Goal: Information Seeking & Learning: Compare options

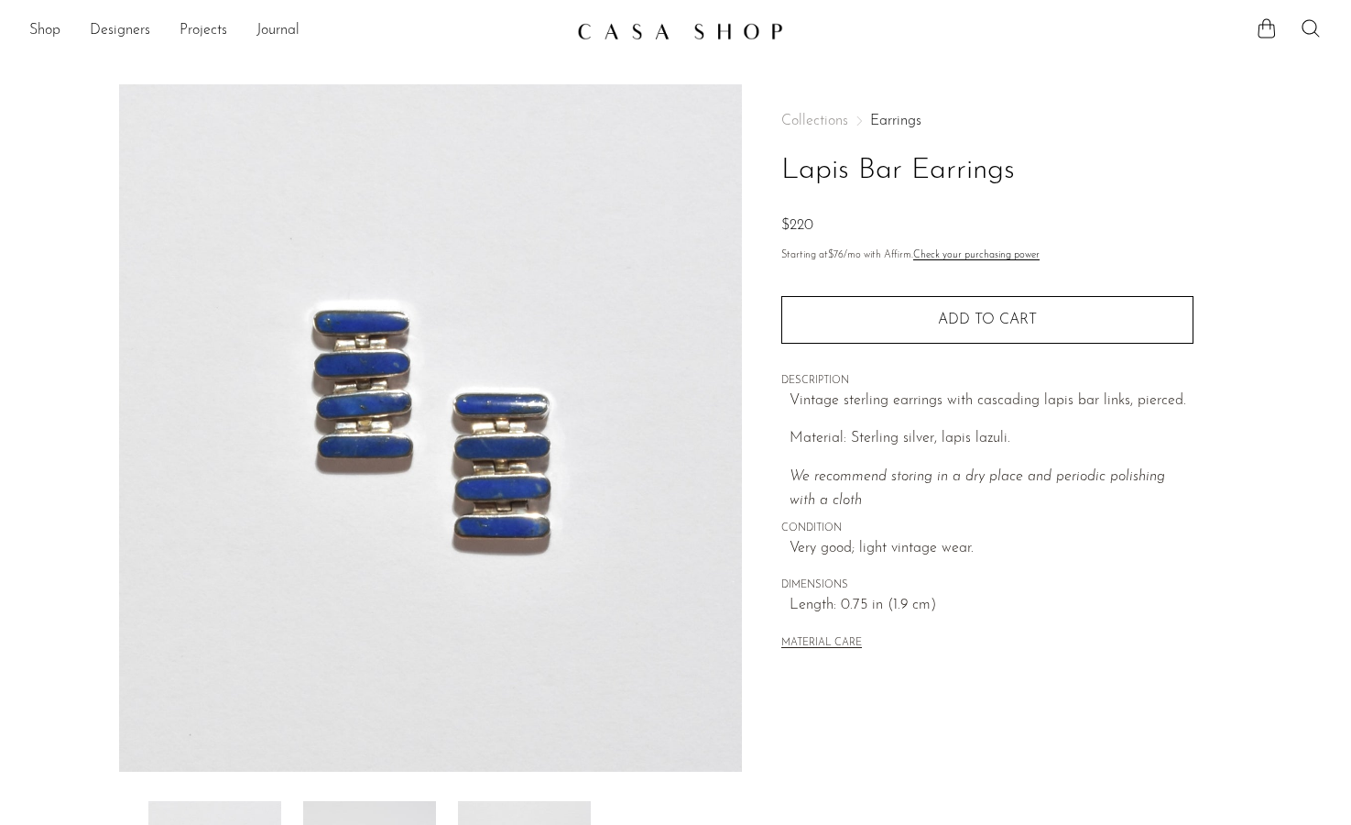
scroll to position [368, 0]
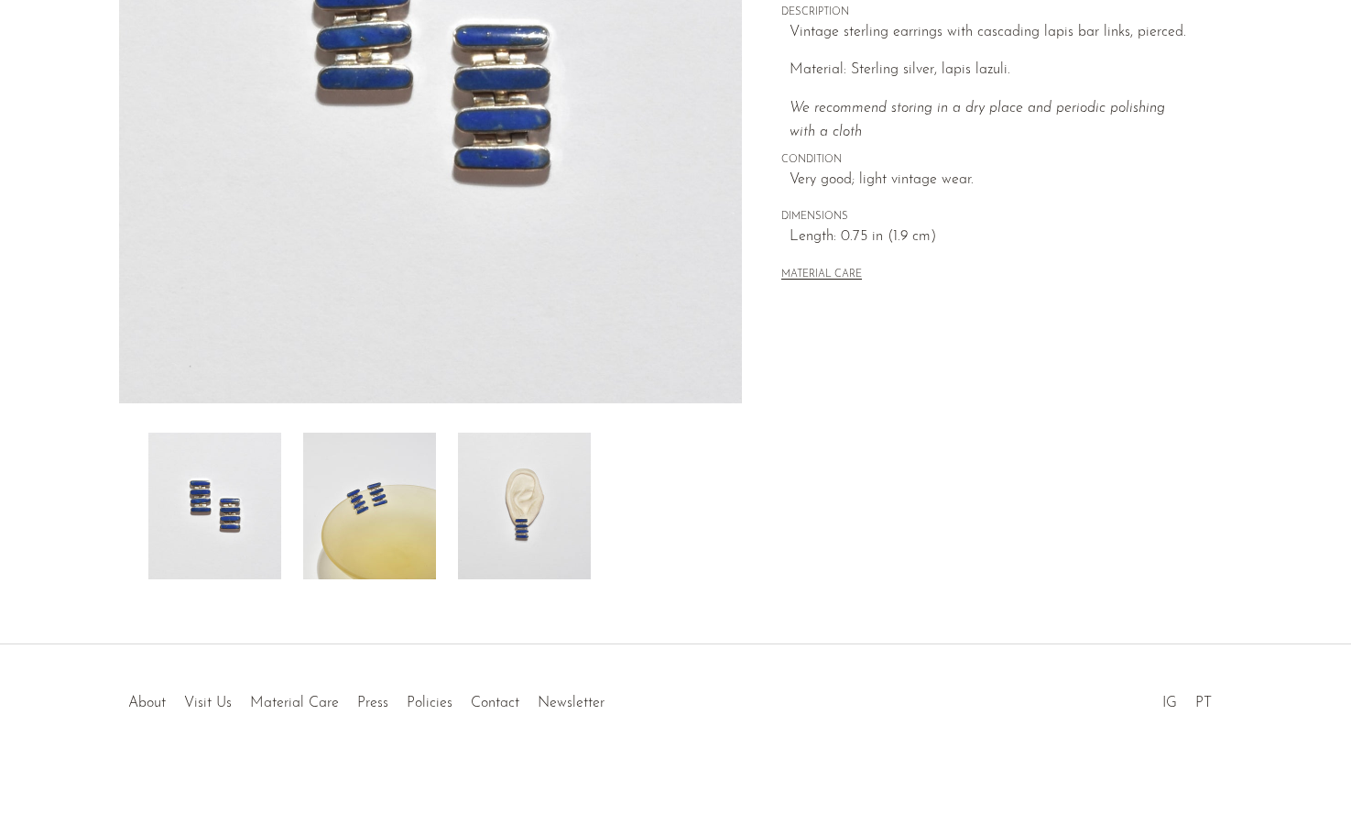
click at [544, 499] on img at bounding box center [524, 505] width 133 height 147
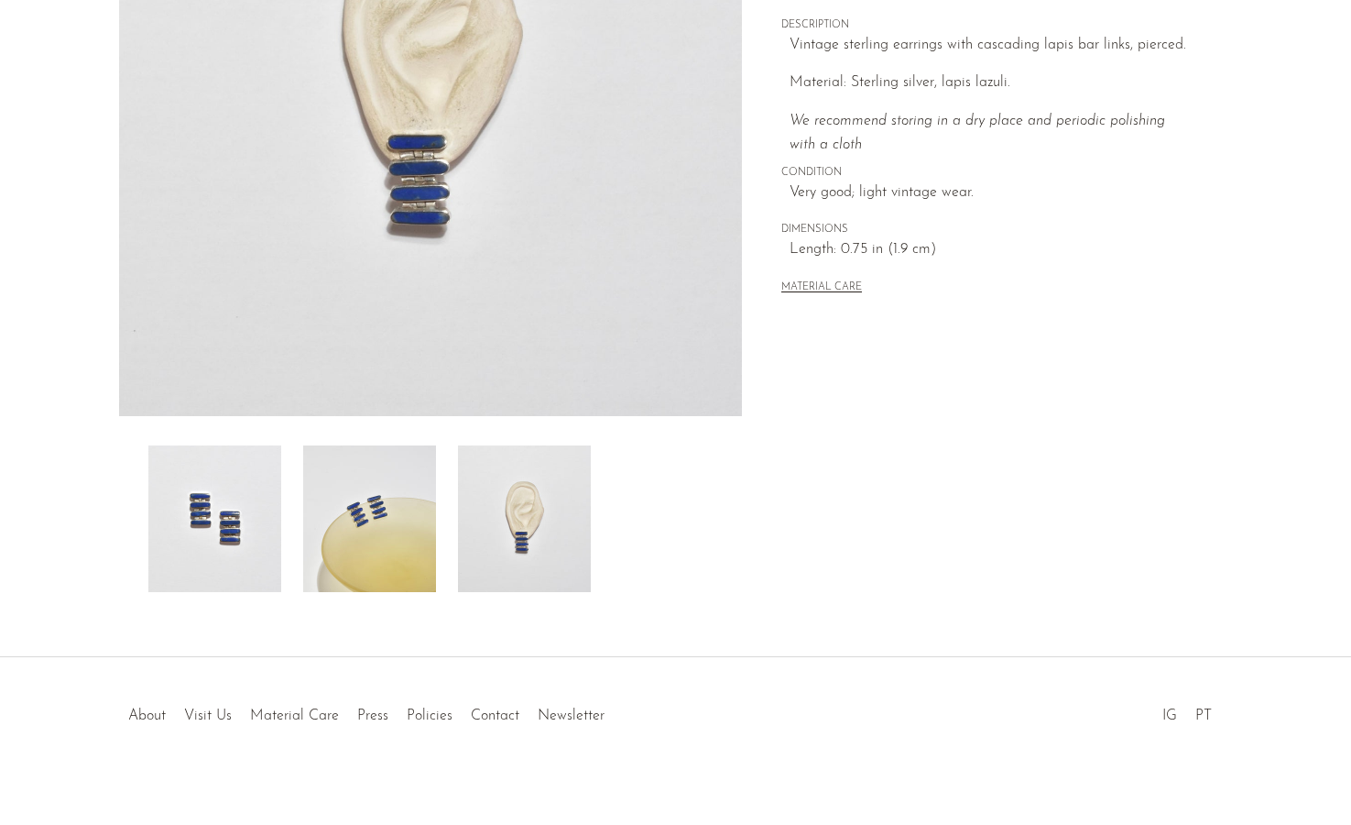
scroll to position [355, 0]
click at [442, 175] on img at bounding box center [431, 73] width 624 height 687
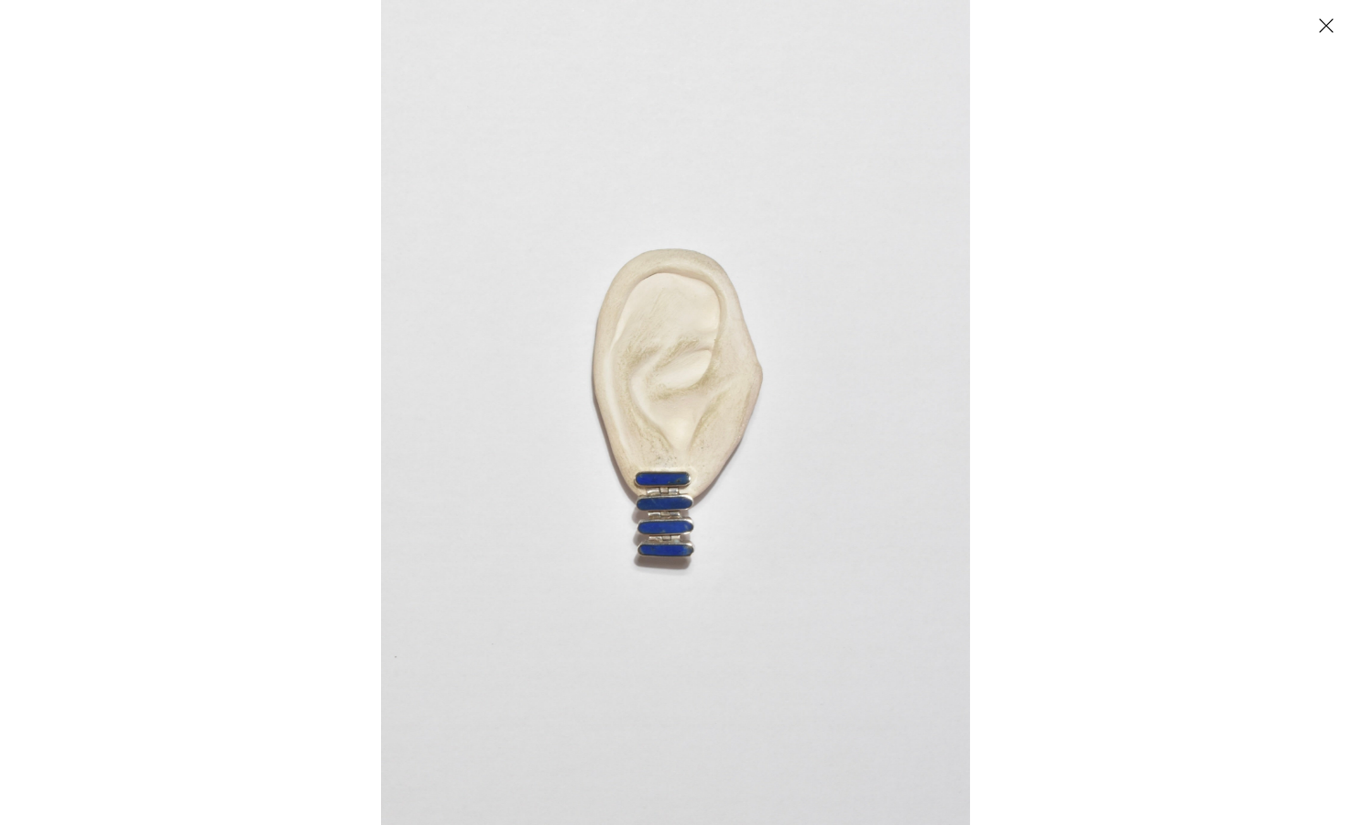
click at [1023, 361] on div at bounding box center [1056, 412] width 1351 height 825
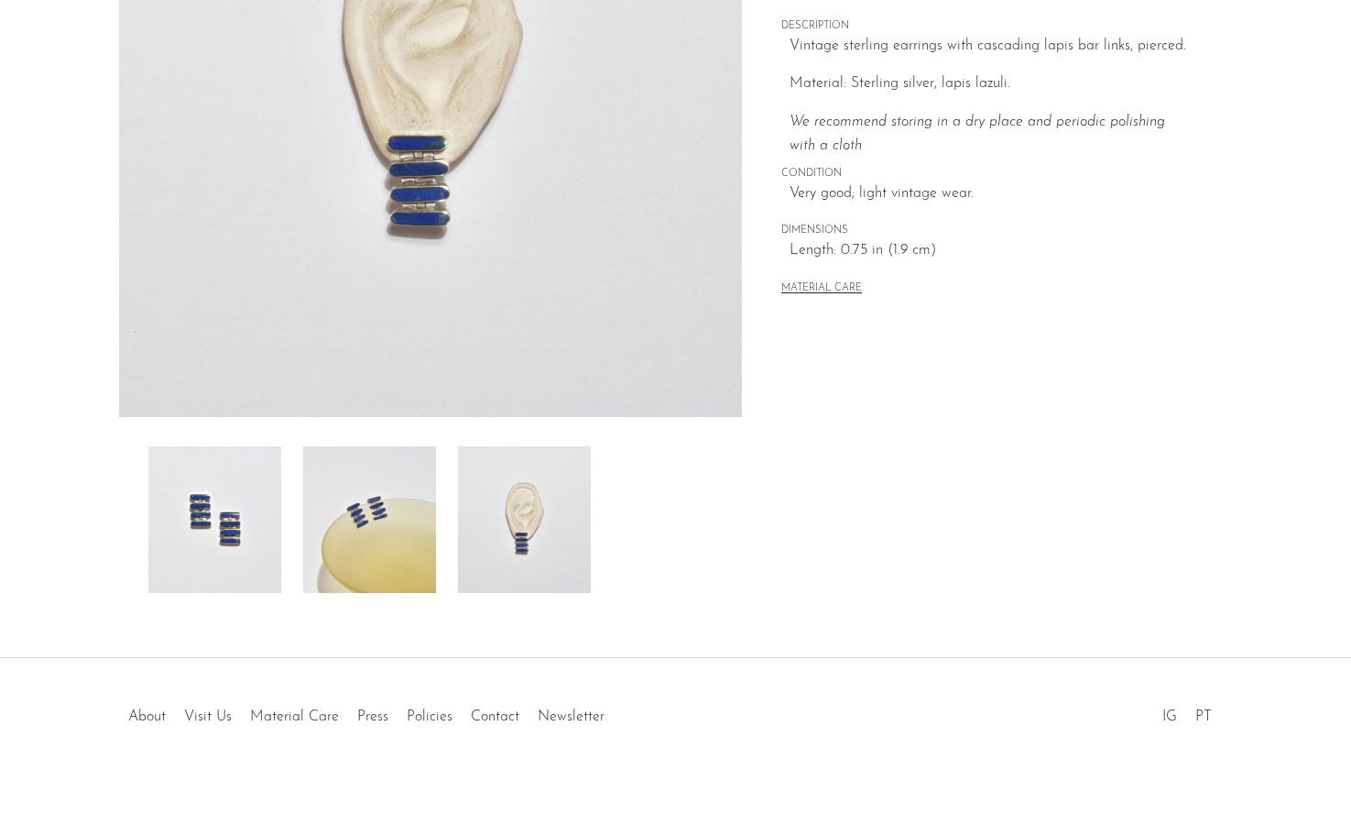
click at [237, 509] on img at bounding box center [214, 519] width 133 height 147
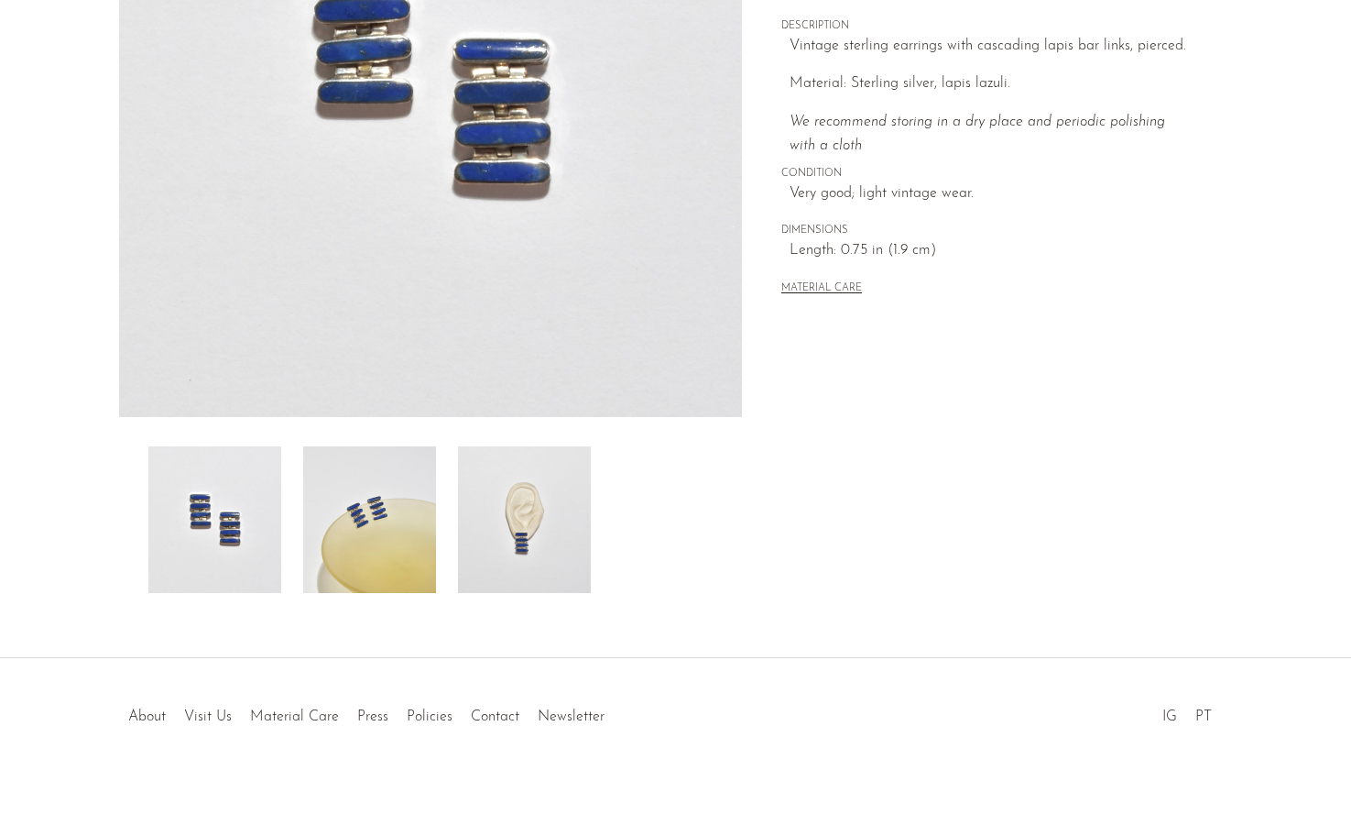
click at [363, 514] on img at bounding box center [369, 519] width 133 height 147
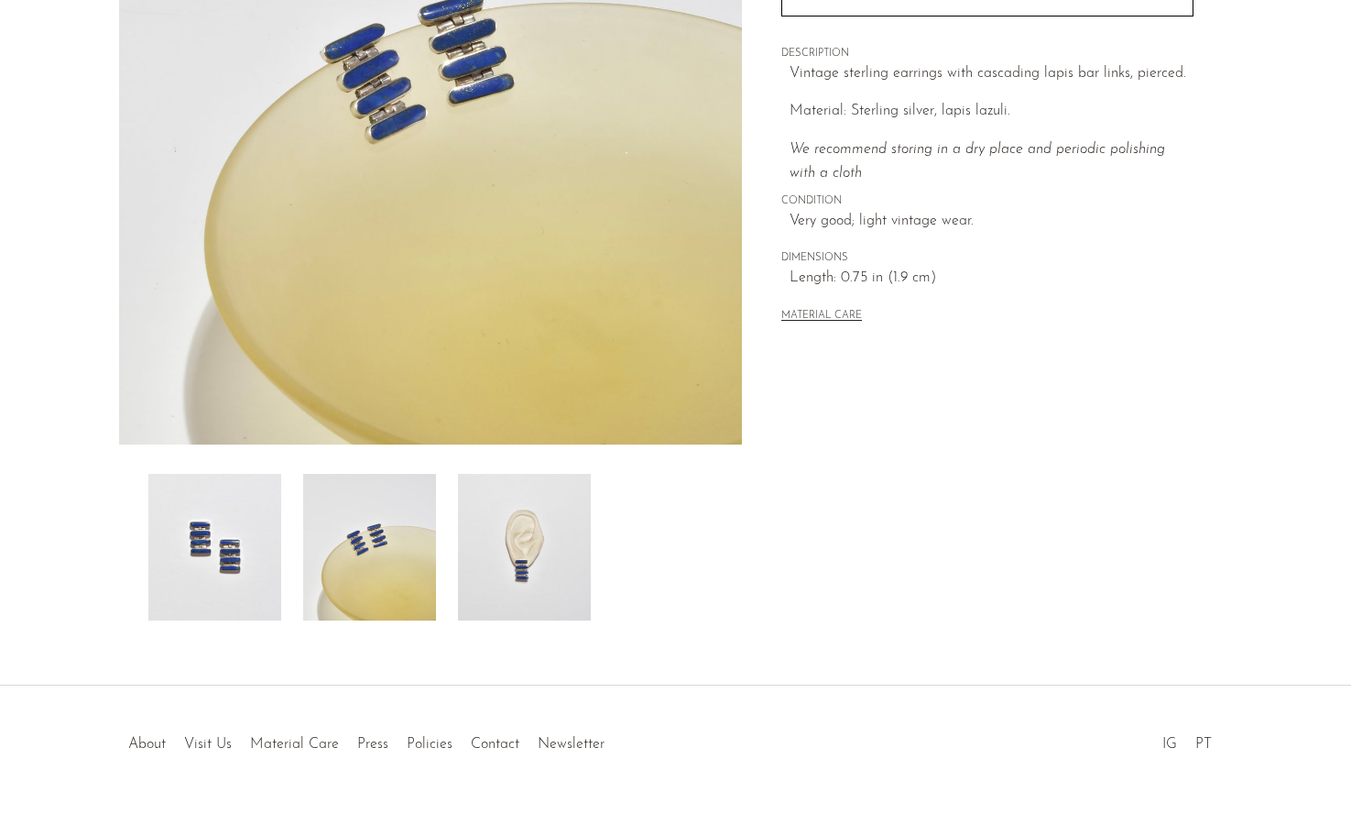
click at [237, 528] on img at bounding box center [214, 547] width 133 height 147
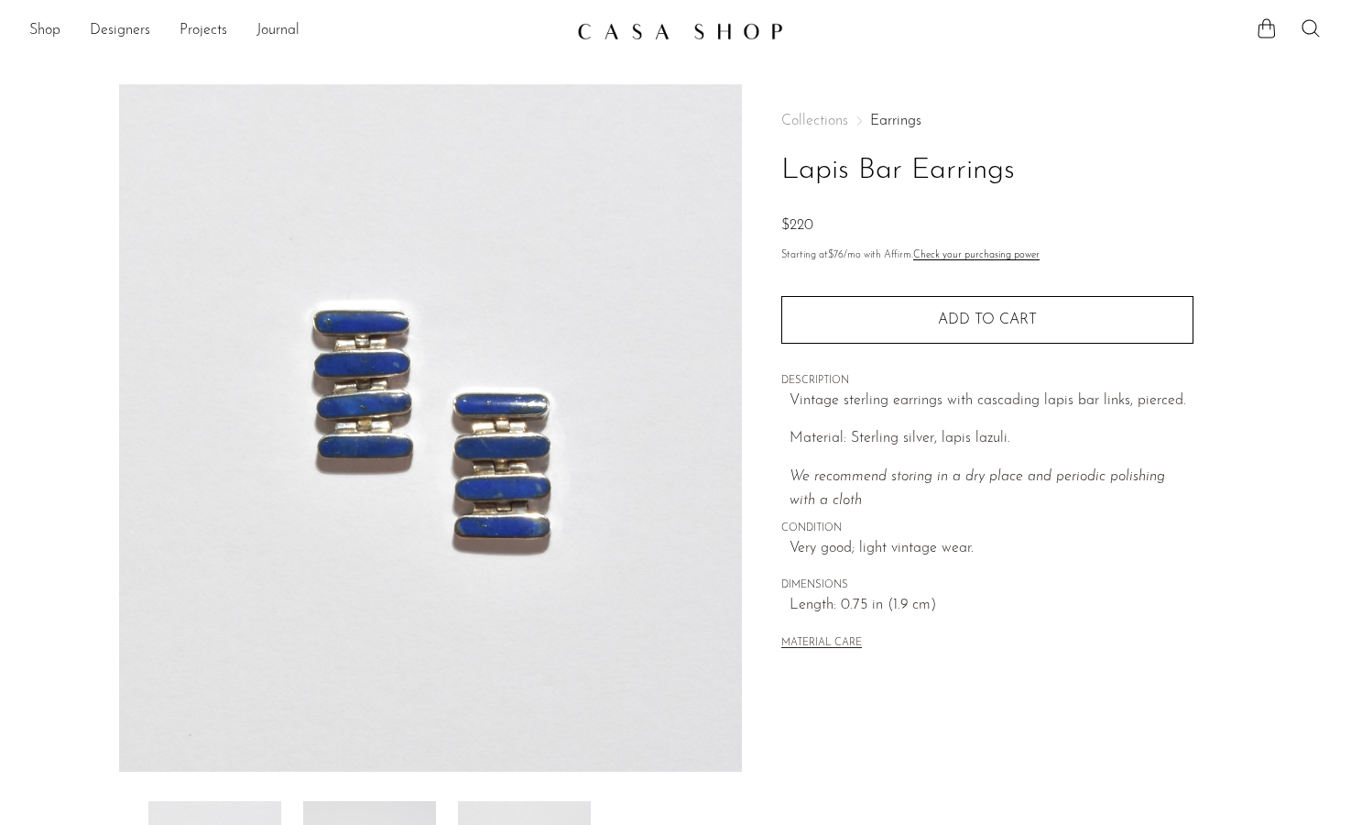
scroll to position [368, 0]
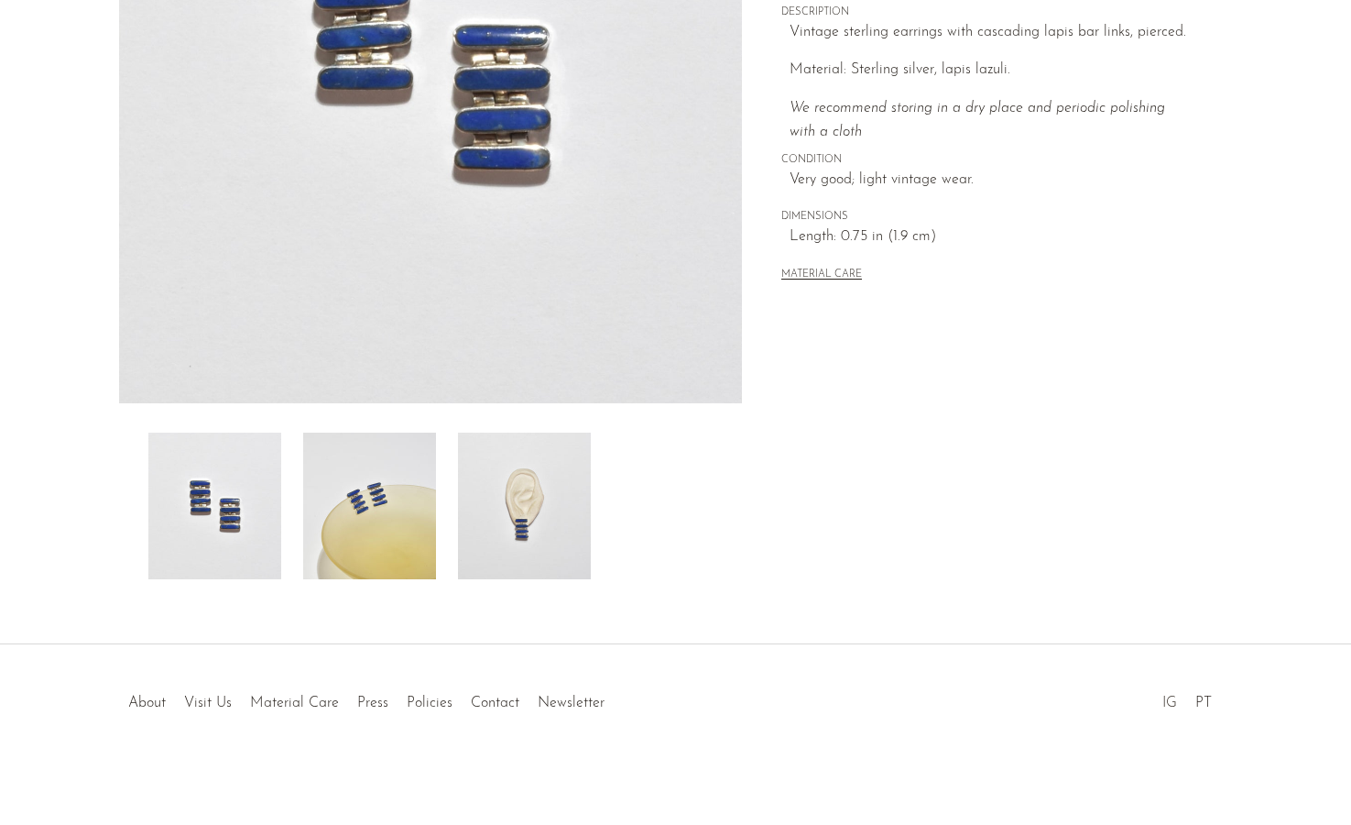
click at [1176, 704] on link "IG" at bounding box center [1170, 702] width 15 height 15
click at [157, 705] on link "About" at bounding box center [147, 702] width 38 height 15
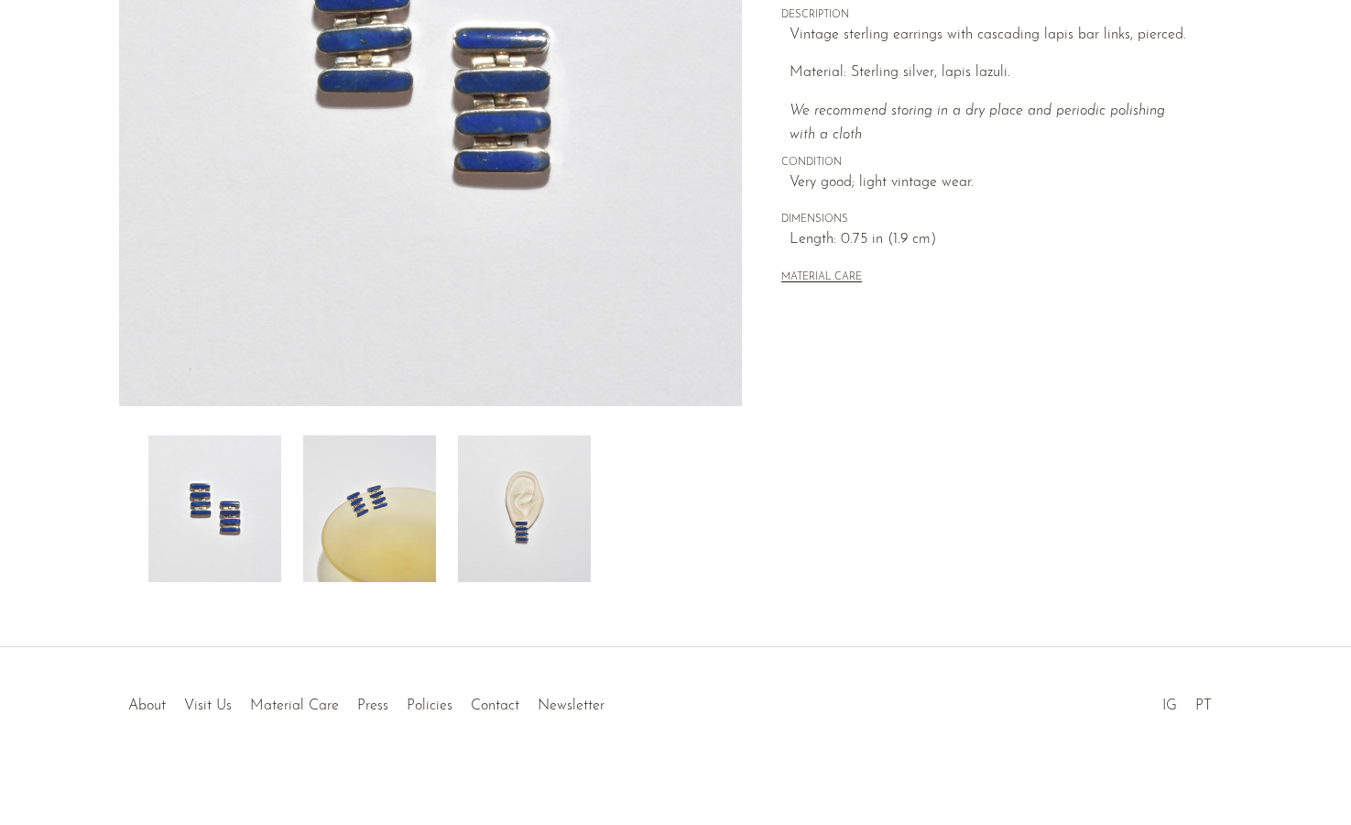
click at [529, 498] on img at bounding box center [524, 508] width 133 height 147
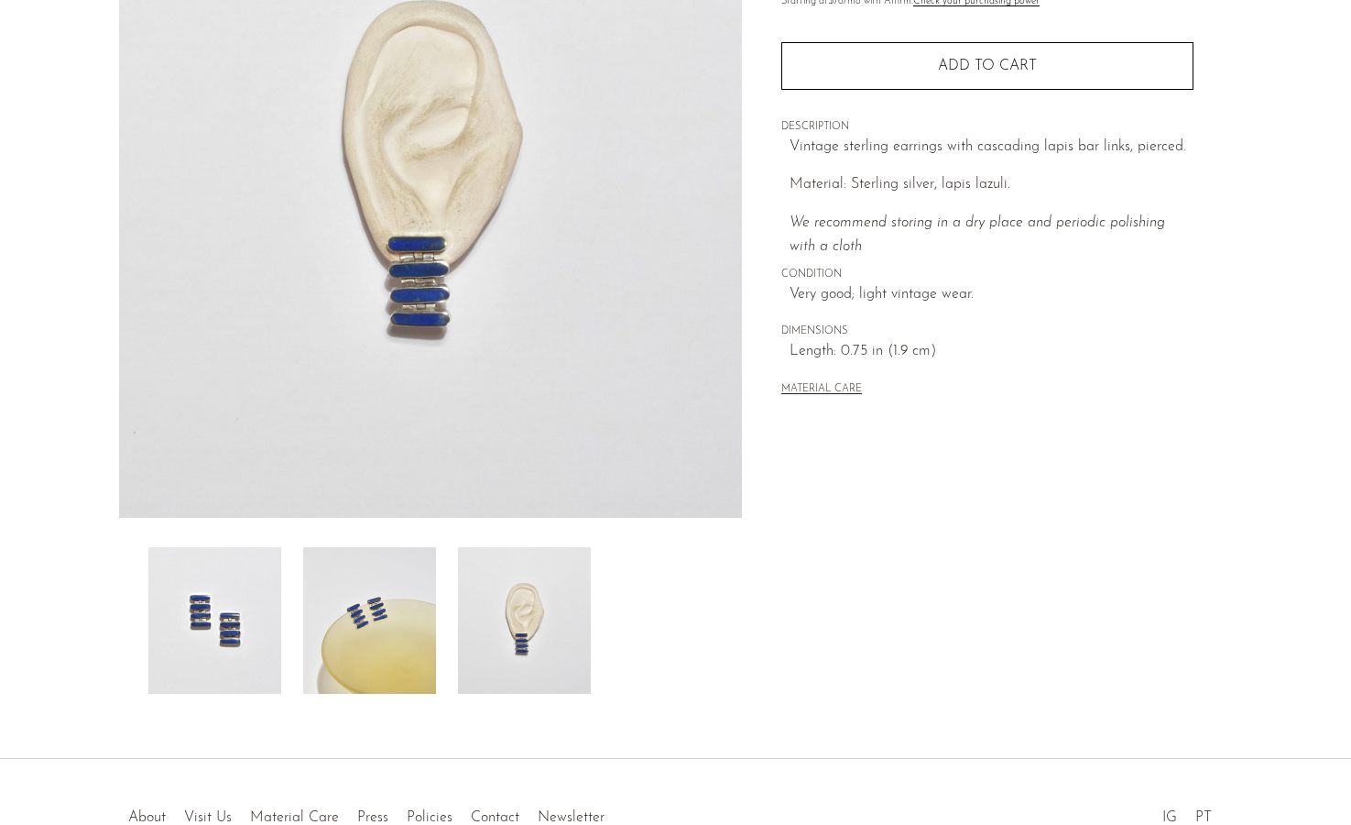
scroll to position [0, 0]
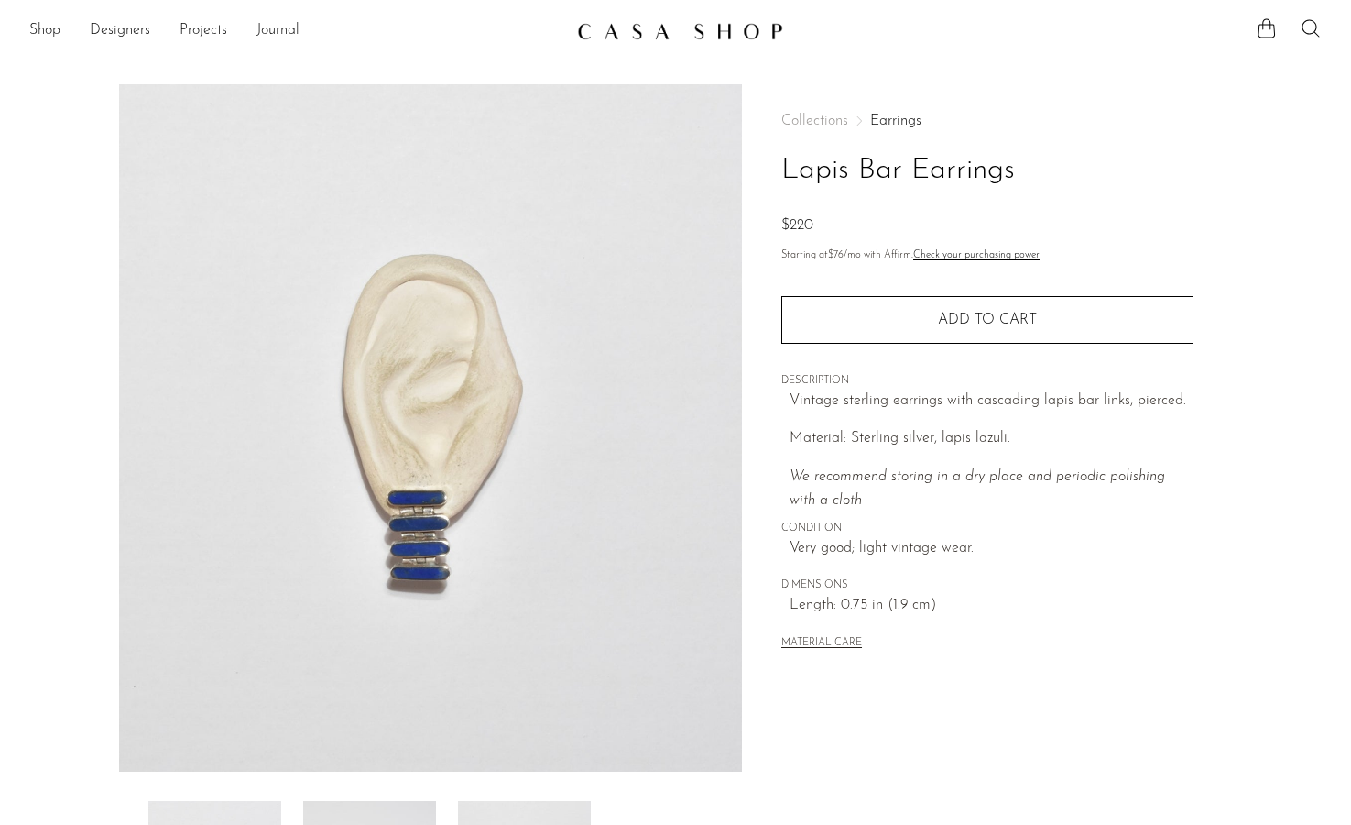
click at [420, 545] on img at bounding box center [431, 427] width 624 height 687
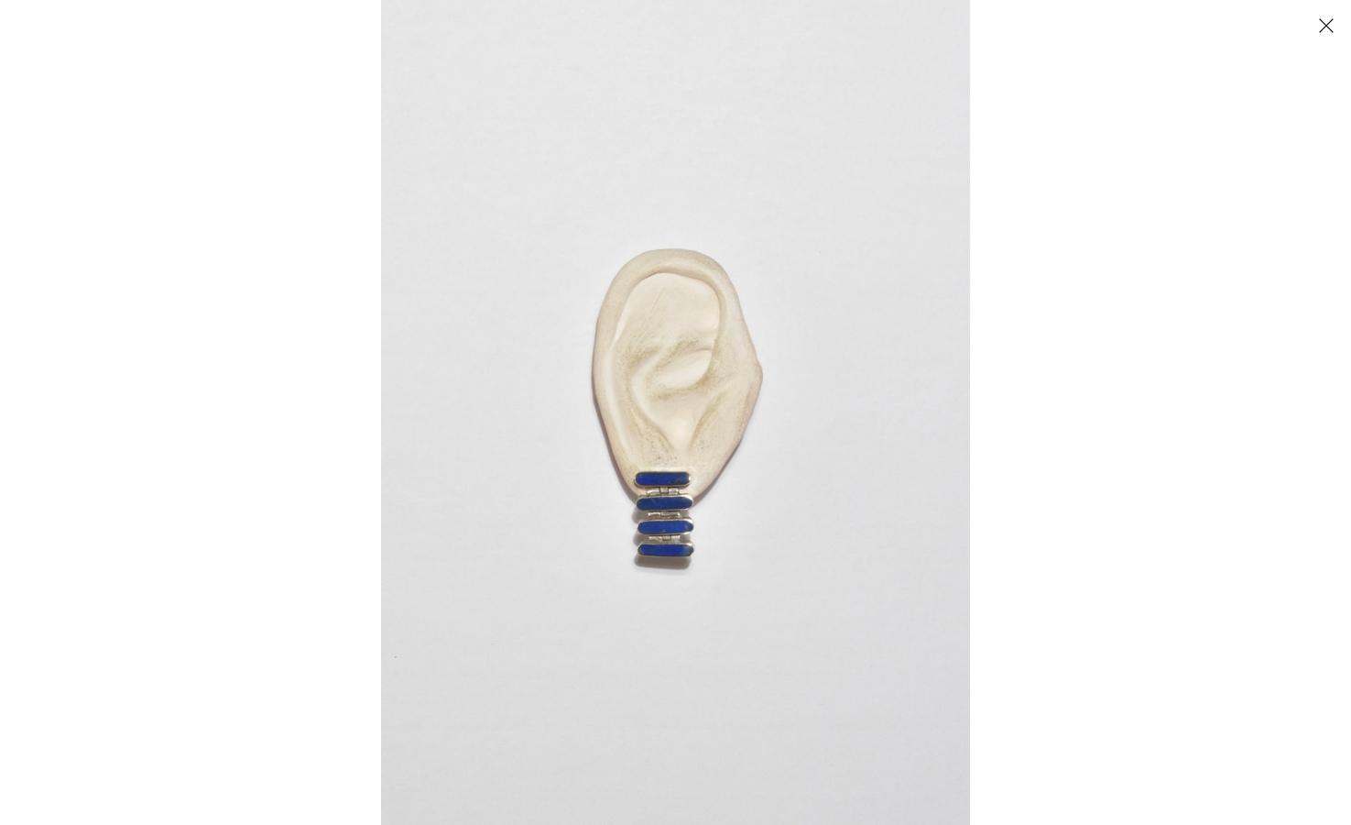
click at [786, 562] on img at bounding box center [675, 412] width 589 height 825
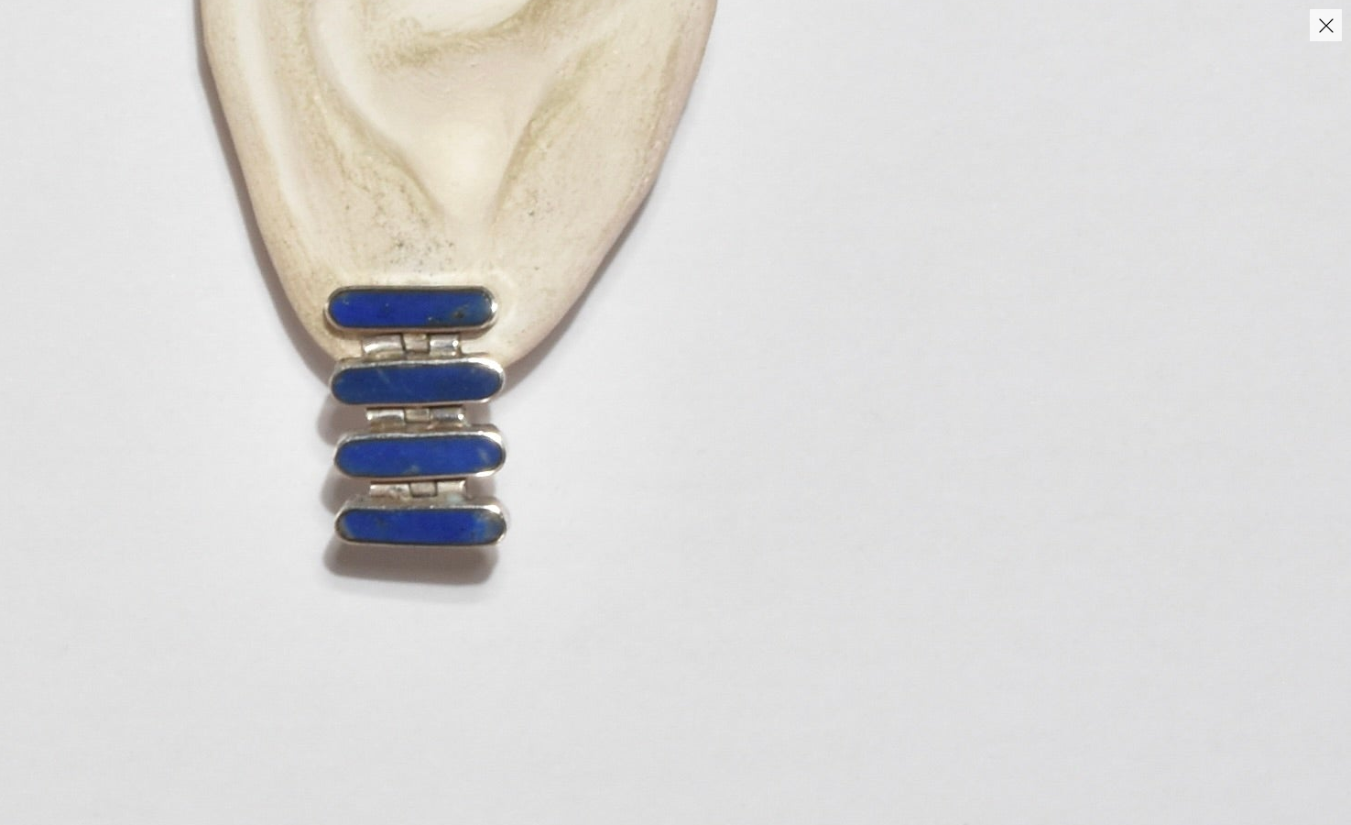
click at [1041, 560] on img at bounding box center [450, 105] width 1801 height 2521
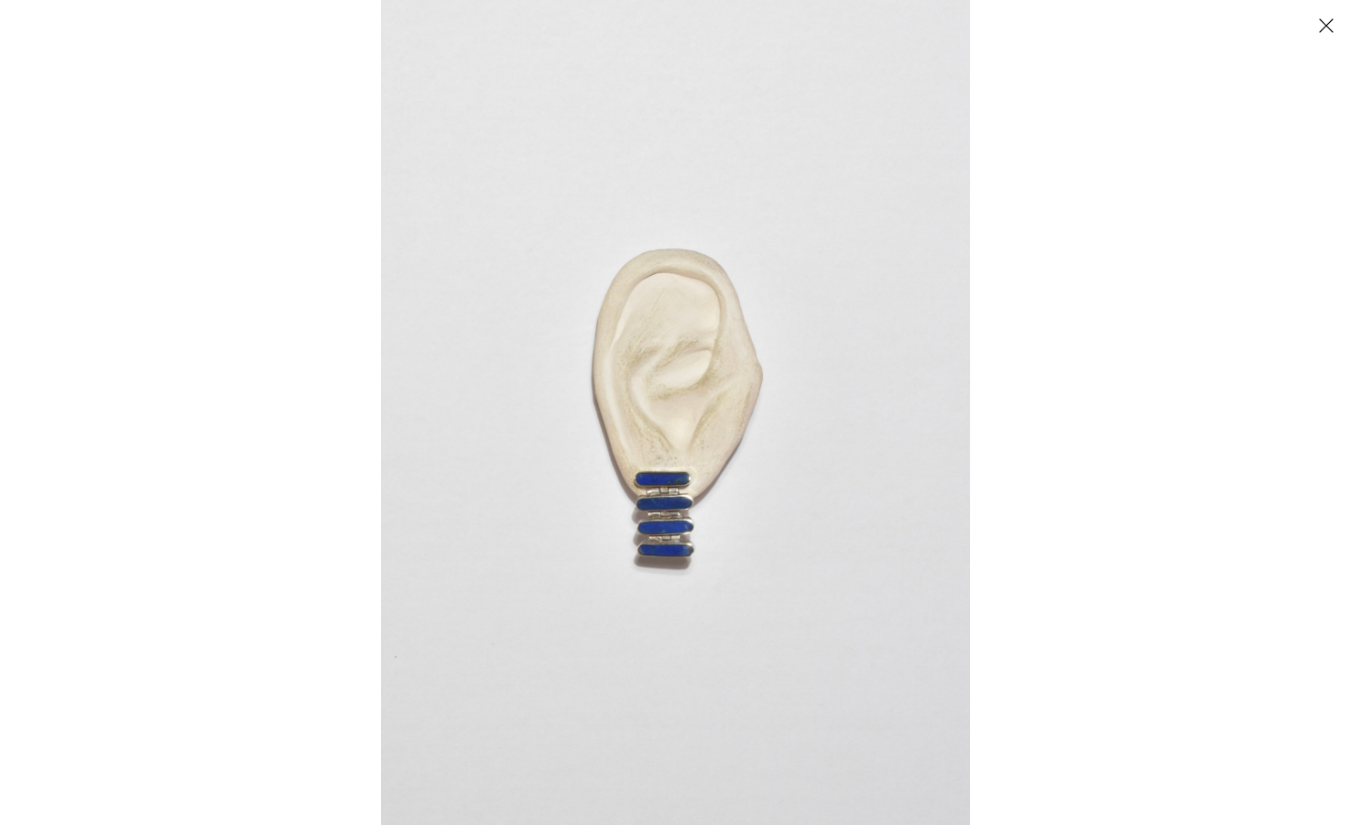
click at [1321, 25] on button "Close" at bounding box center [1326, 25] width 32 height 32
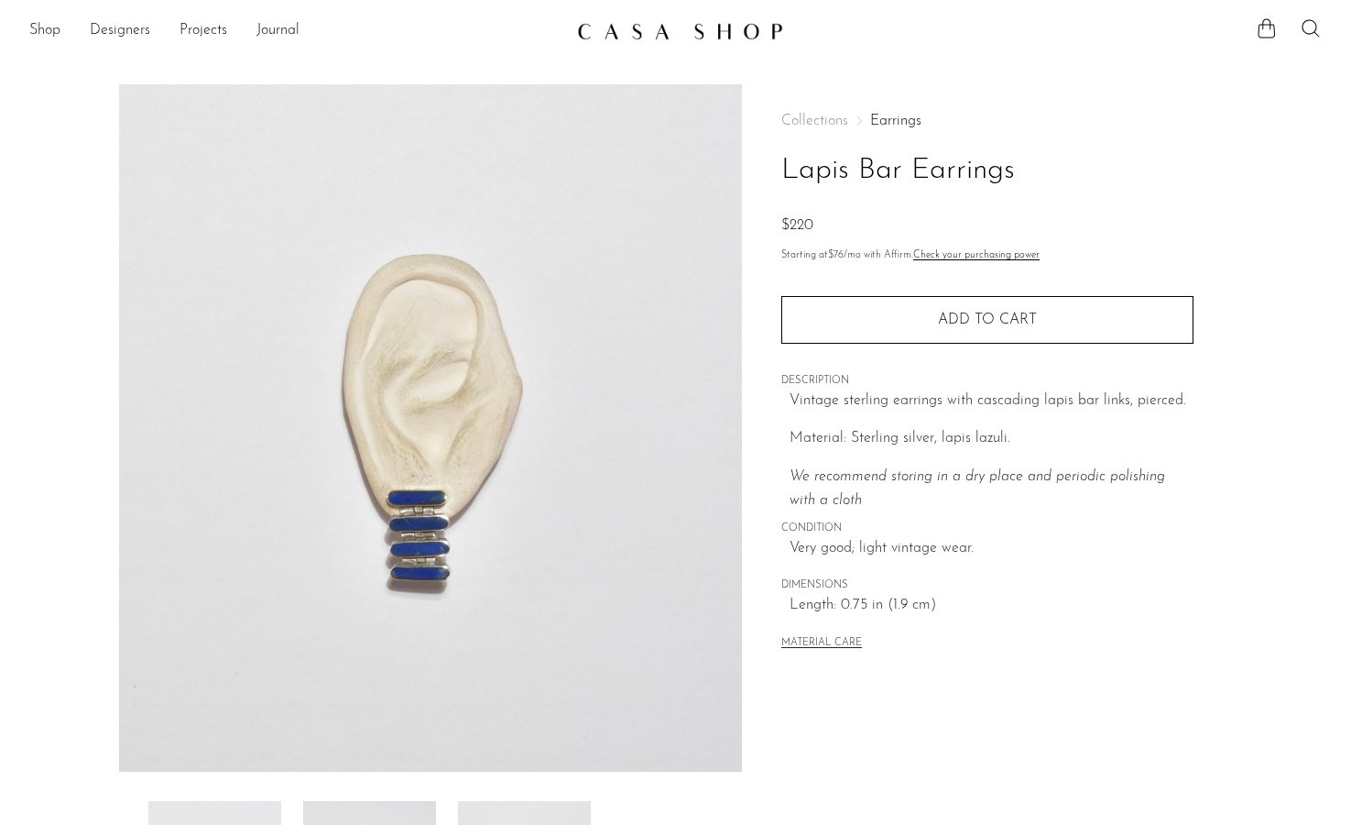
scroll to position [368, 0]
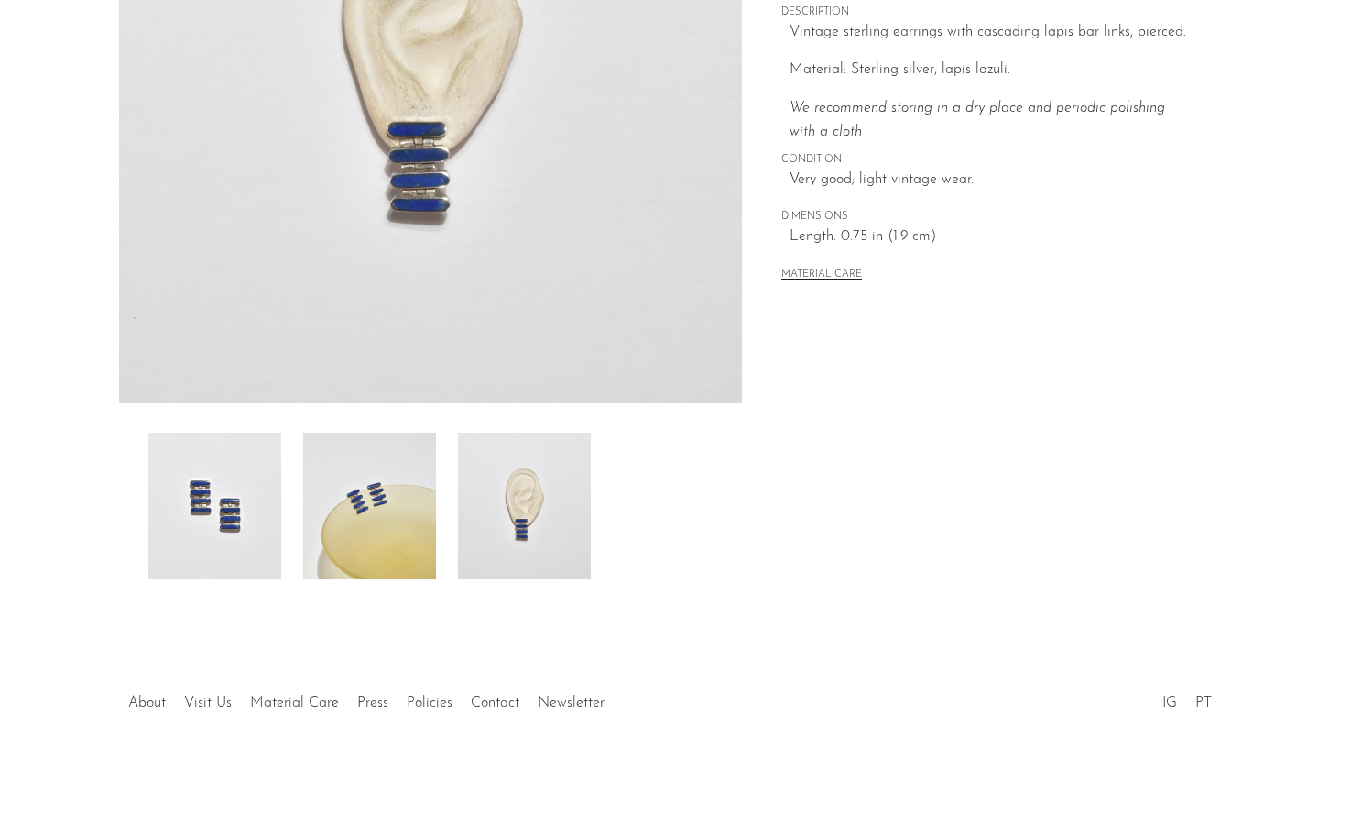
click at [390, 504] on img at bounding box center [369, 505] width 133 height 147
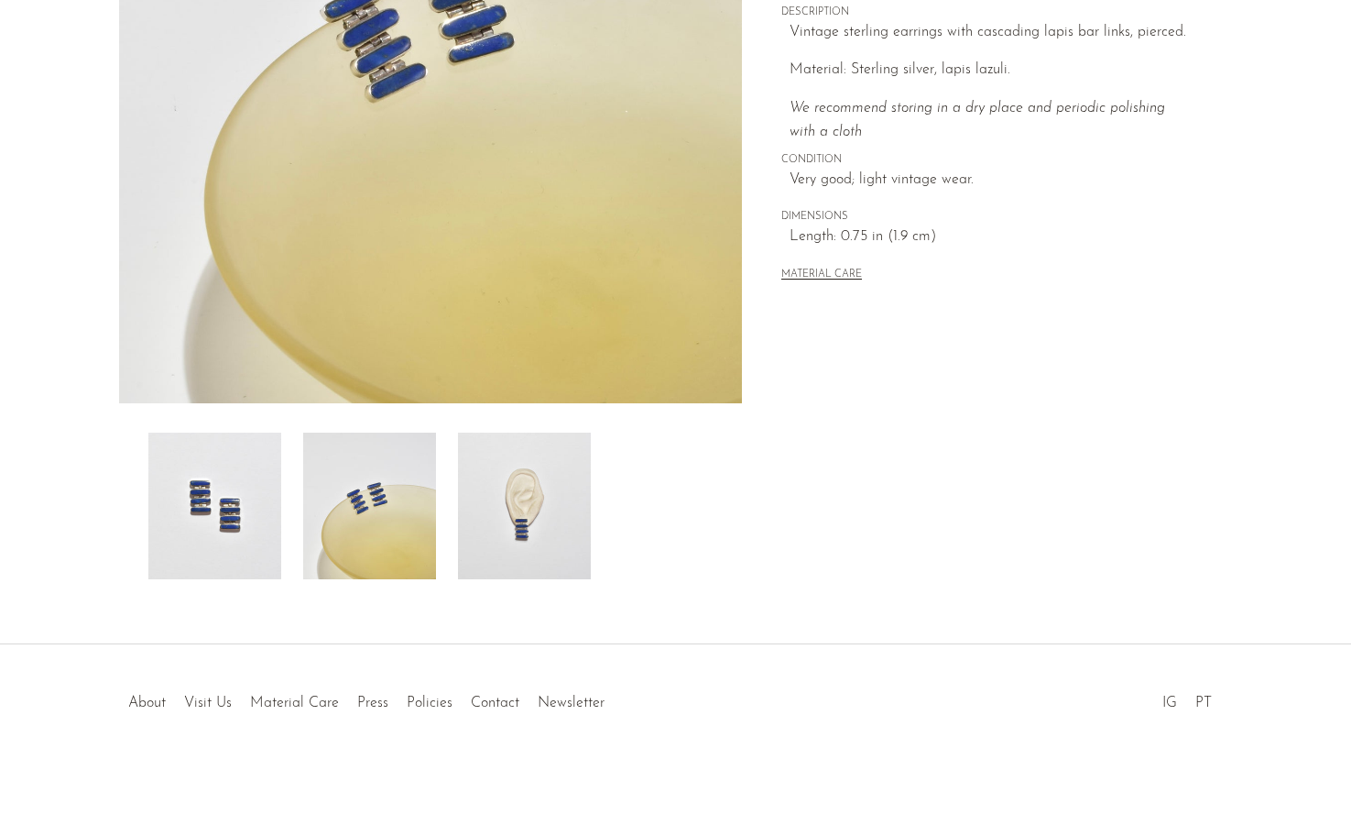
click at [396, 100] on img at bounding box center [431, 59] width 624 height 687
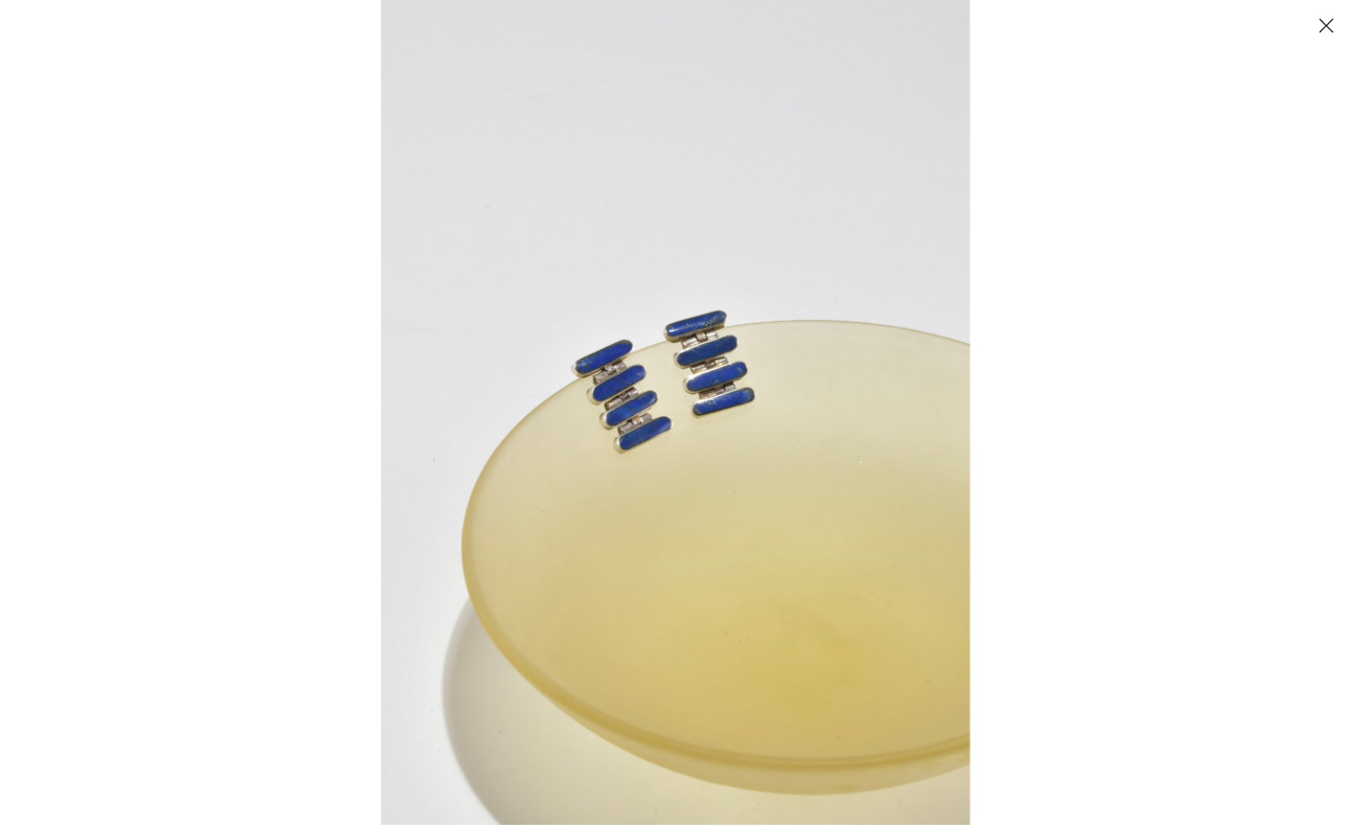
click at [642, 427] on img at bounding box center [675, 412] width 589 height 825
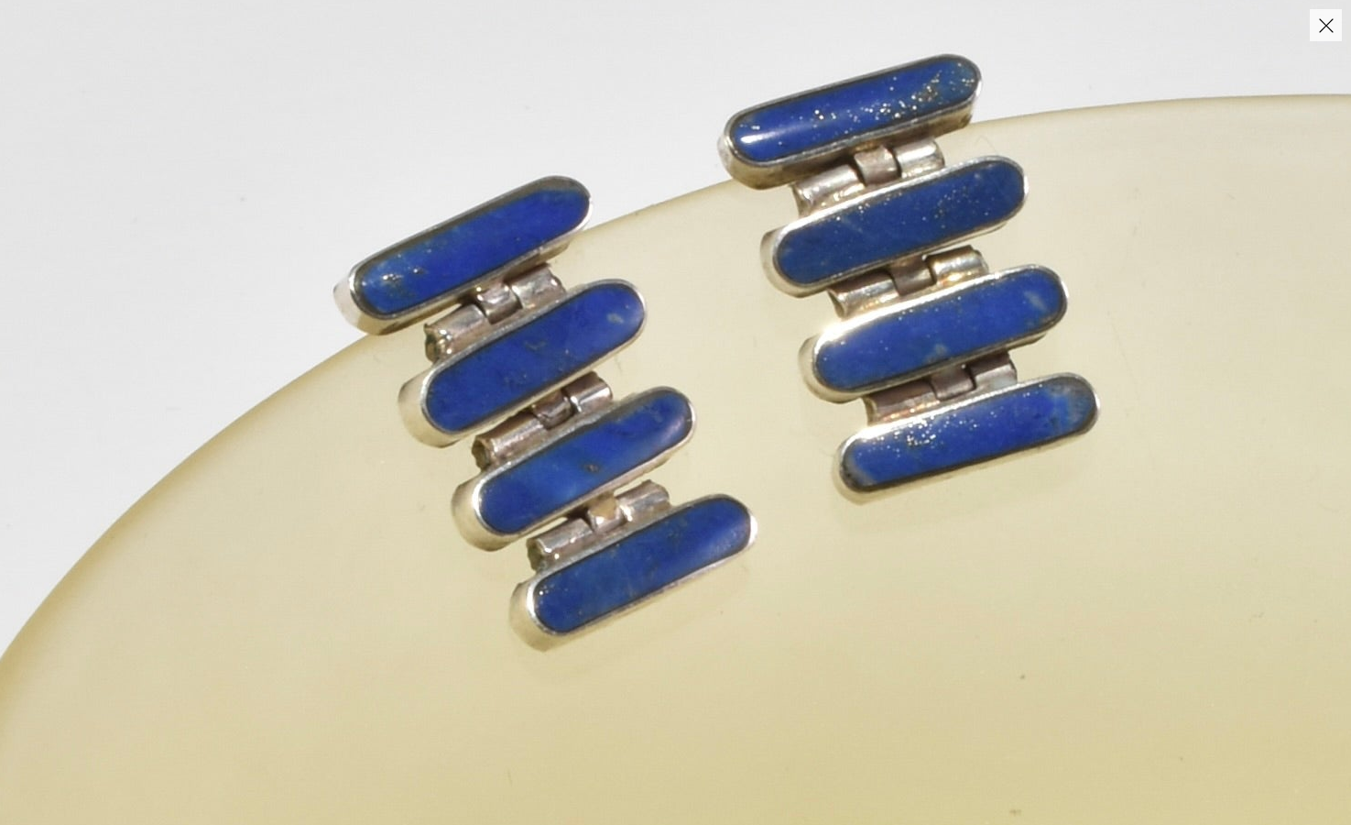
click at [1333, 27] on button "Close" at bounding box center [1326, 25] width 32 height 32
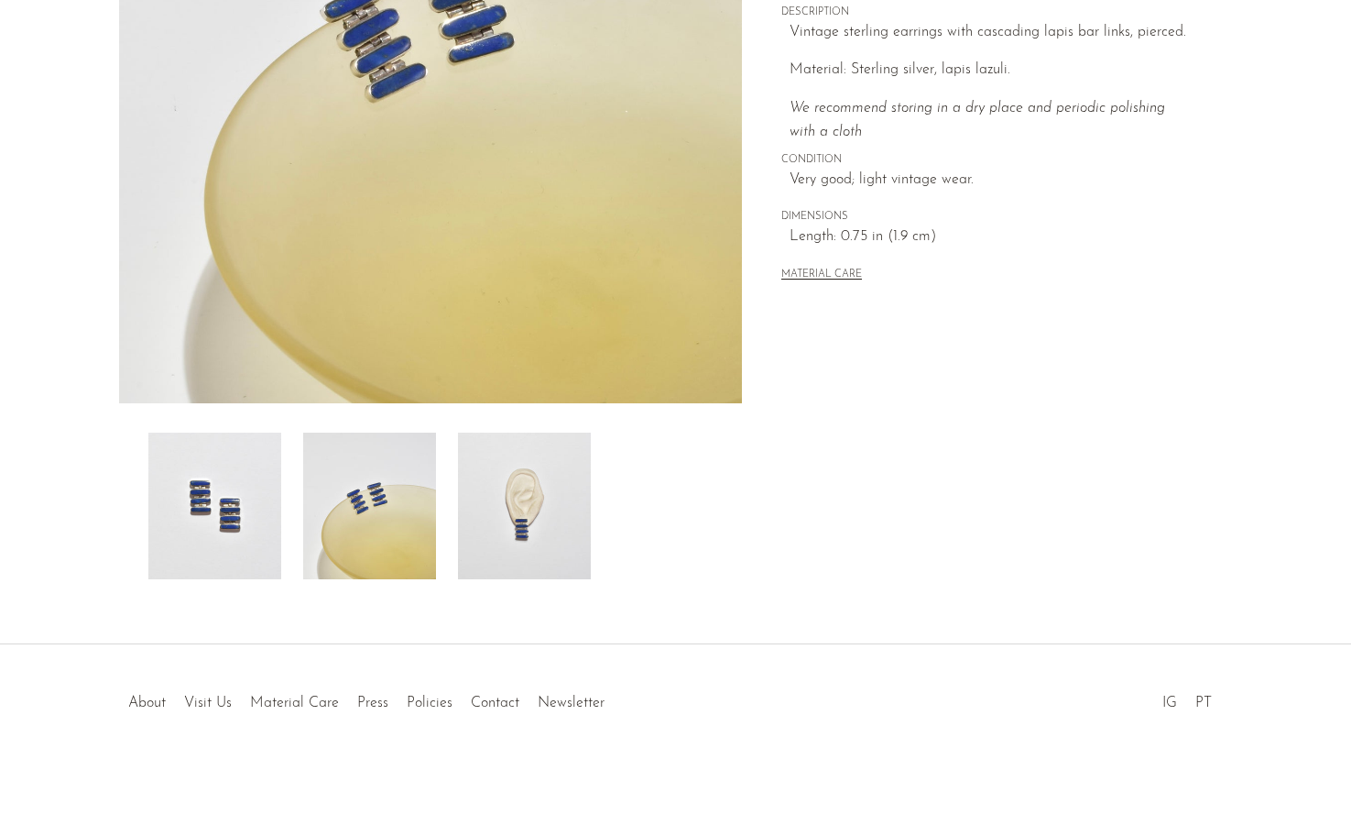
click at [529, 526] on img at bounding box center [524, 505] width 133 height 147
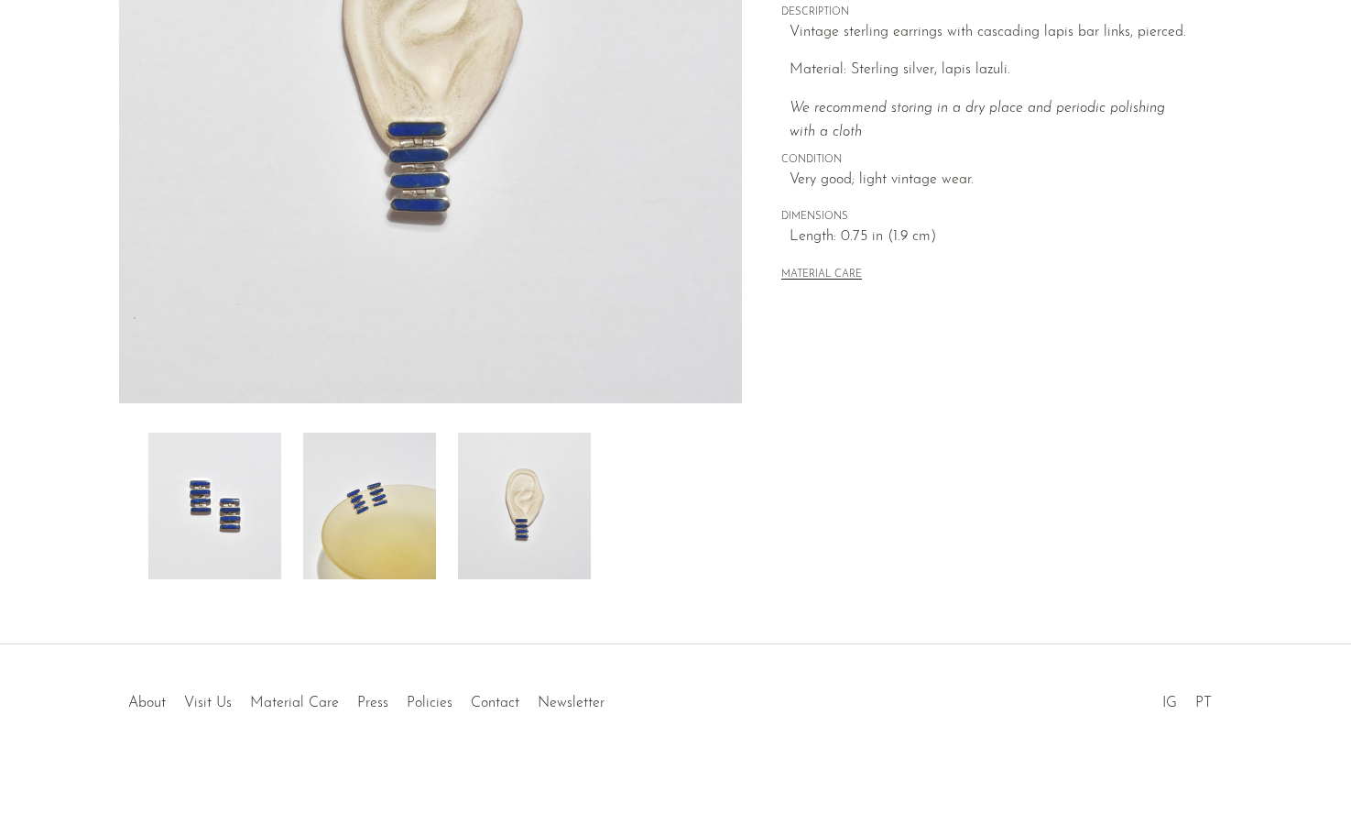
click at [413, 188] on img at bounding box center [431, 59] width 624 height 687
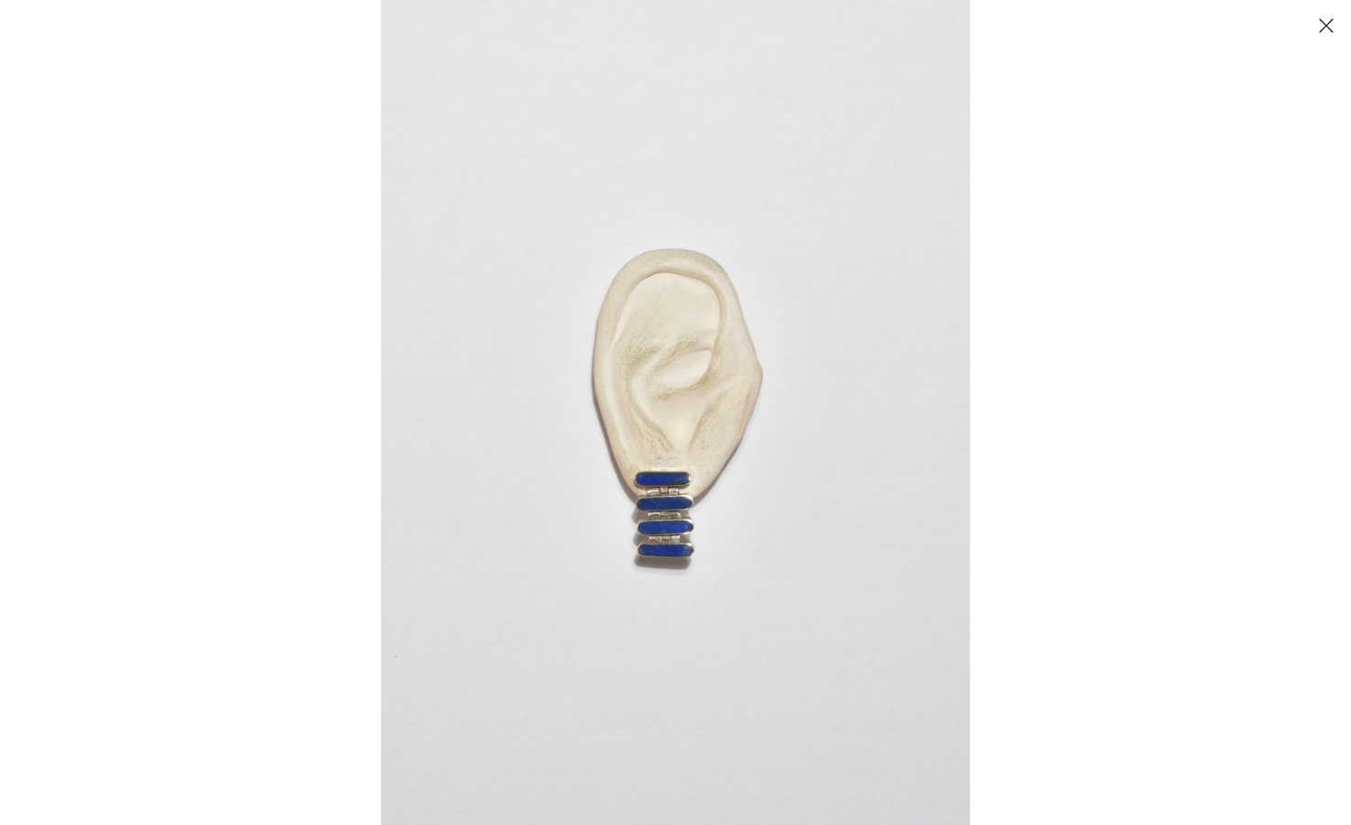
click at [1073, 360] on div at bounding box center [1056, 412] width 1351 height 825
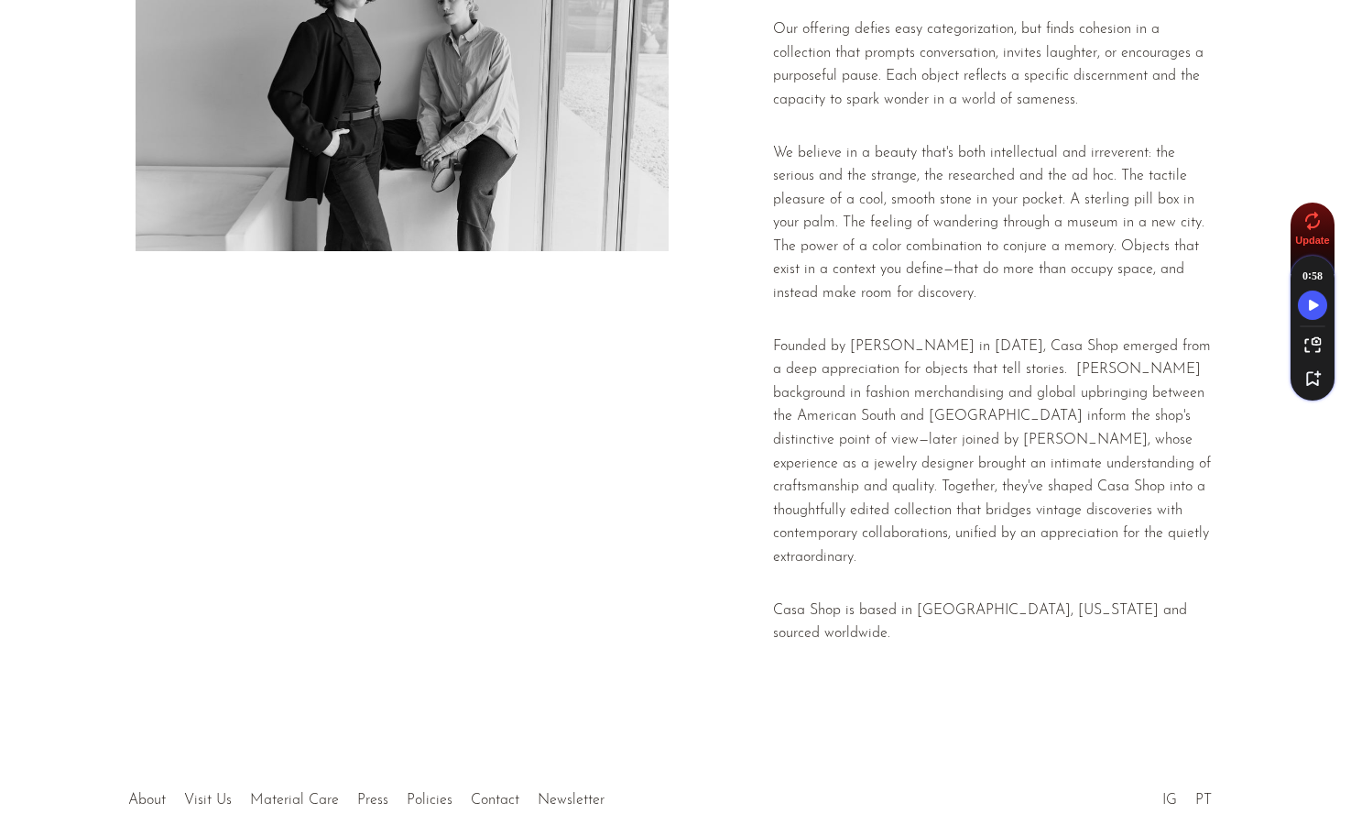
scroll to position [283, 0]
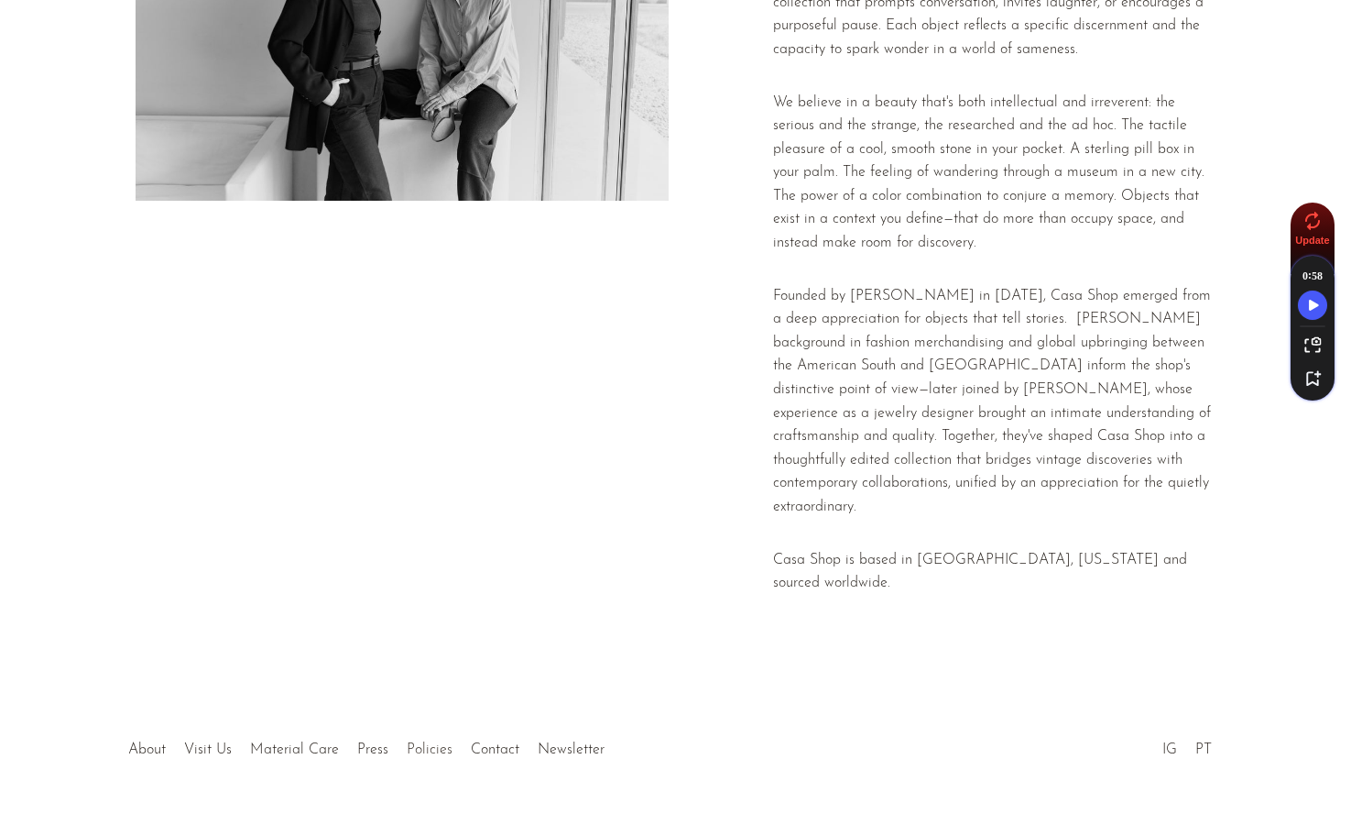
click at [421, 742] on link "Policies" at bounding box center [430, 749] width 46 height 15
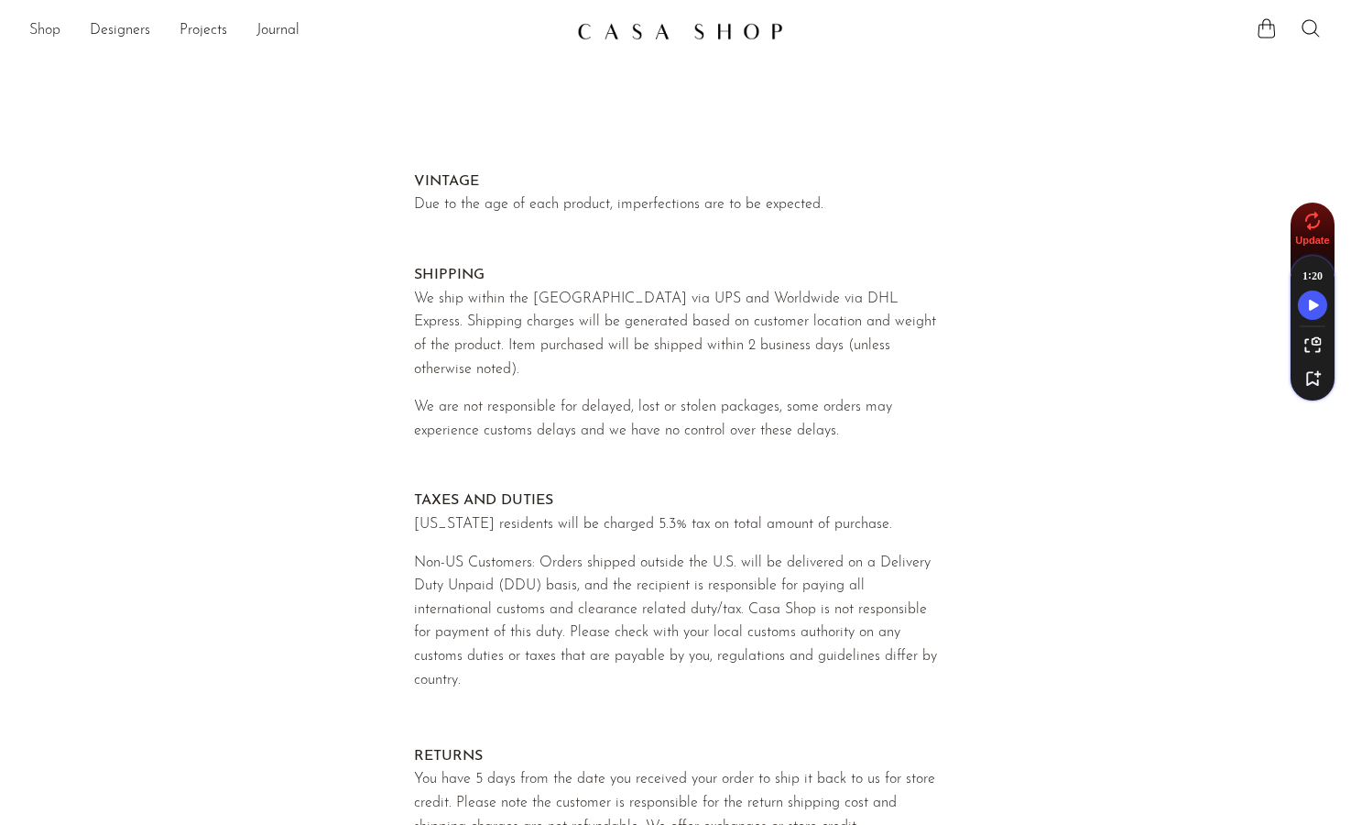
click at [39, 29] on link "Shop" at bounding box center [44, 31] width 31 height 24
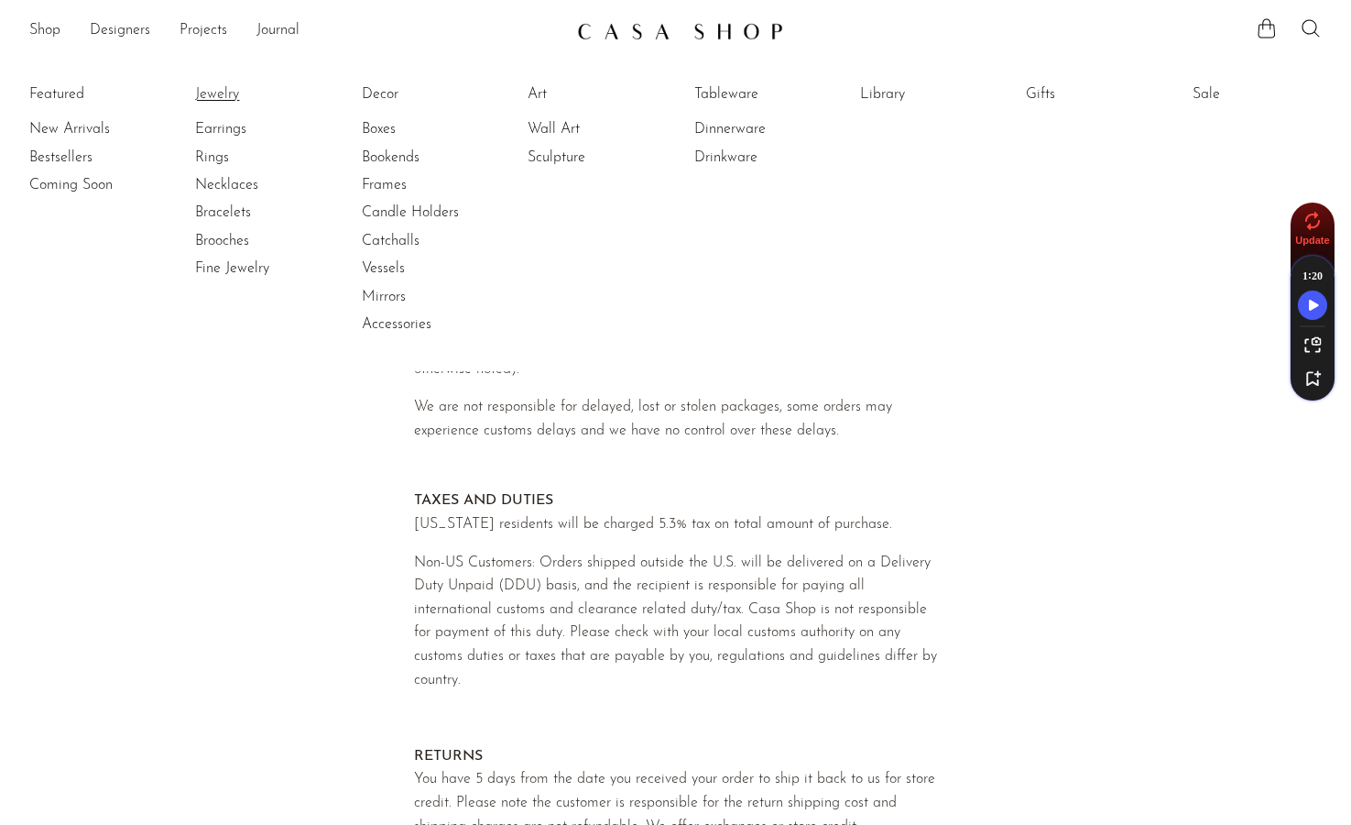
click at [235, 93] on link "Jewelry" at bounding box center [263, 94] width 137 height 20
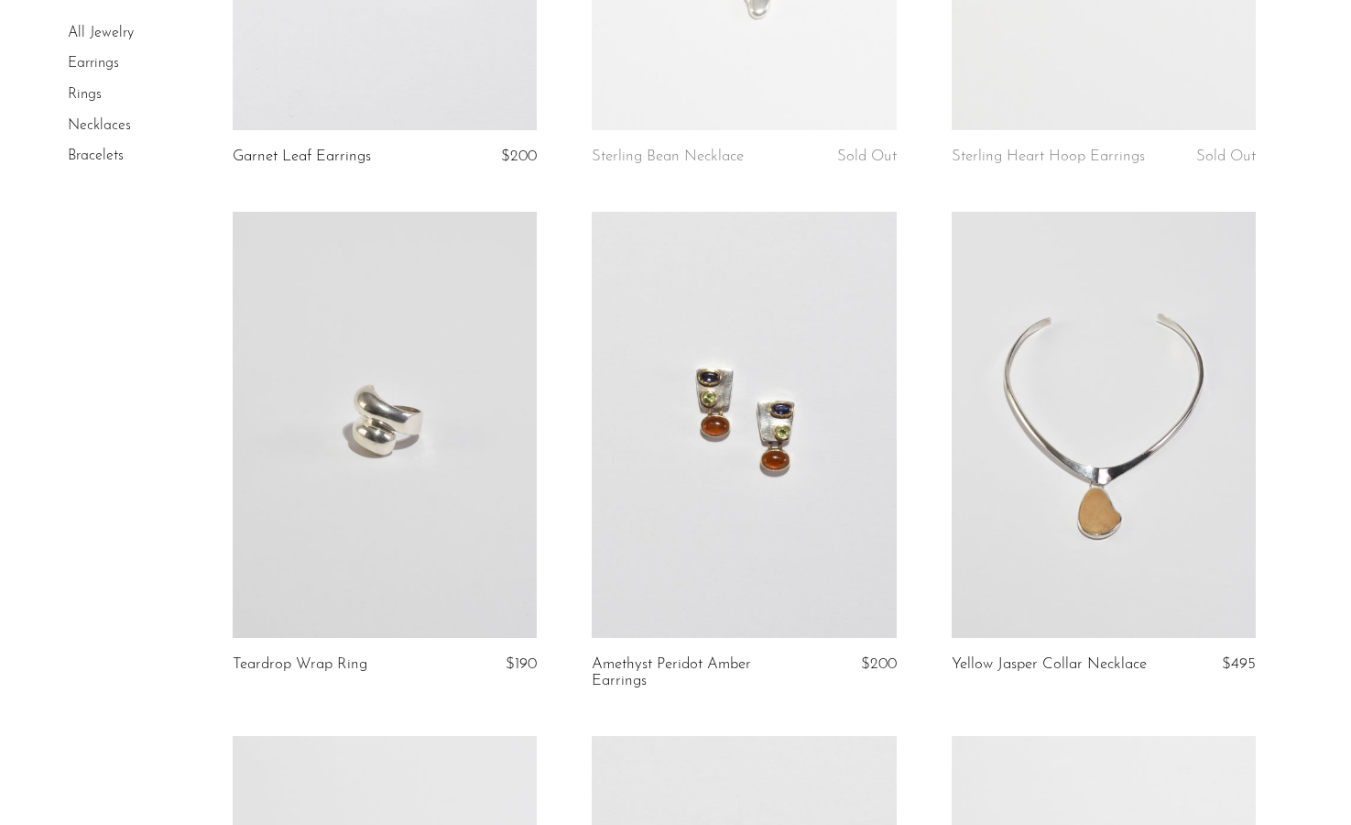
scroll to position [5114, 0]
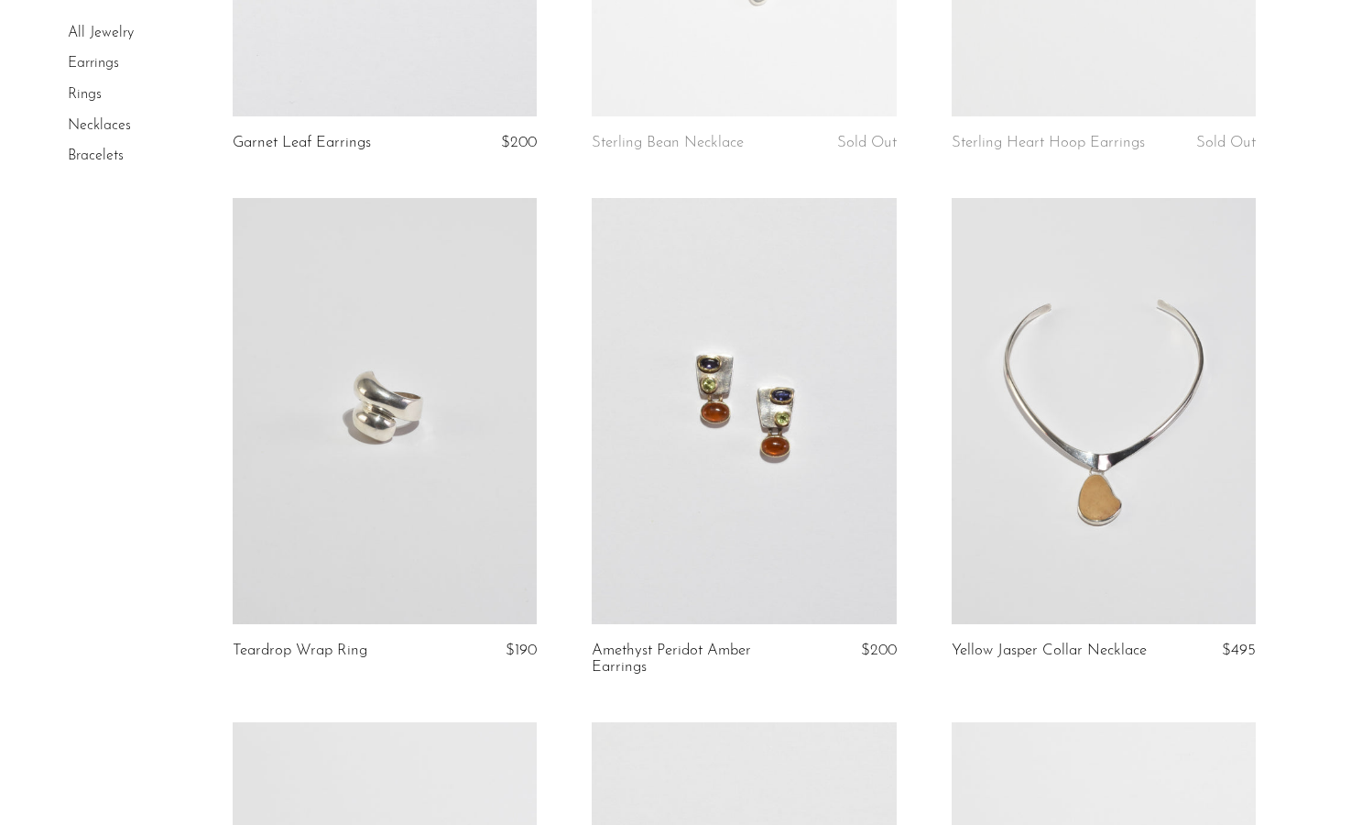
click at [795, 549] on link at bounding box center [744, 411] width 304 height 426
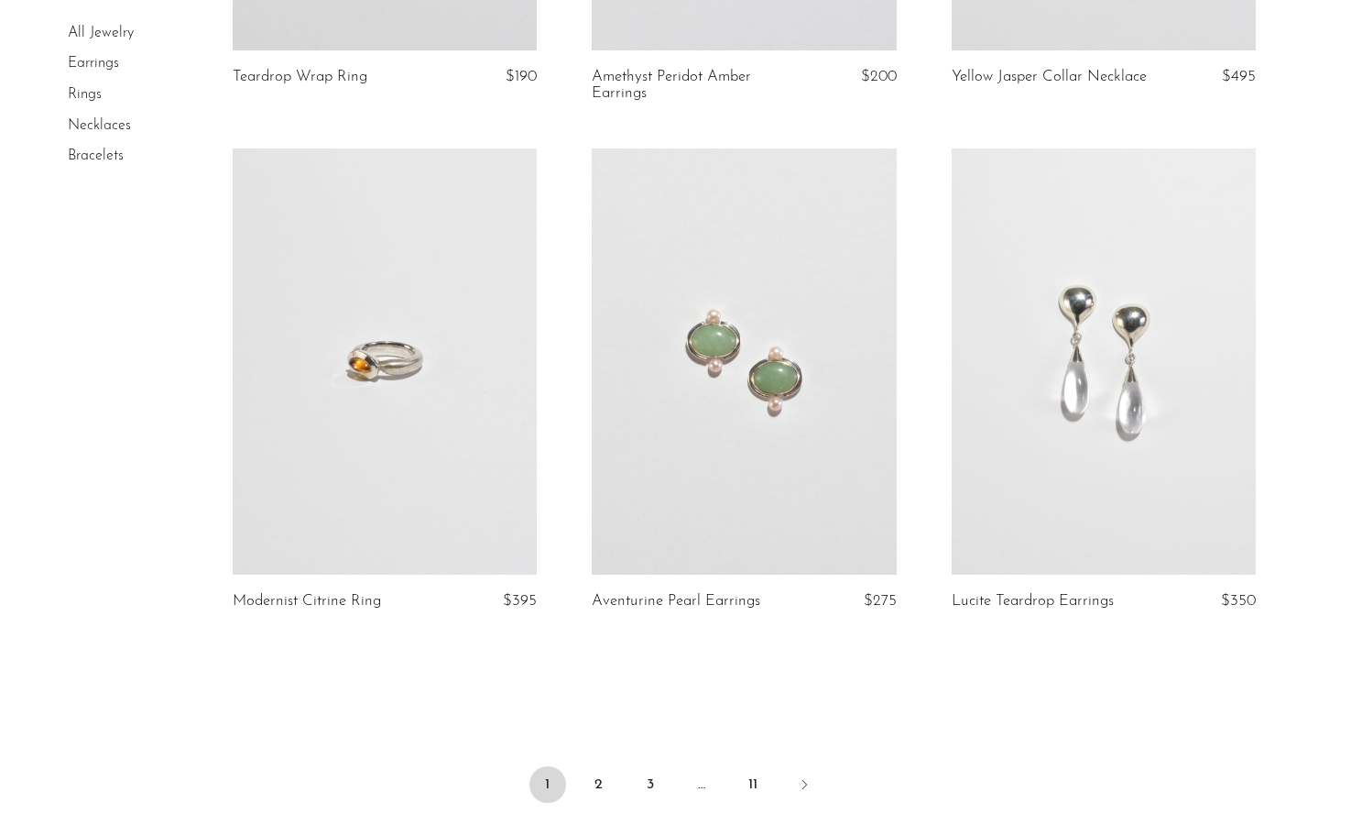
scroll to position [5696, 0]
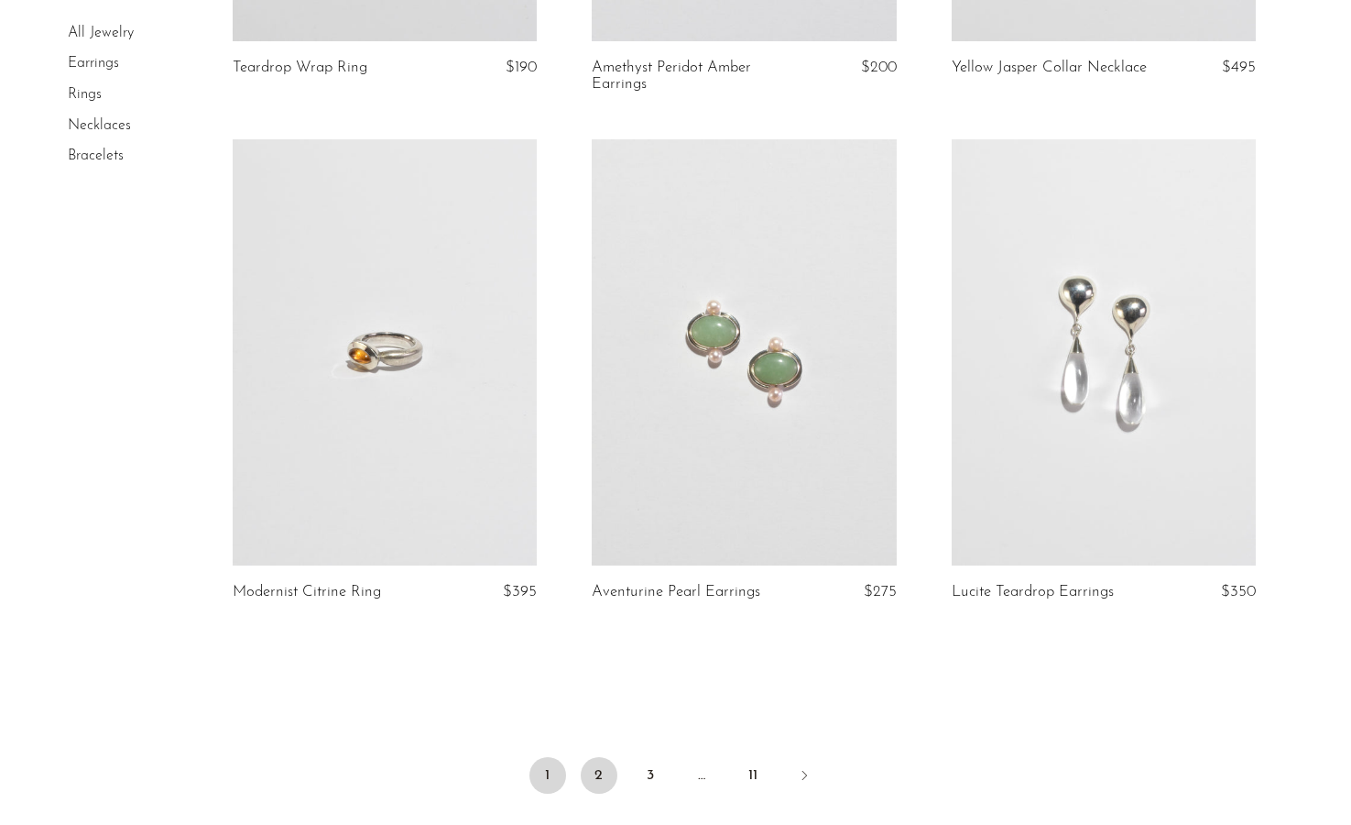
click at [609, 775] on link "2" at bounding box center [599, 775] width 37 height 37
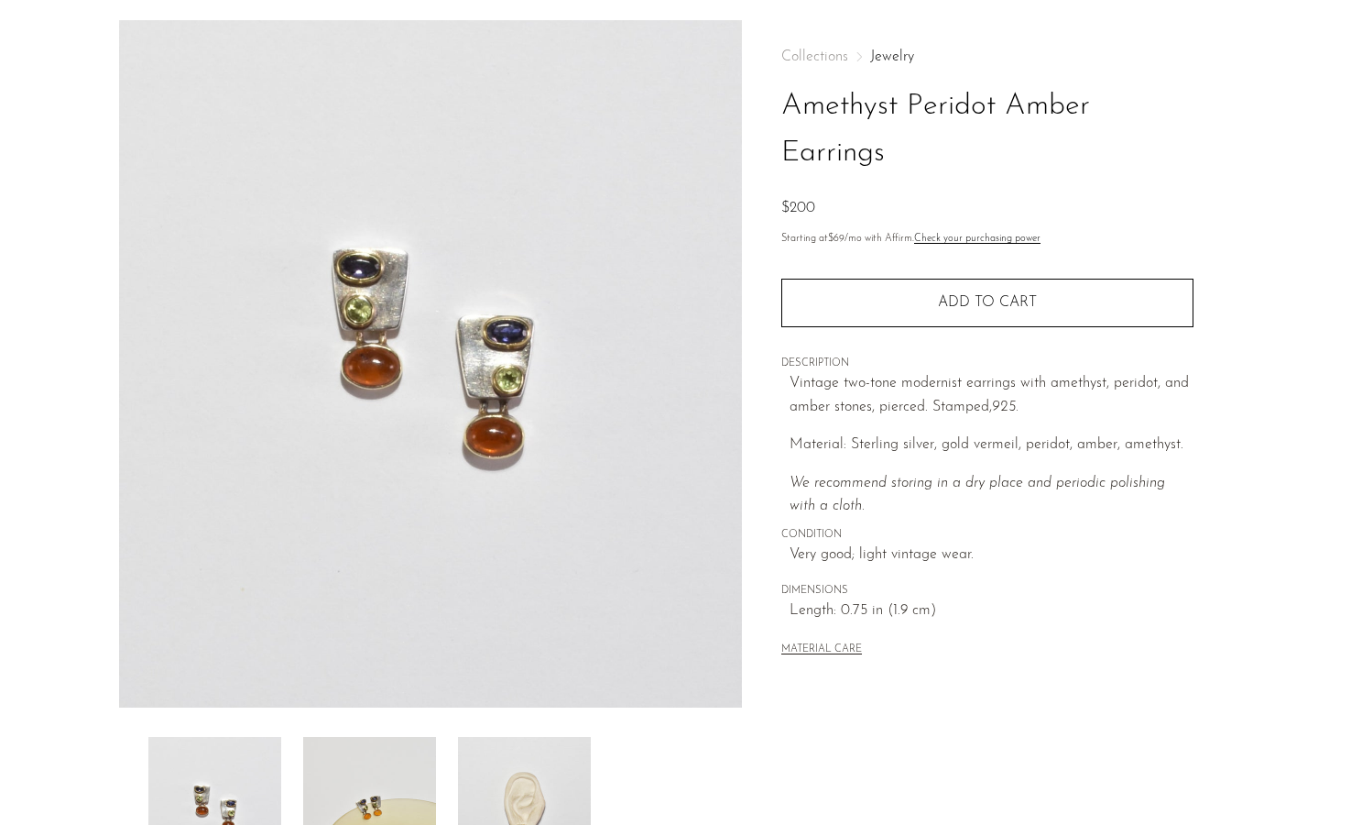
scroll to position [340, 0]
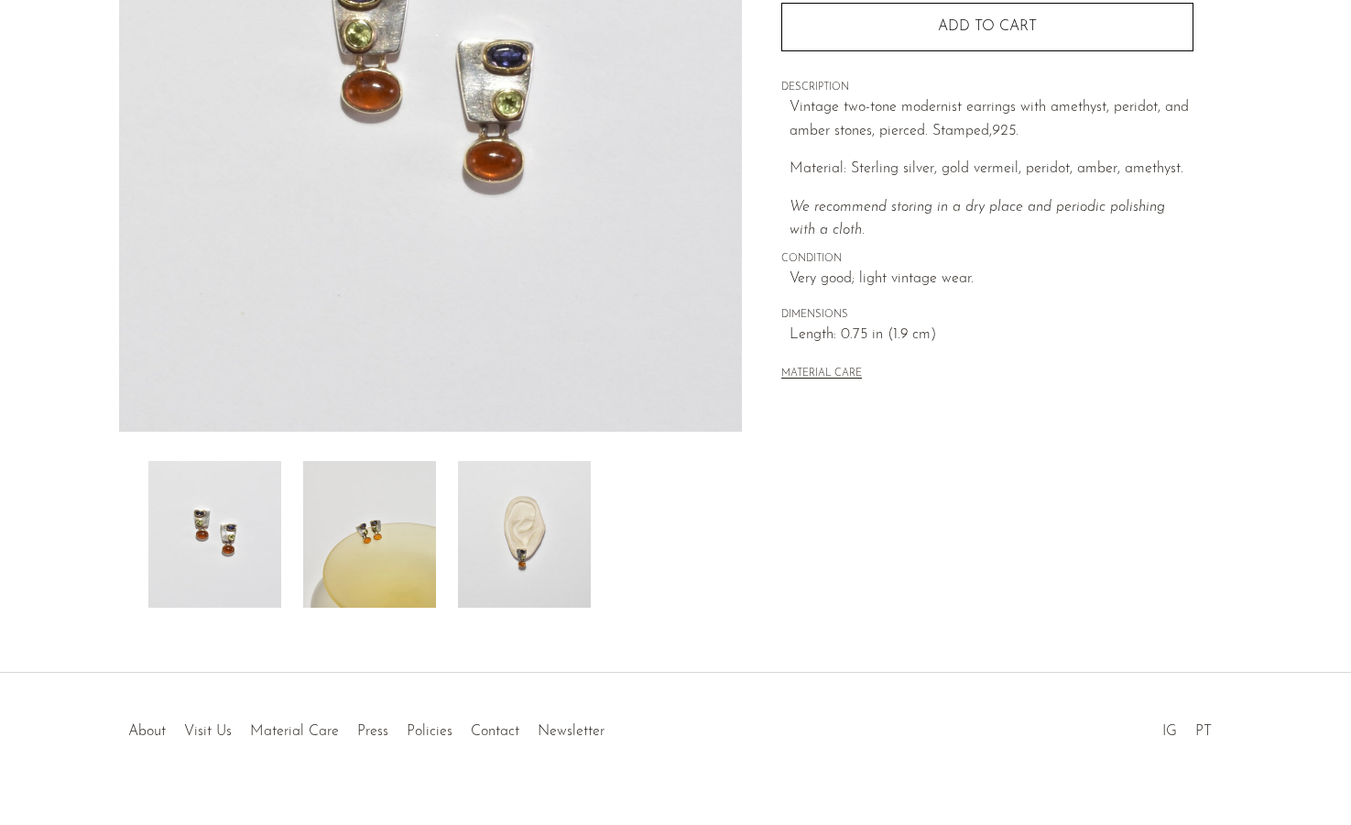
click at [538, 542] on img at bounding box center [524, 534] width 133 height 147
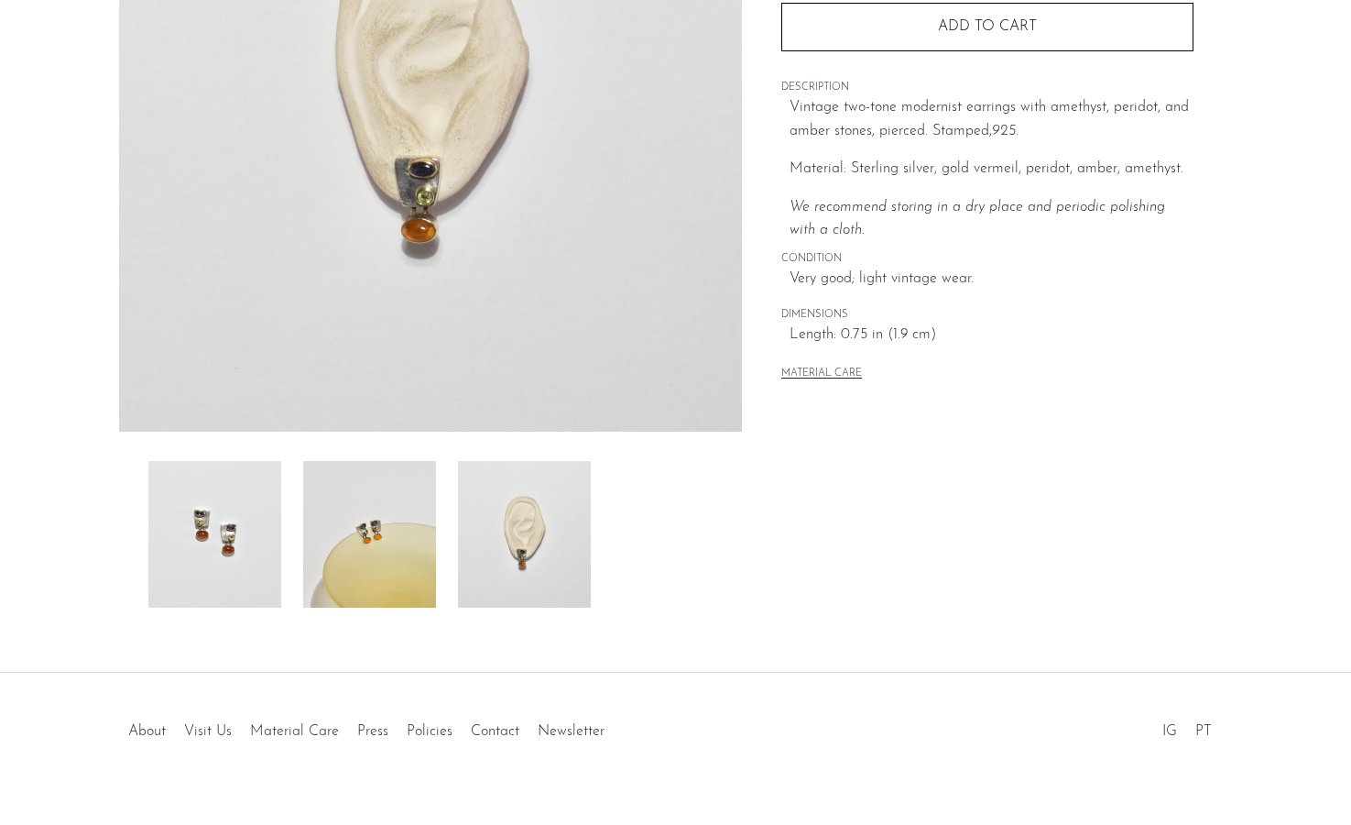
scroll to position [305, 0]
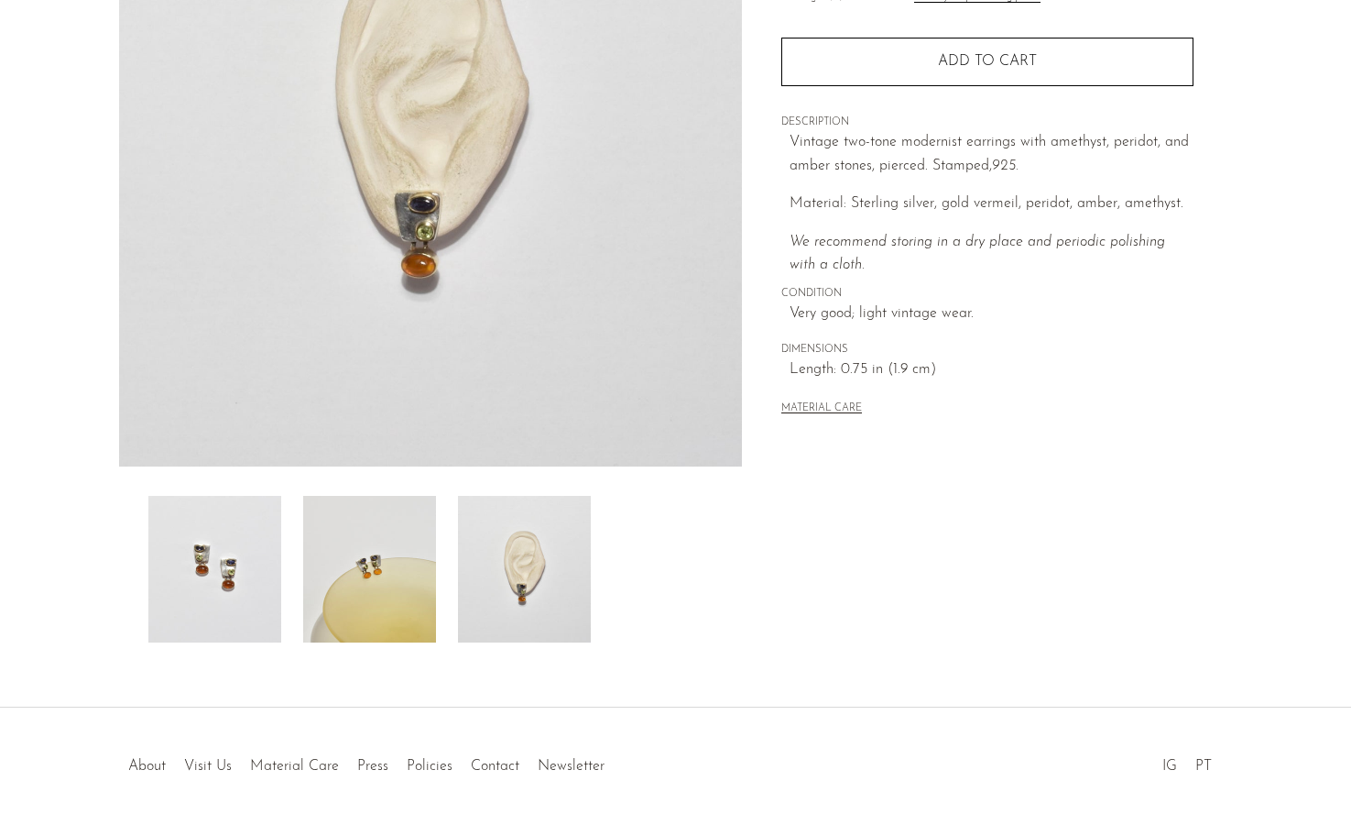
click at [409, 554] on img at bounding box center [369, 569] width 133 height 147
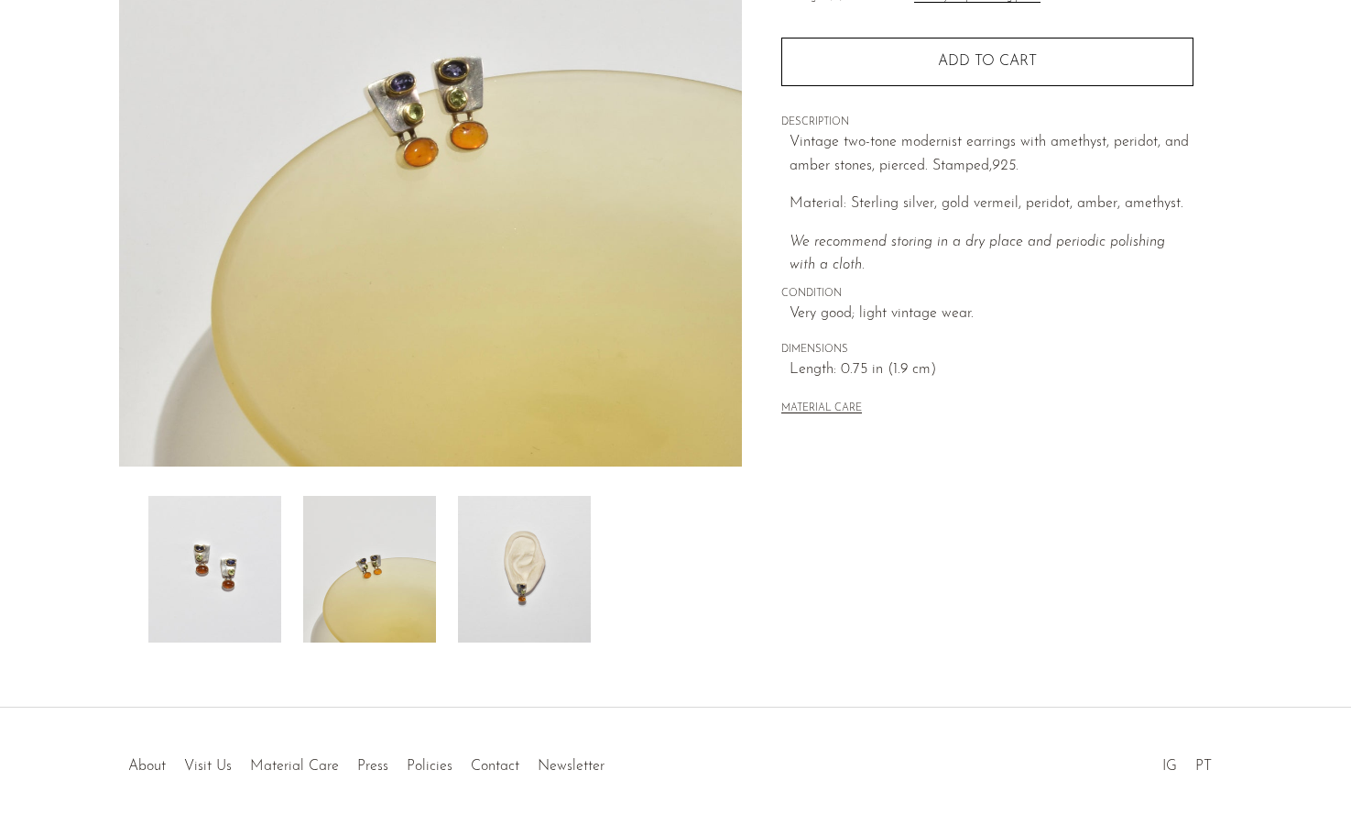
click at [273, 570] on img at bounding box center [214, 569] width 133 height 147
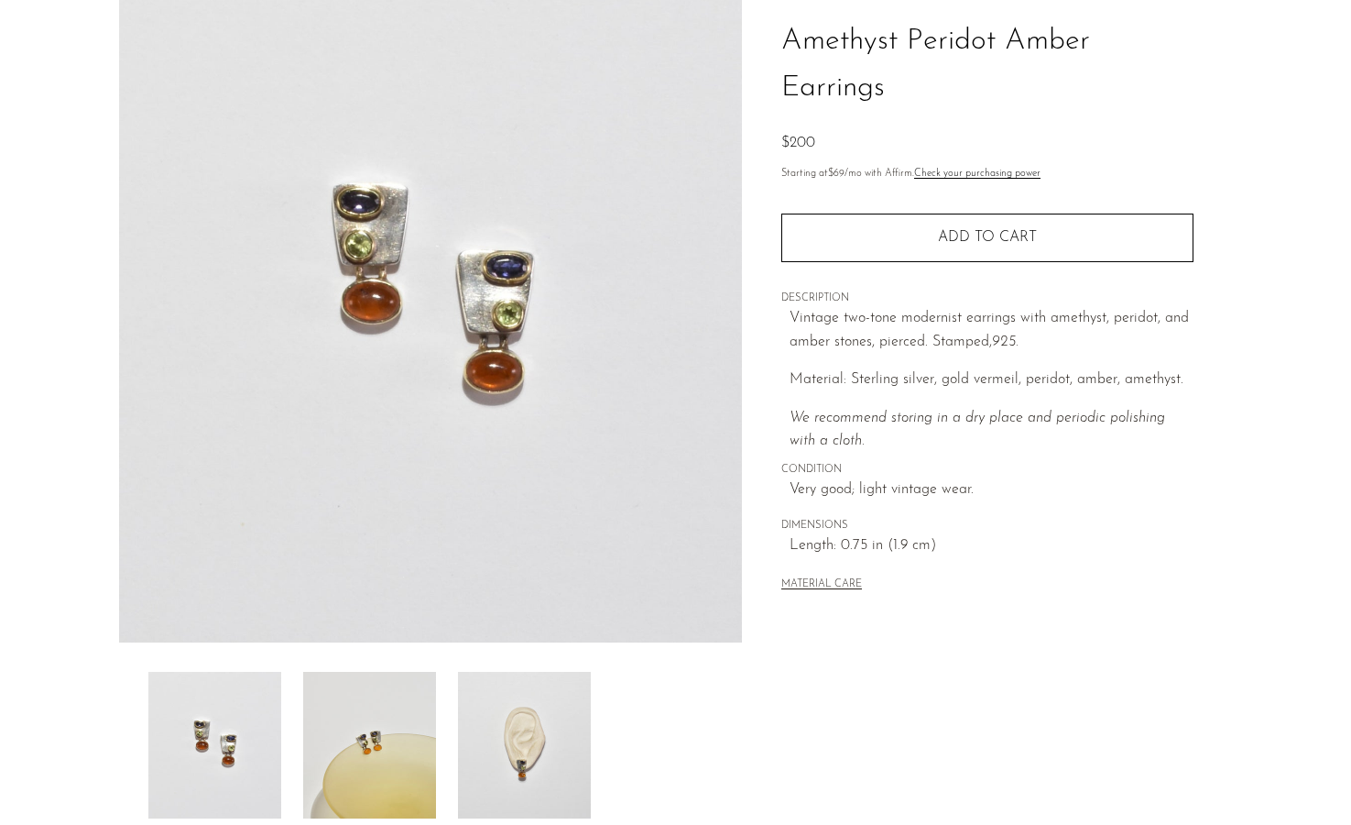
scroll to position [127, 0]
click at [366, 224] on img at bounding box center [431, 300] width 624 height 687
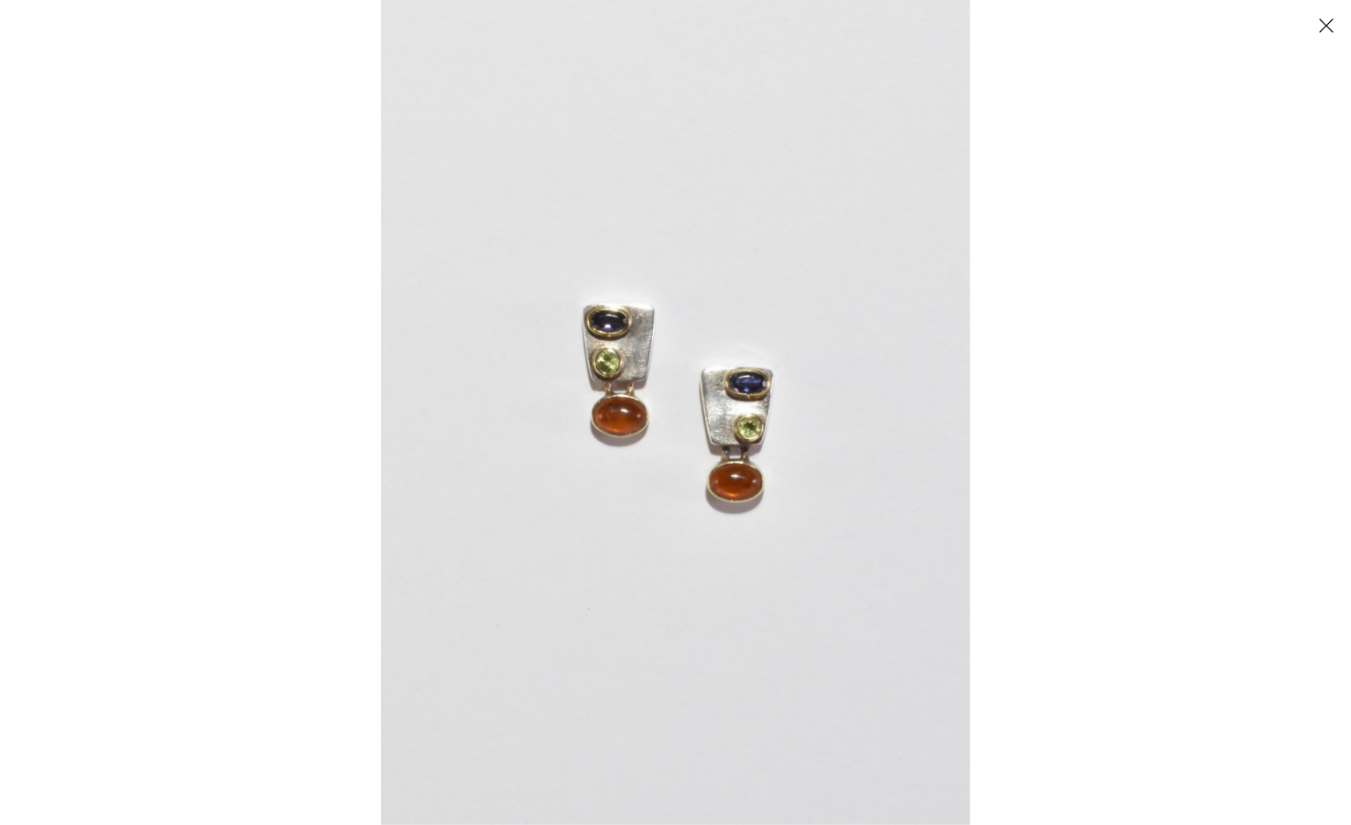
click at [623, 399] on img at bounding box center [675, 412] width 589 height 825
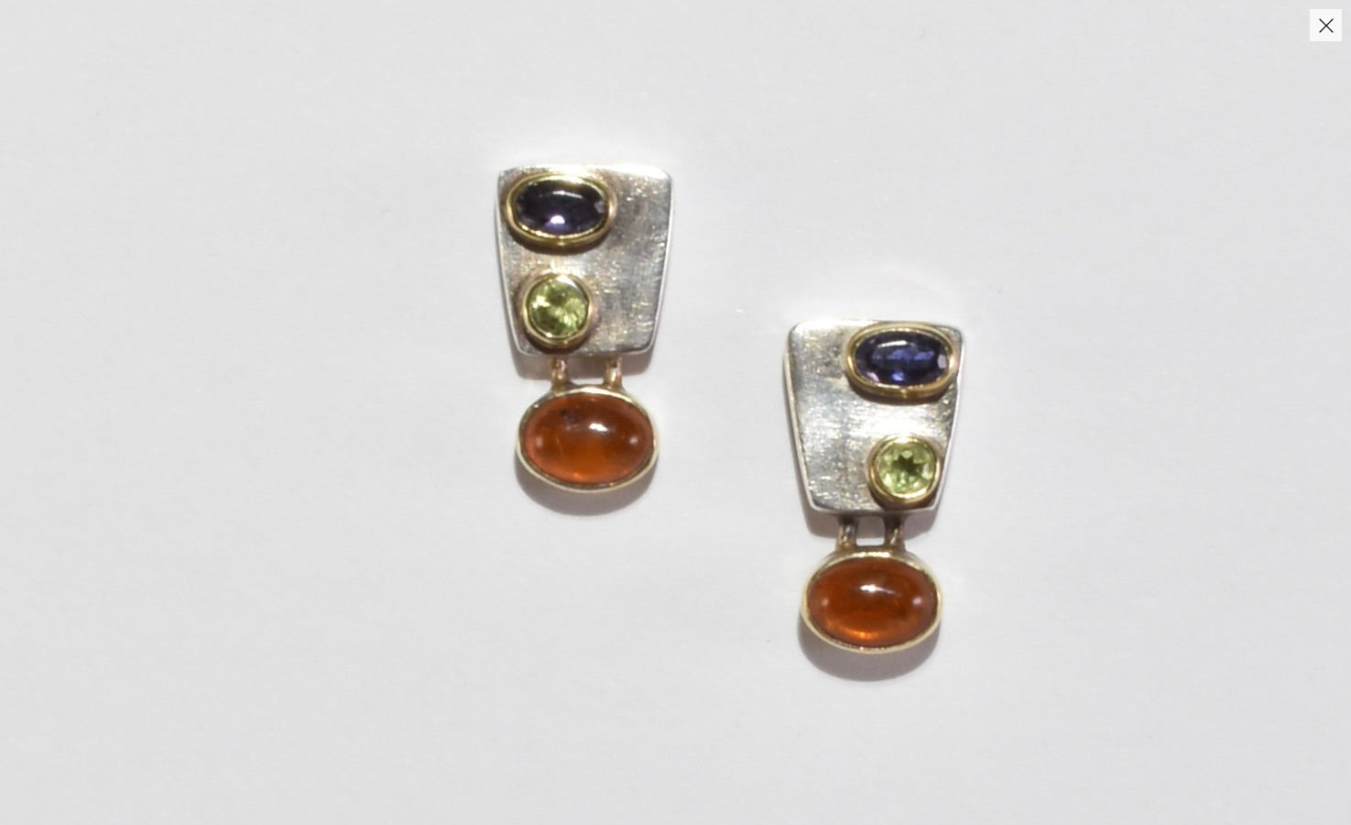
click at [1327, 32] on button "Close" at bounding box center [1326, 25] width 32 height 32
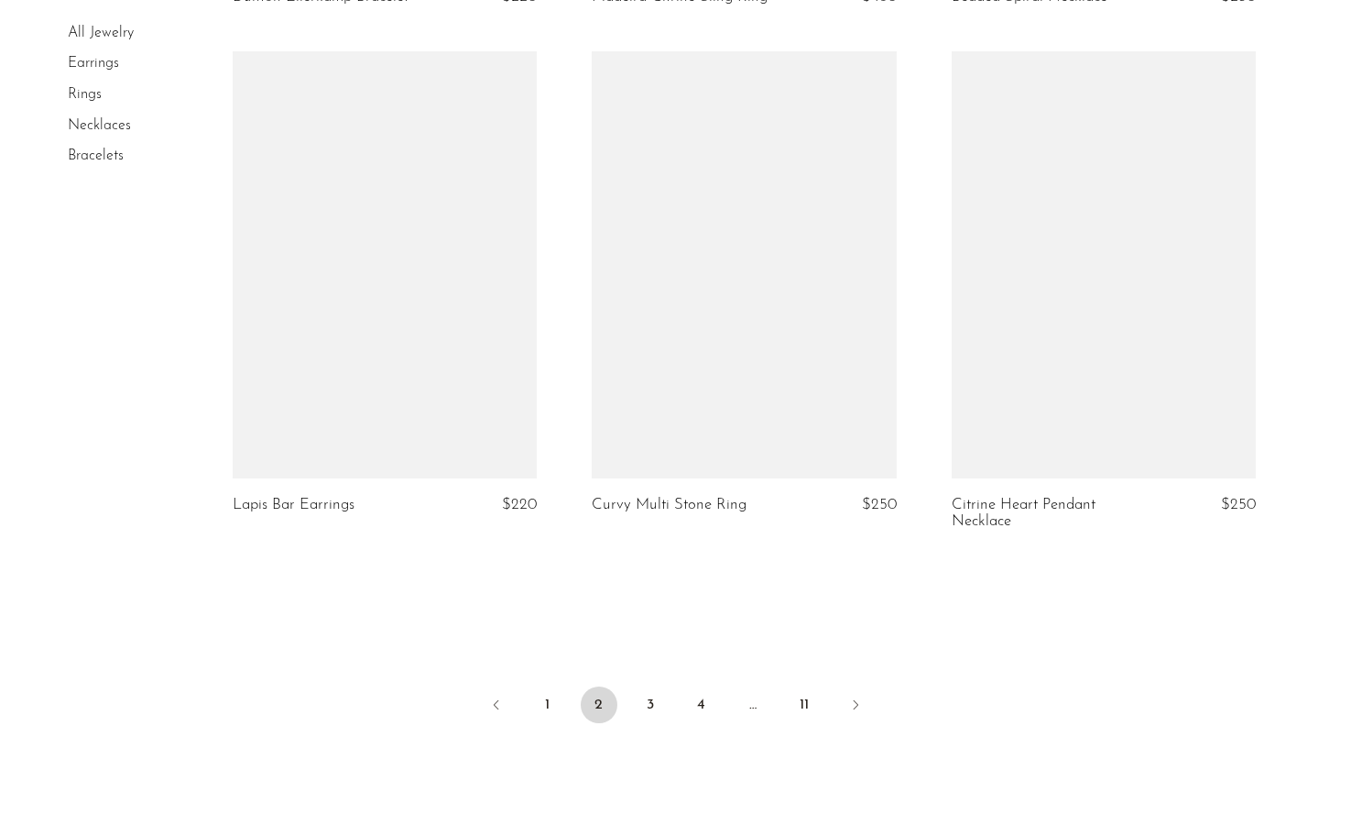
scroll to position [5989, 0]
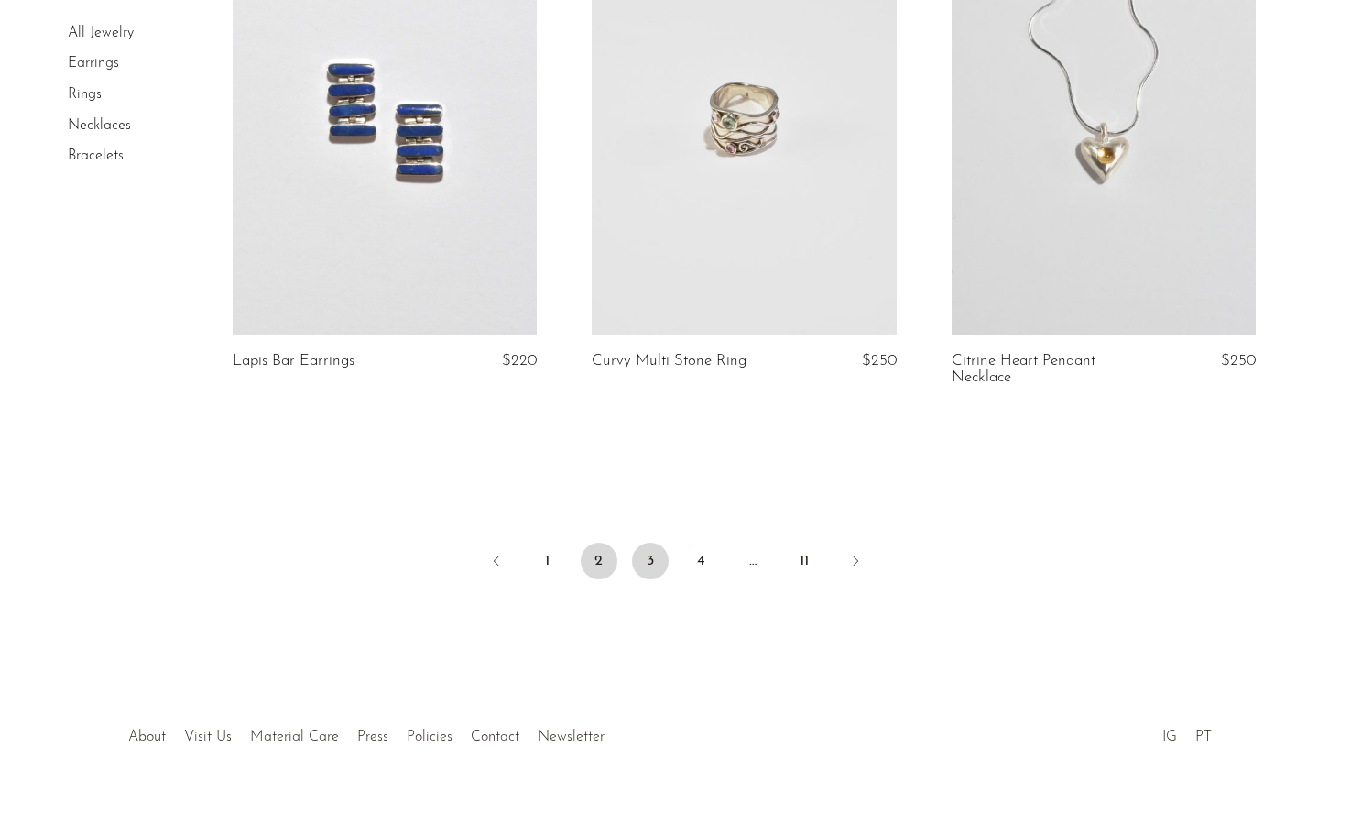
click at [657, 542] on link "3" at bounding box center [650, 560] width 37 height 37
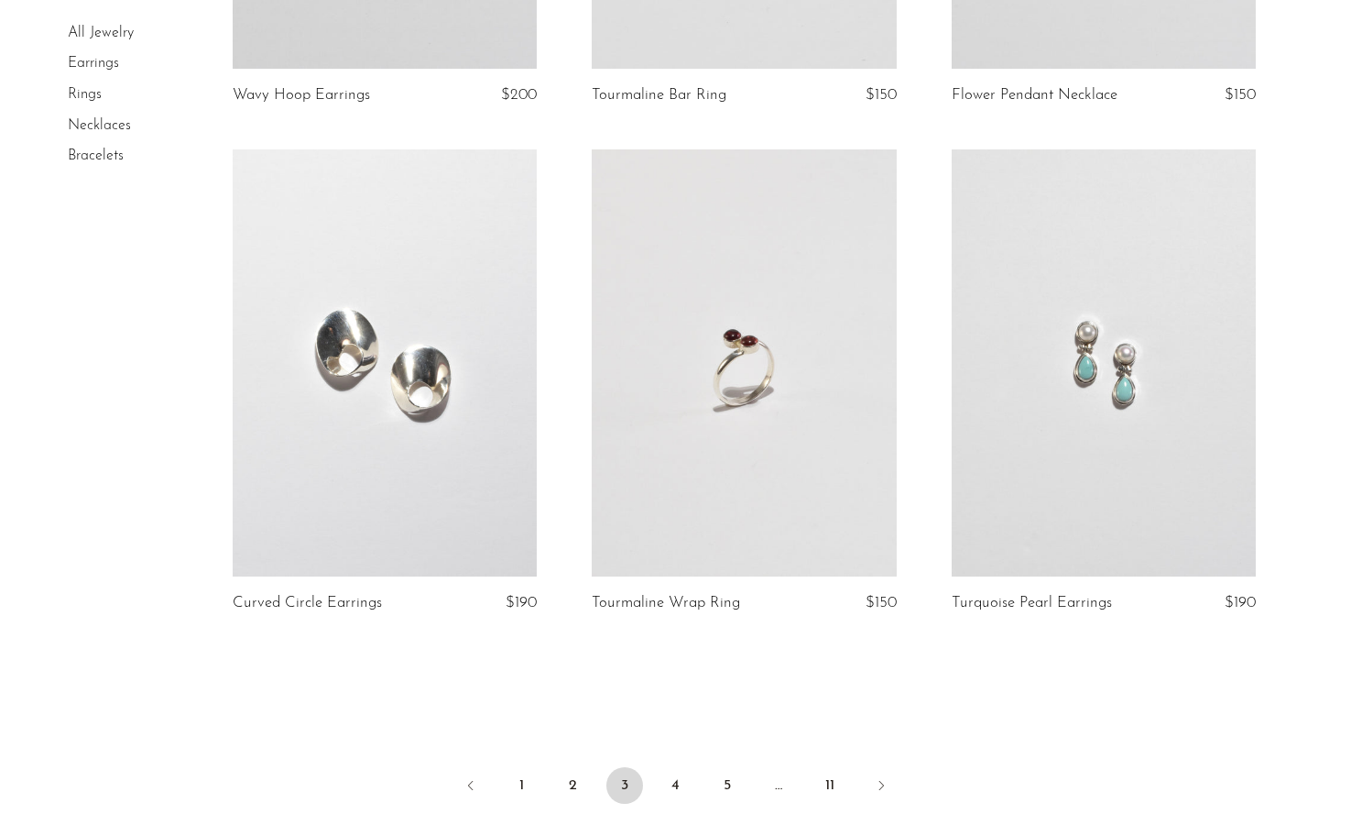
scroll to position [5928, 0]
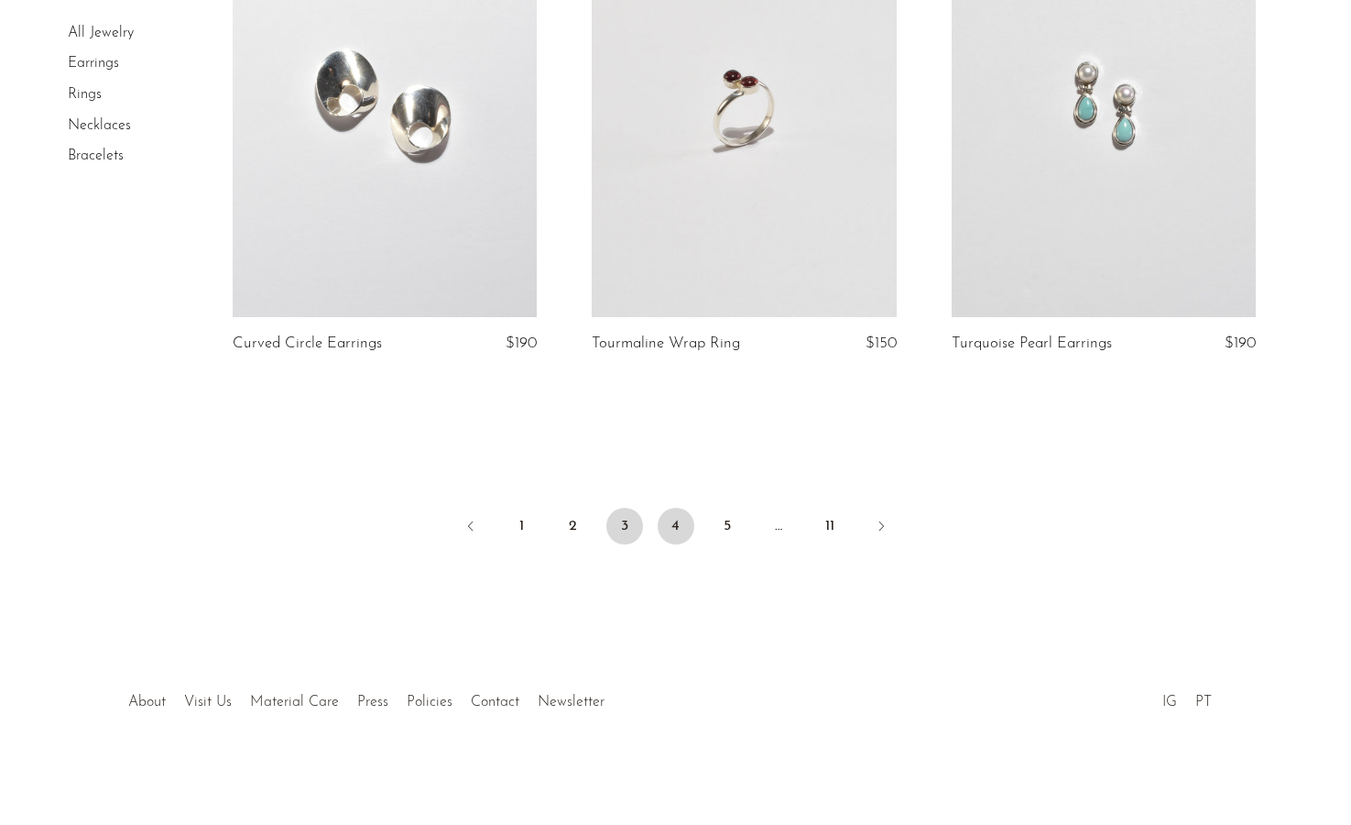
click at [669, 529] on link "4" at bounding box center [676, 526] width 37 height 37
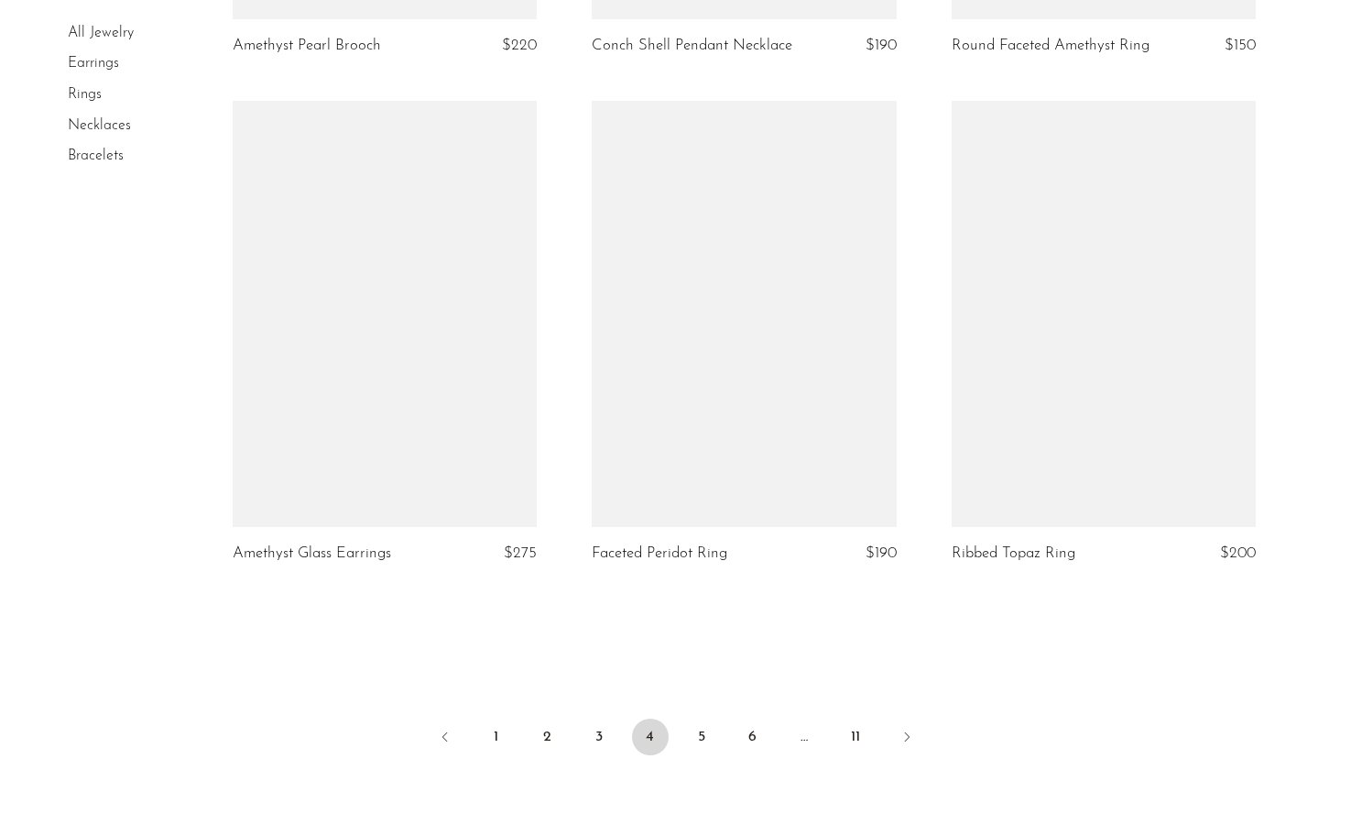
scroll to position [5753, 0]
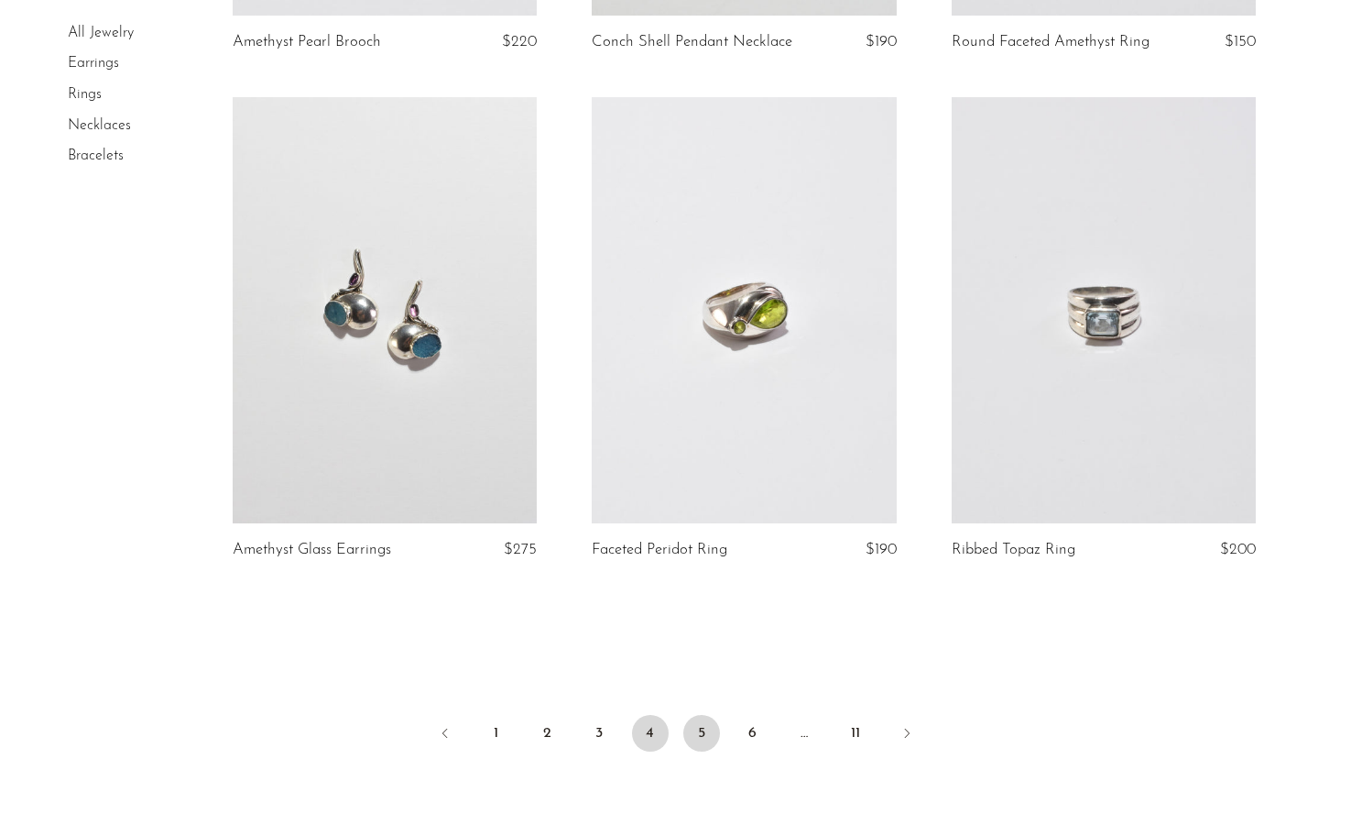
click at [692, 734] on link "5" at bounding box center [702, 733] width 37 height 37
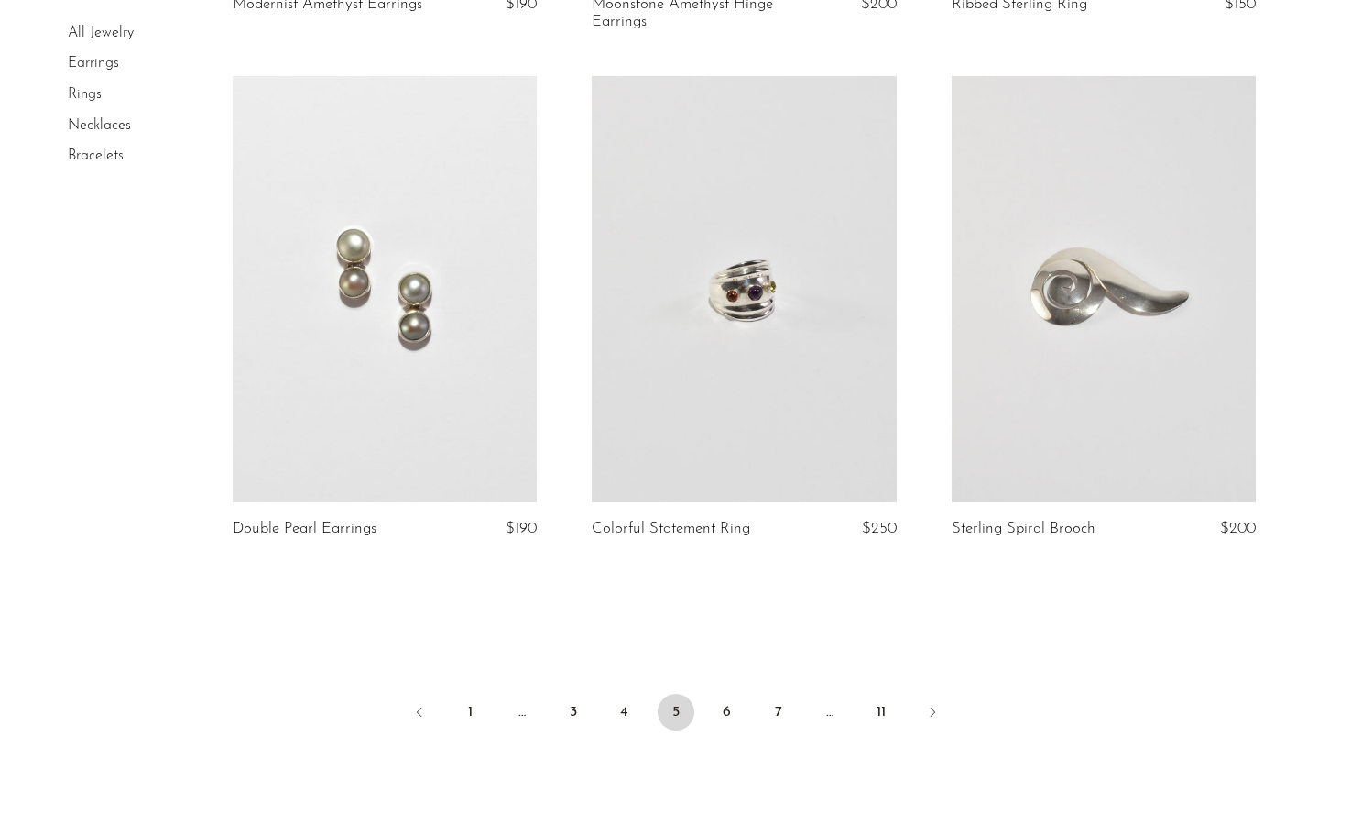
scroll to position [5911, 0]
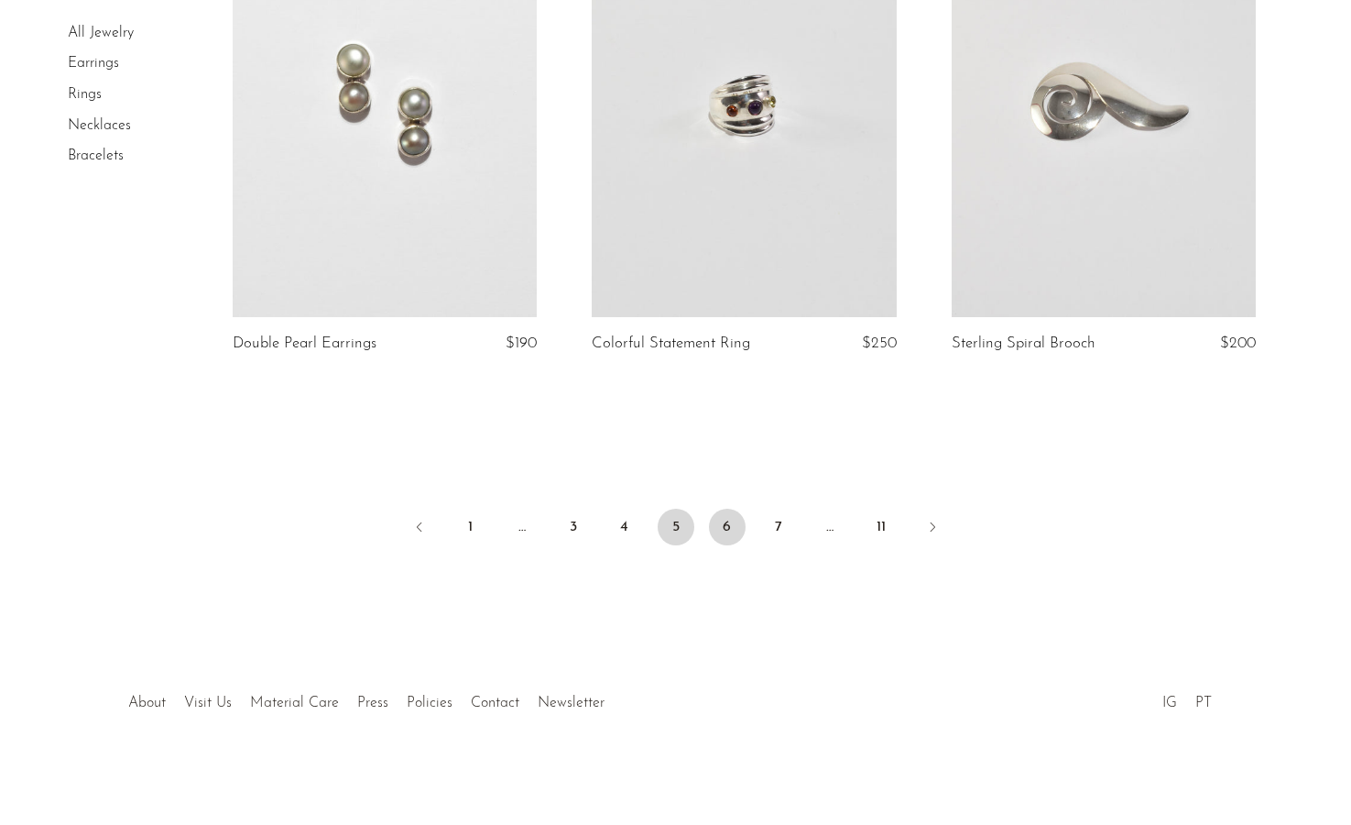
click at [732, 529] on link "6" at bounding box center [727, 527] width 37 height 37
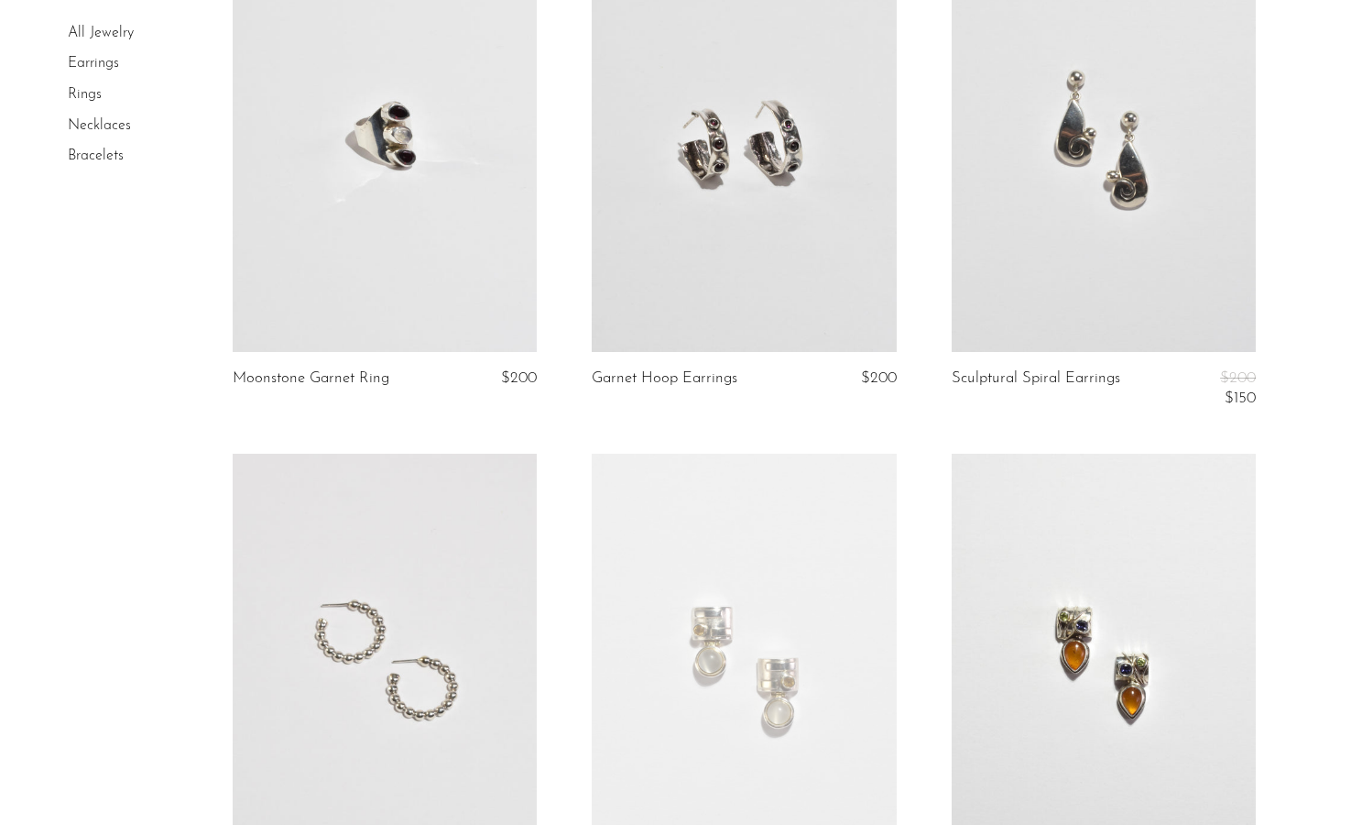
scroll to position [3365, 0]
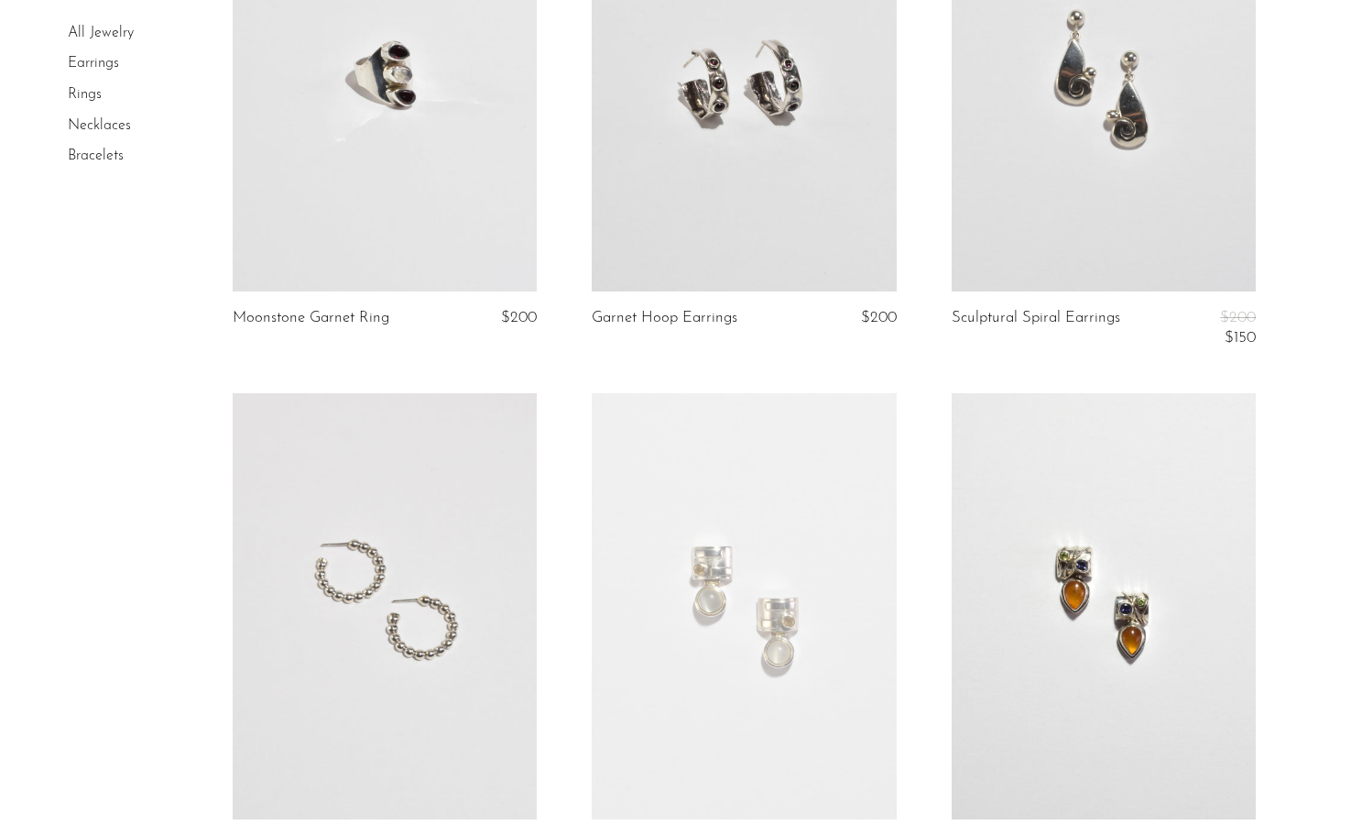
click at [745, 231] on link at bounding box center [744, 78] width 304 height 426
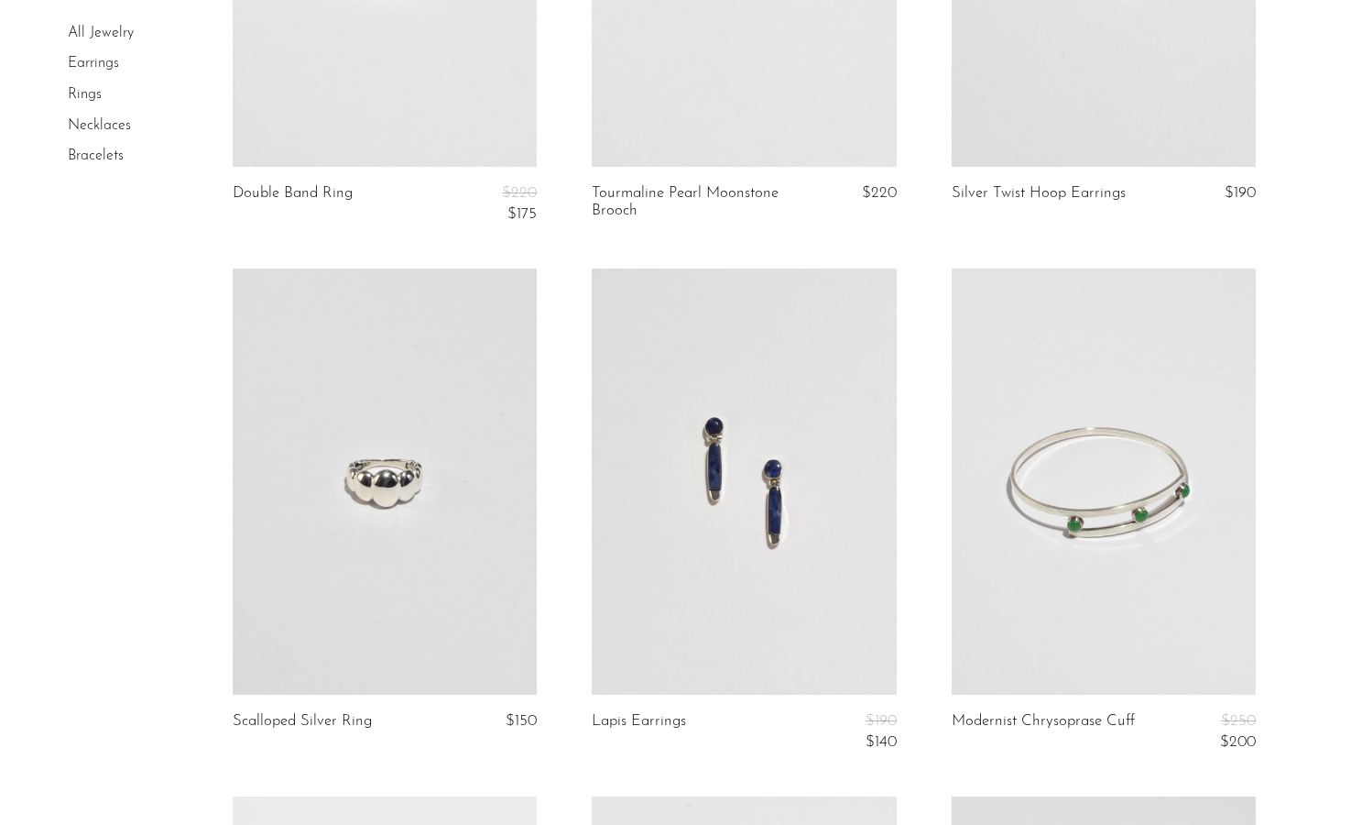
scroll to position [5073, 0]
click at [796, 647] on link at bounding box center [744, 479] width 304 height 426
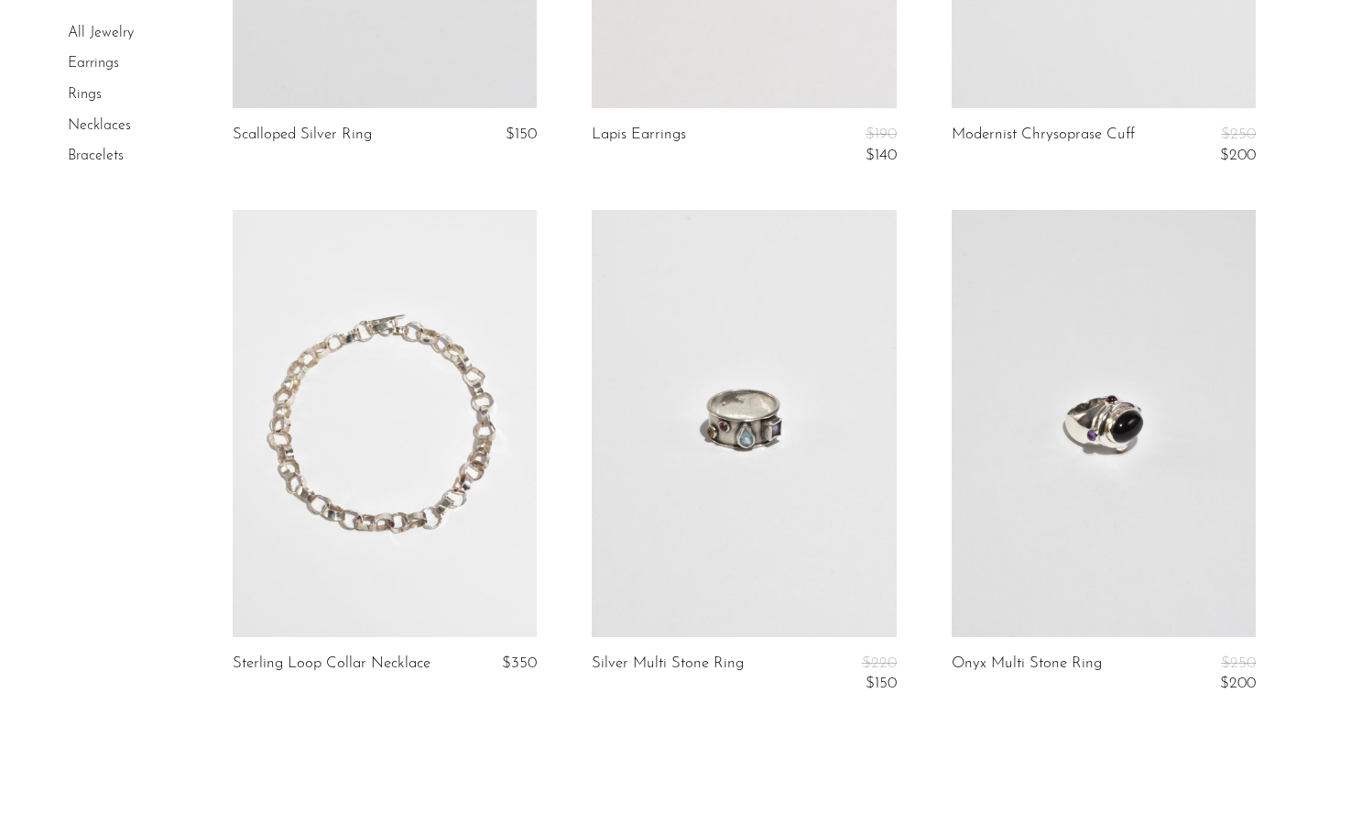
scroll to position [5969, 0]
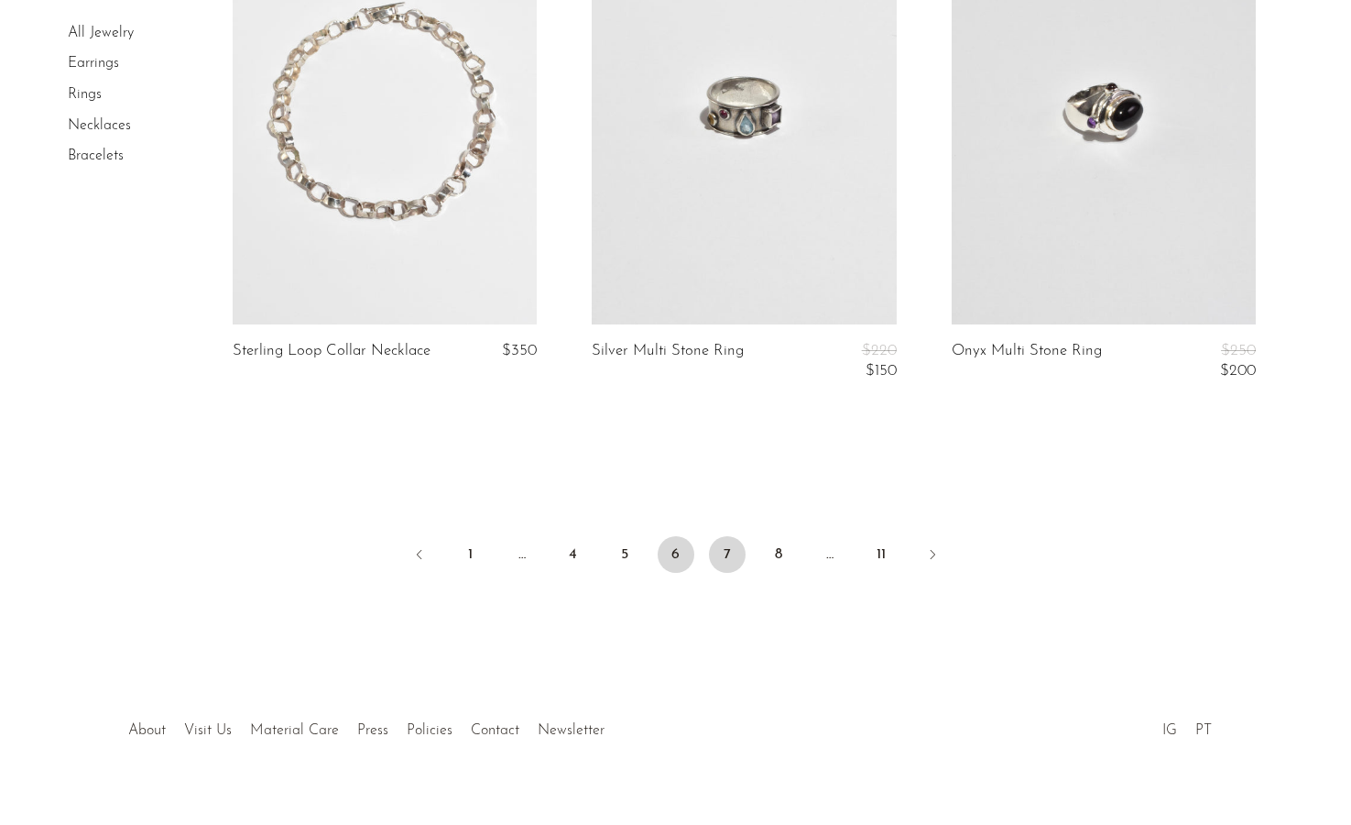
click at [729, 555] on link "7" at bounding box center [727, 554] width 37 height 37
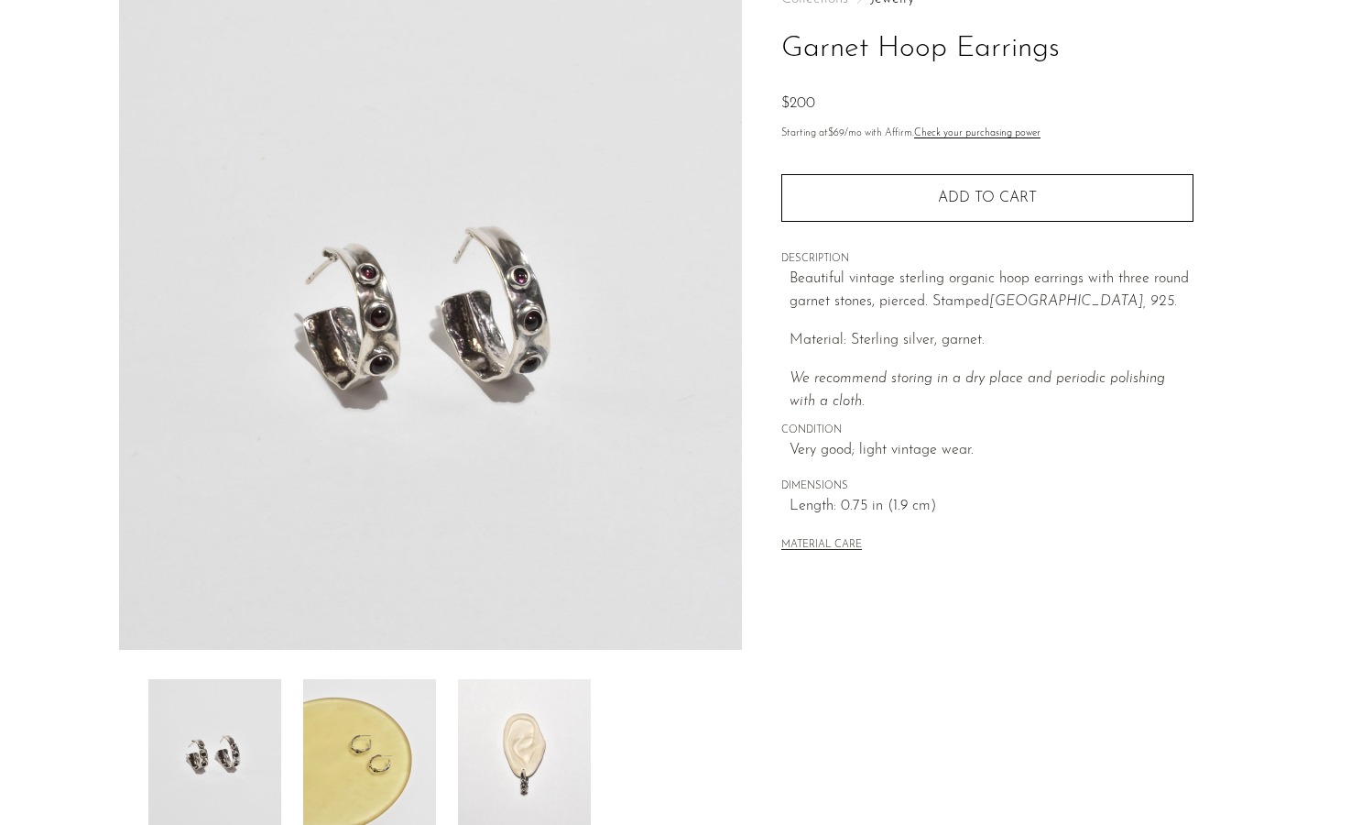
scroll to position [311, 0]
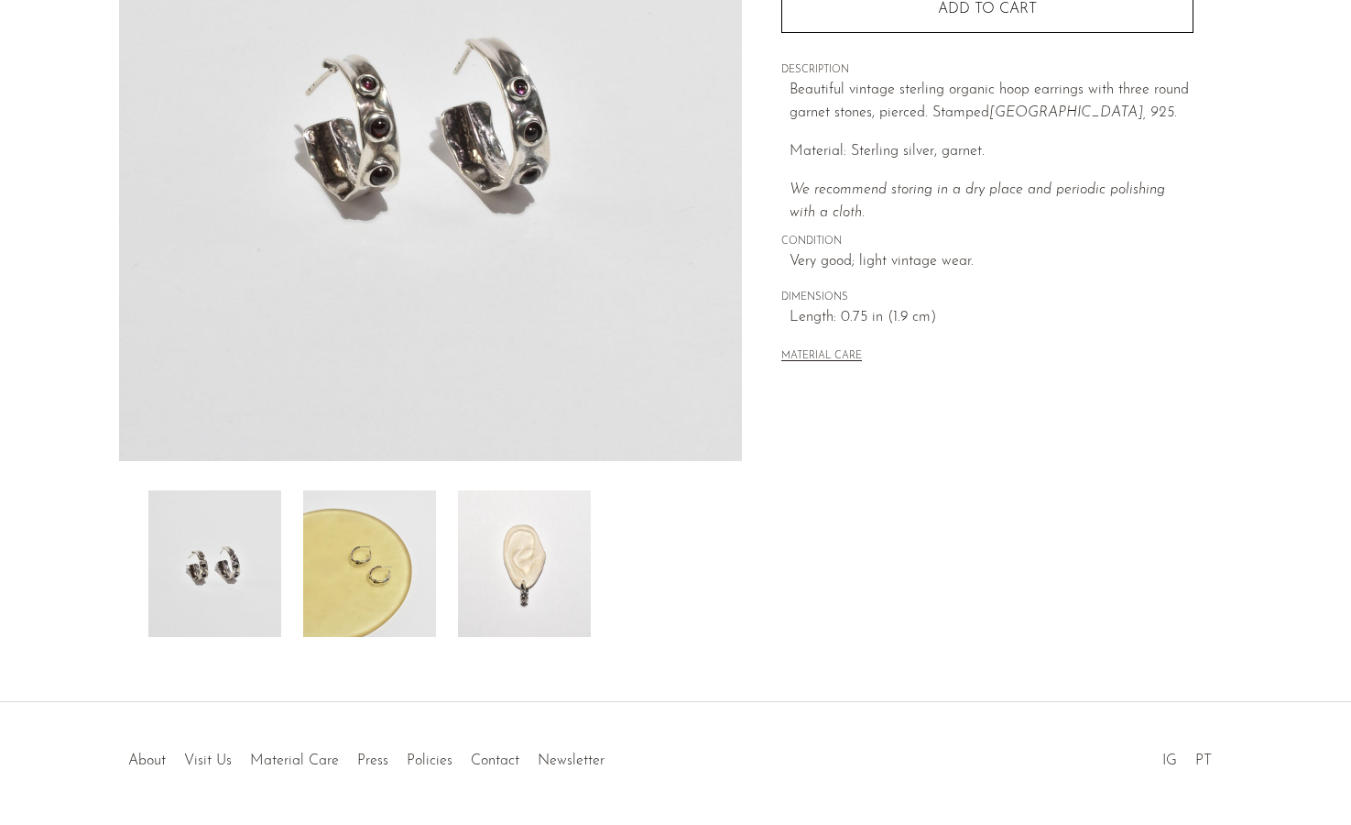
click at [543, 545] on img at bounding box center [524, 563] width 133 height 147
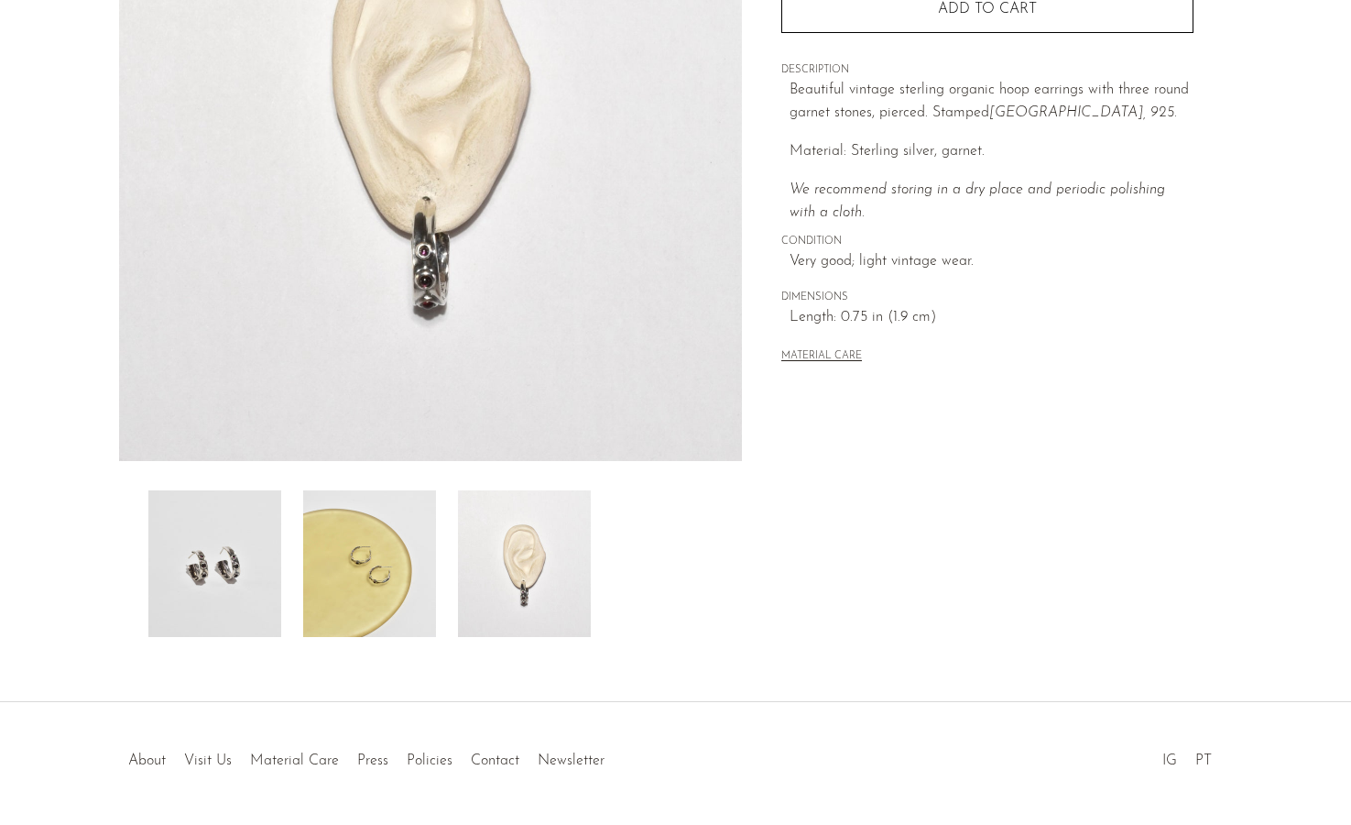
click at [427, 256] on img at bounding box center [431, 117] width 624 height 687
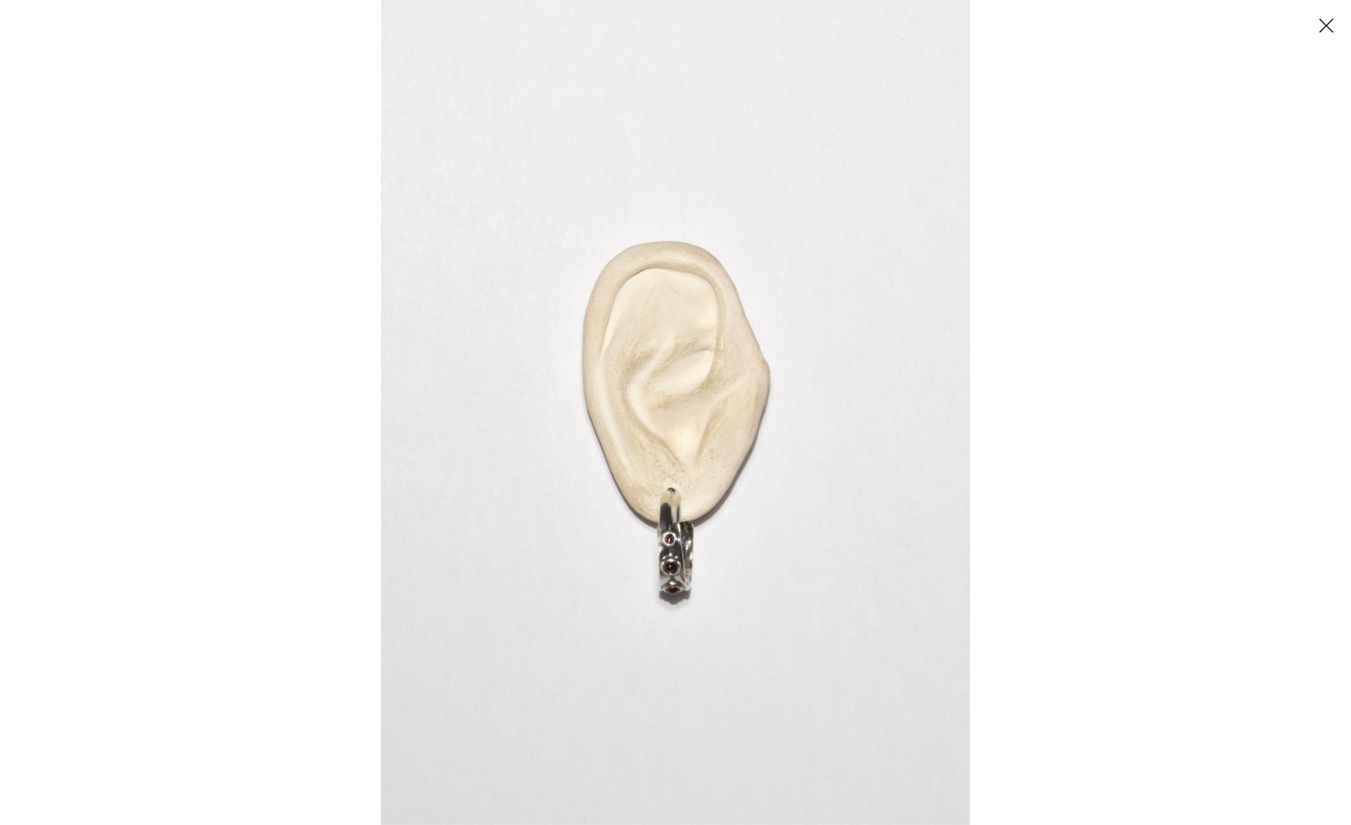
click at [662, 561] on img at bounding box center [675, 412] width 589 height 825
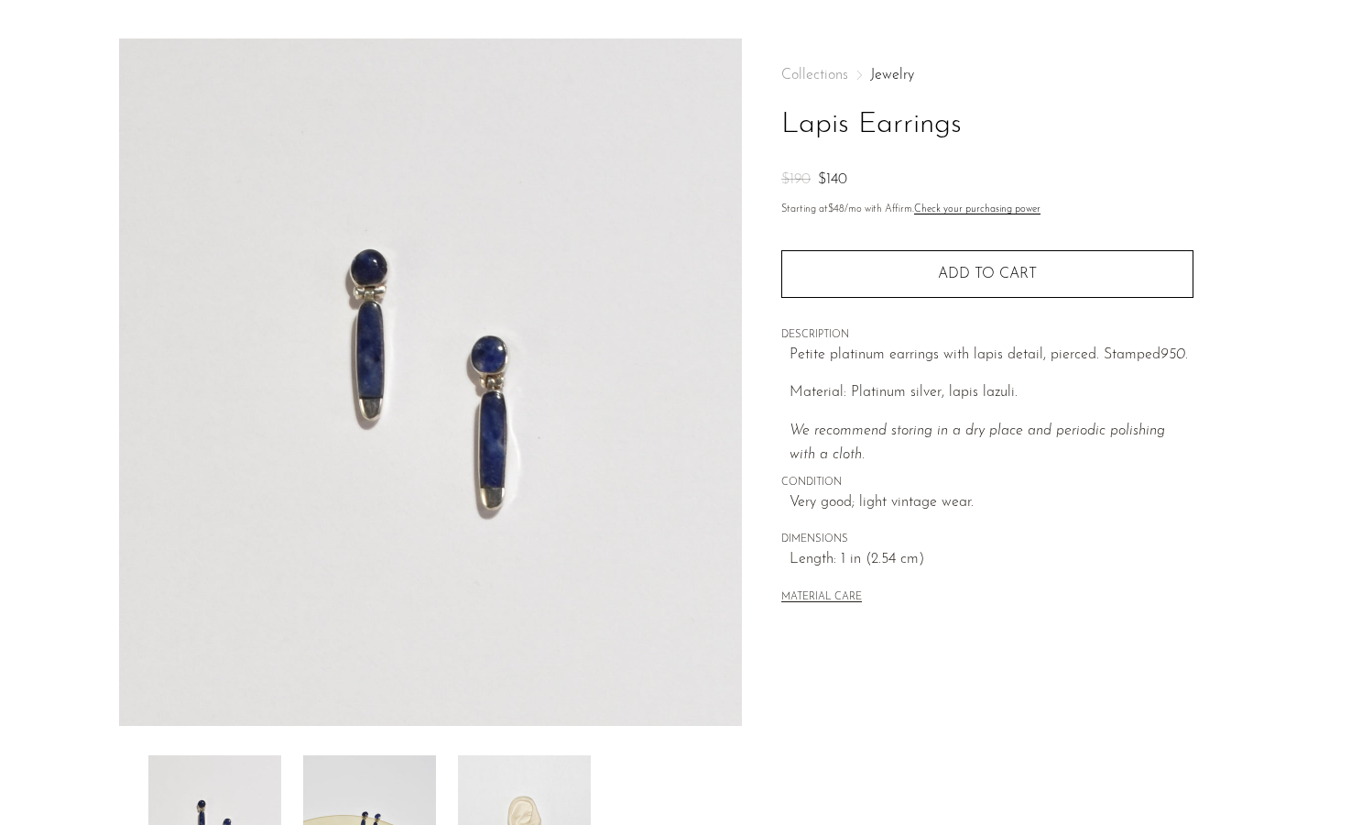
scroll to position [49, 0]
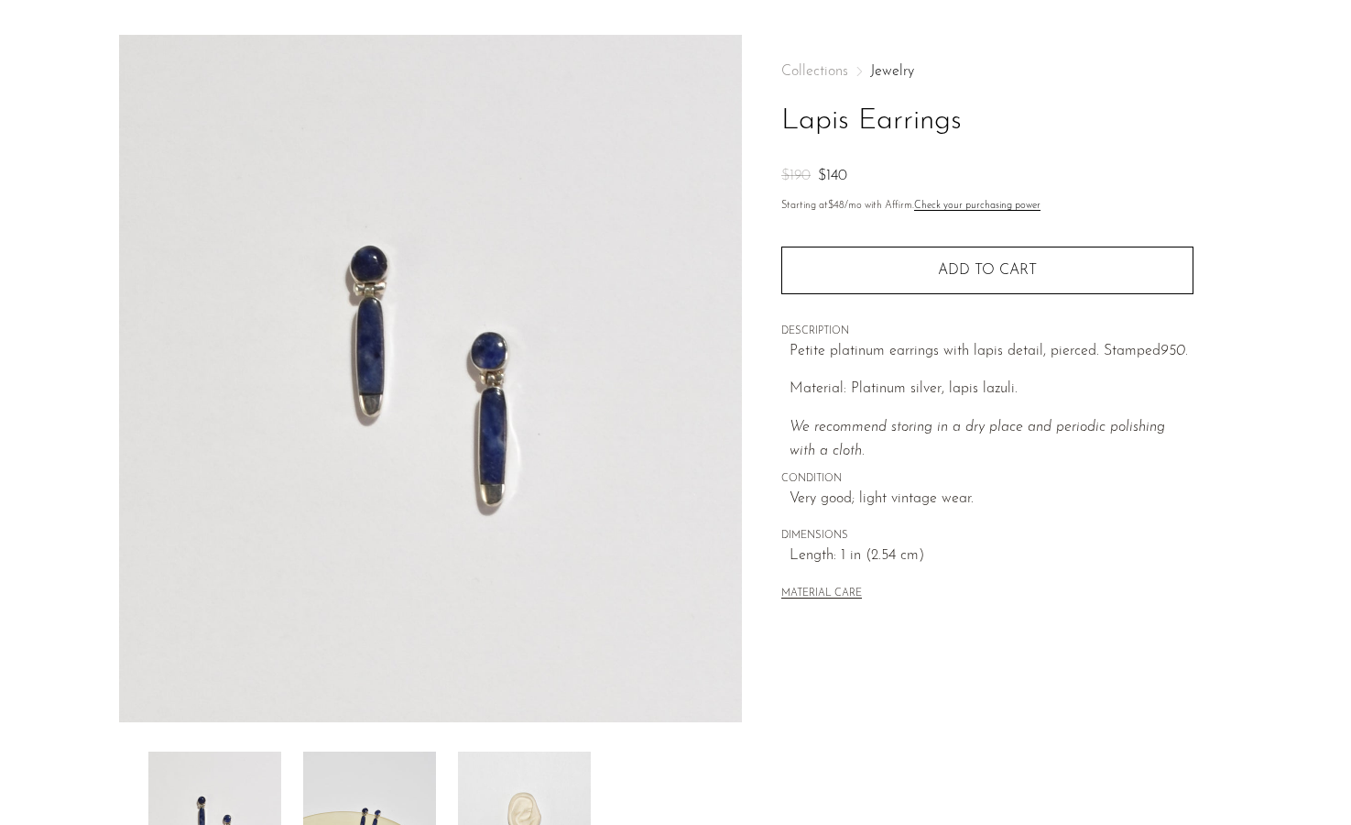
click at [490, 466] on img at bounding box center [431, 378] width 624 height 687
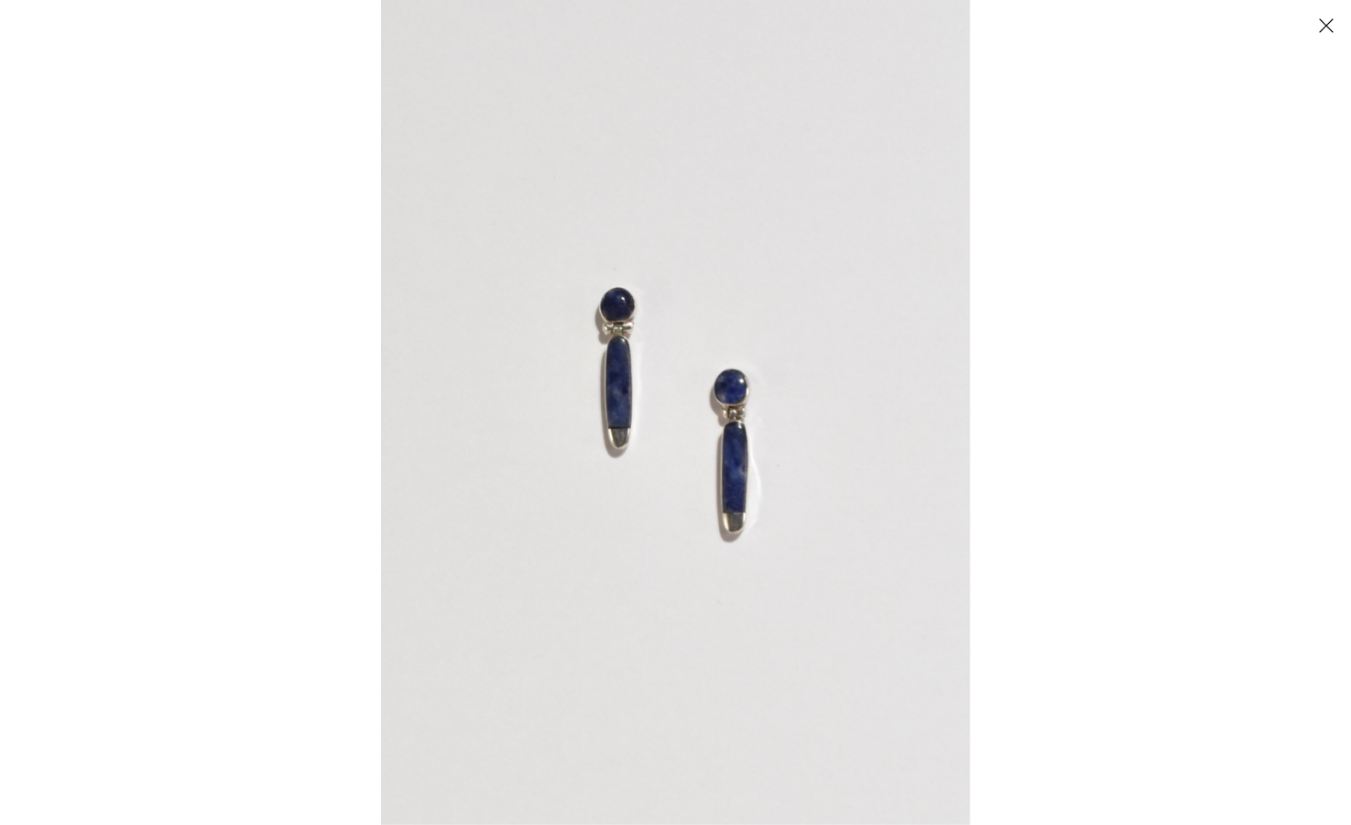
click at [729, 454] on img at bounding box center [675, 412] width 589 height 825
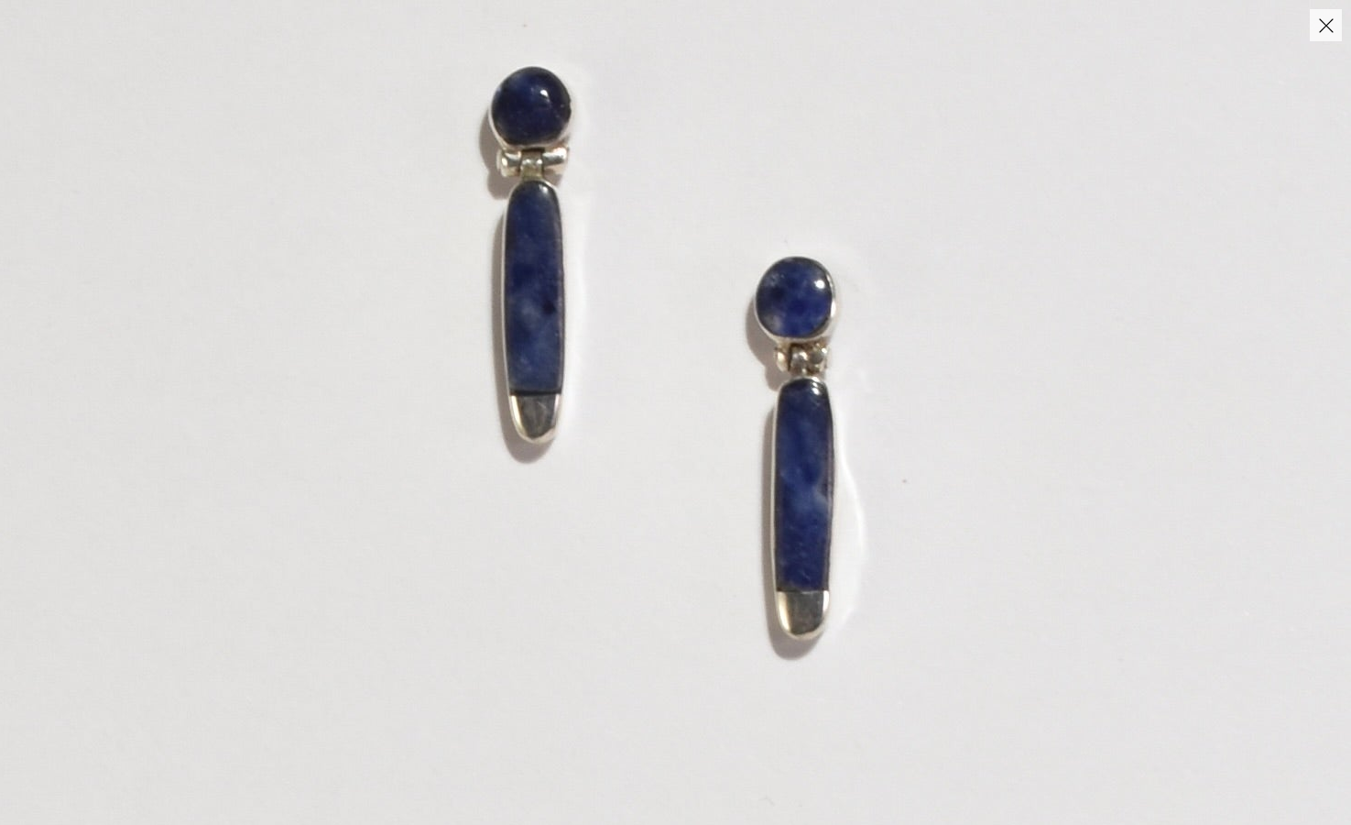
click at [1333, 44] on img at bounding box center [667, 358] width 1370 height 1918
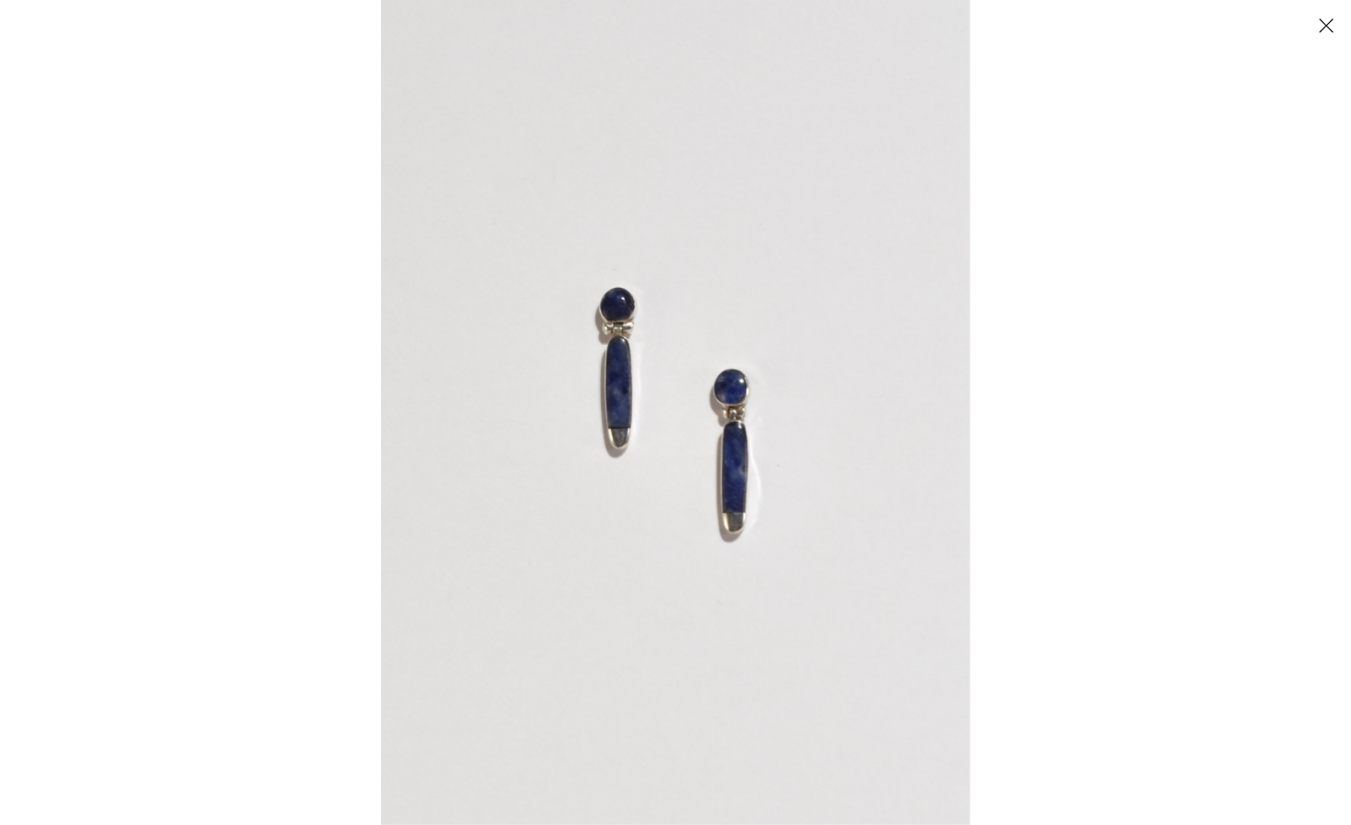
click at [1330, 23] on button "Close" at bounding box center [1326, 25] width 32 height 32
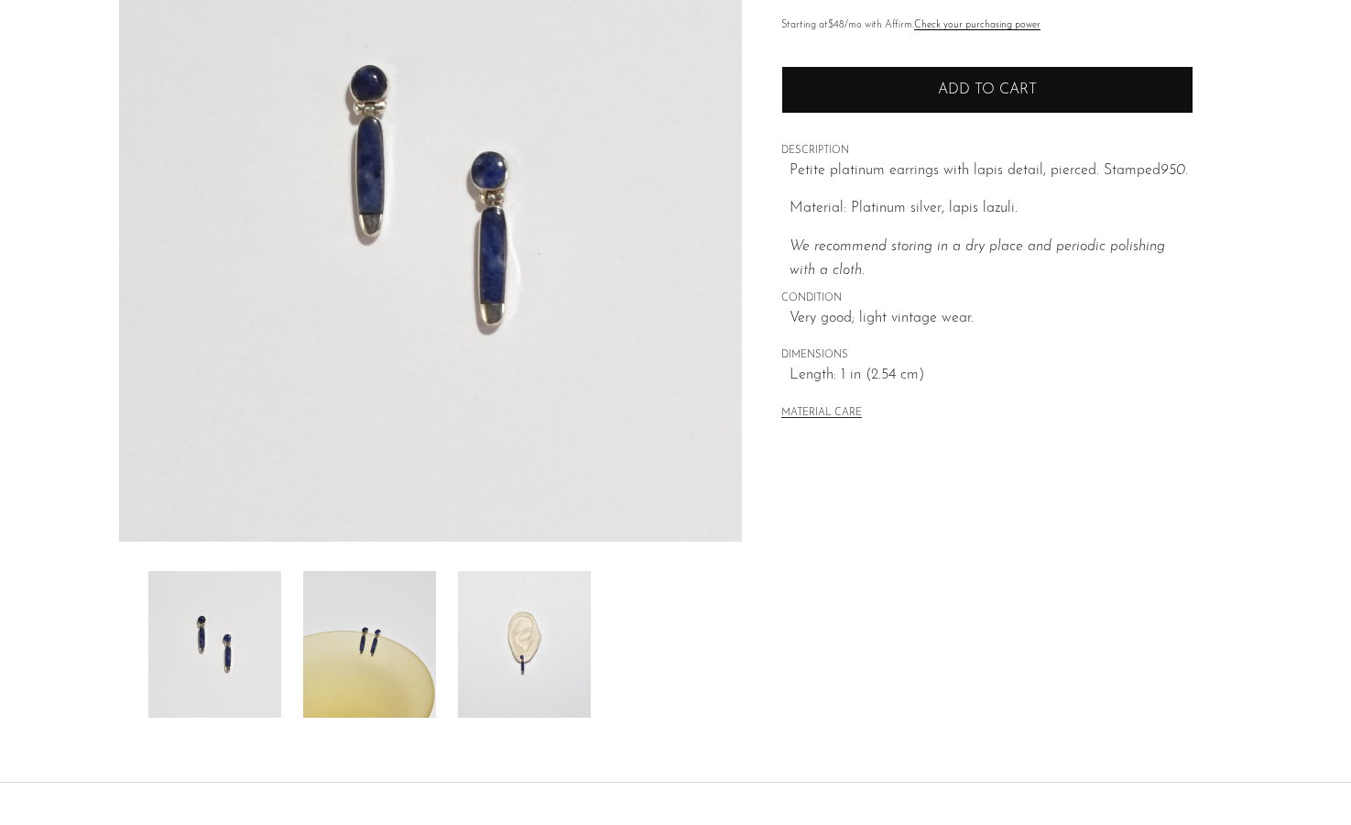
scroll to position [291, 0]
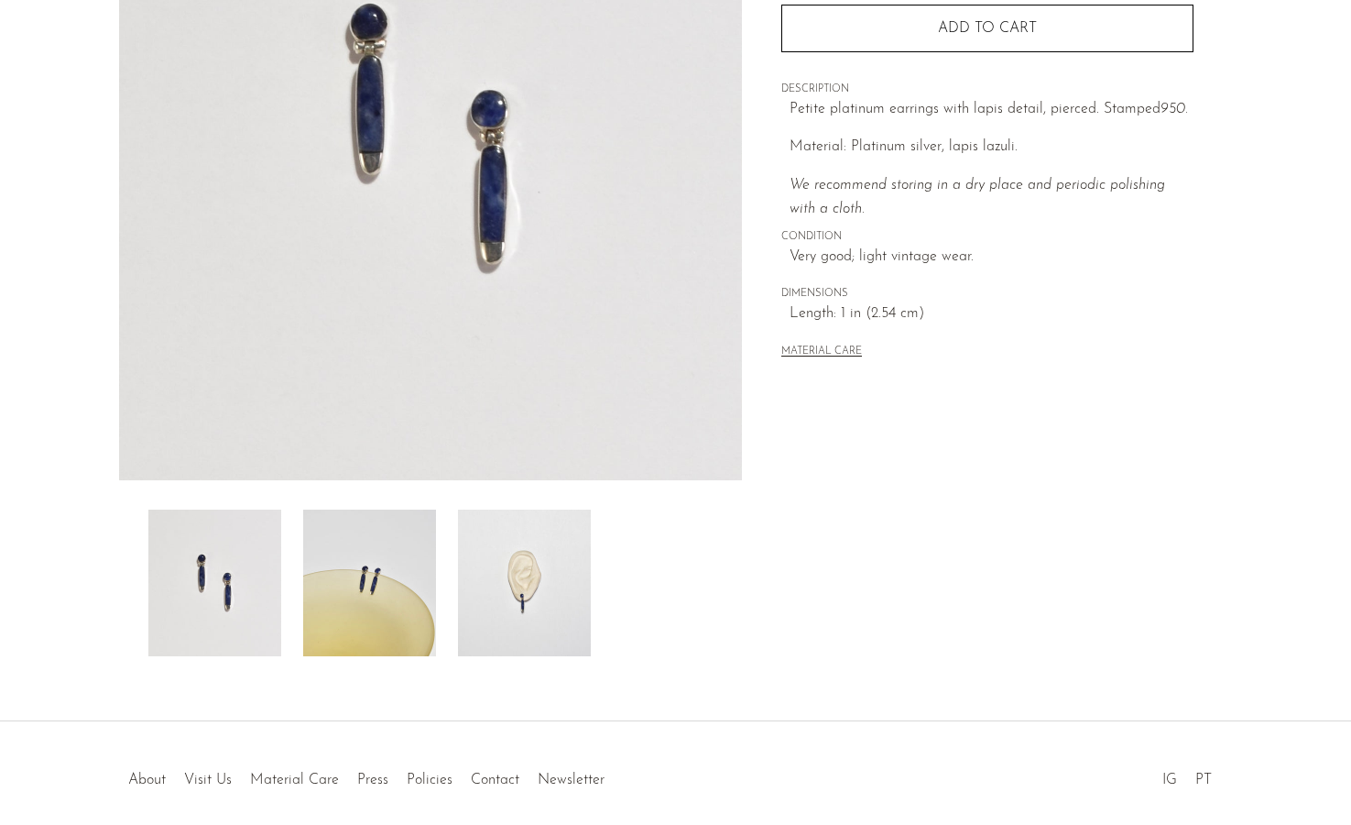
click at [542, 590] on img at bounding box center [524, 582] width 133 height 147
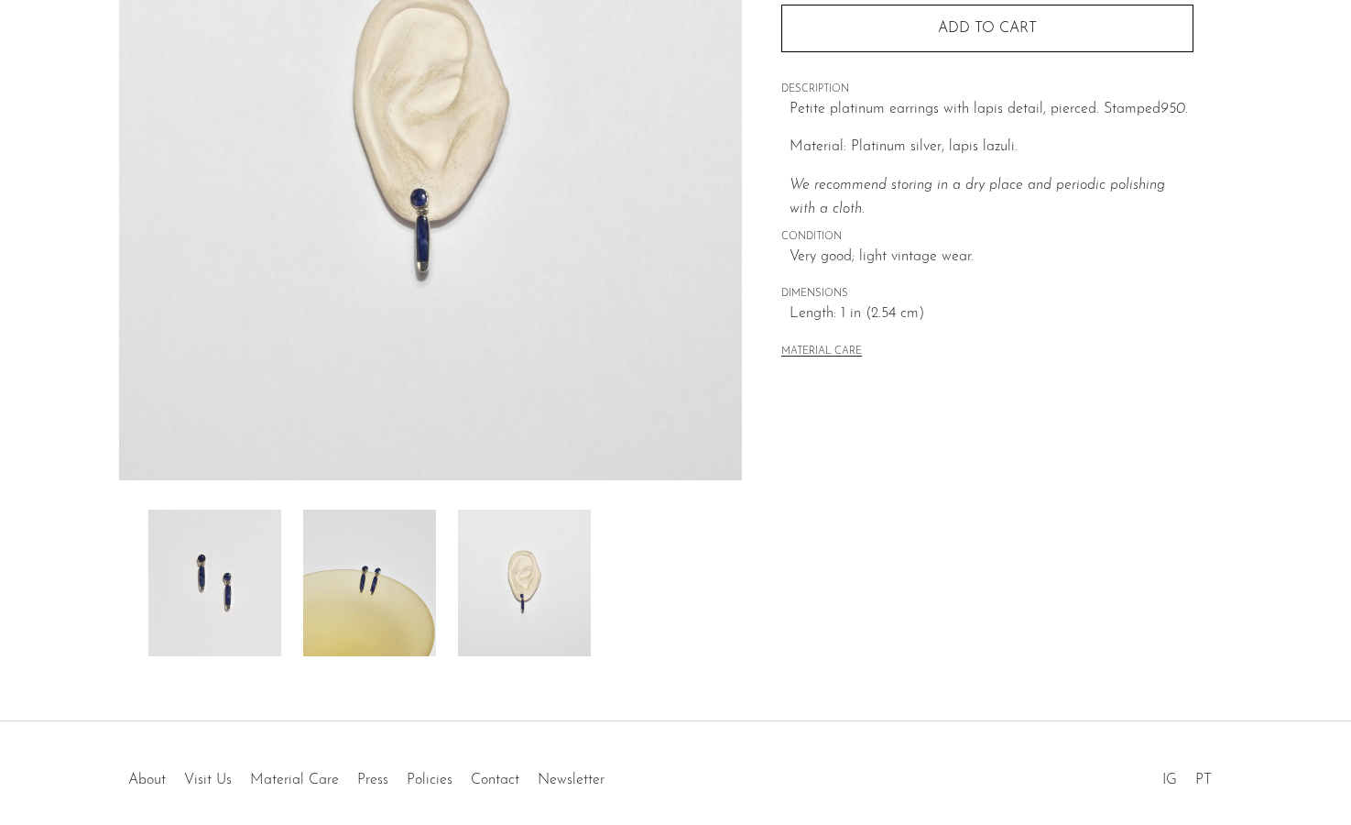
scroll to position [158, 0]
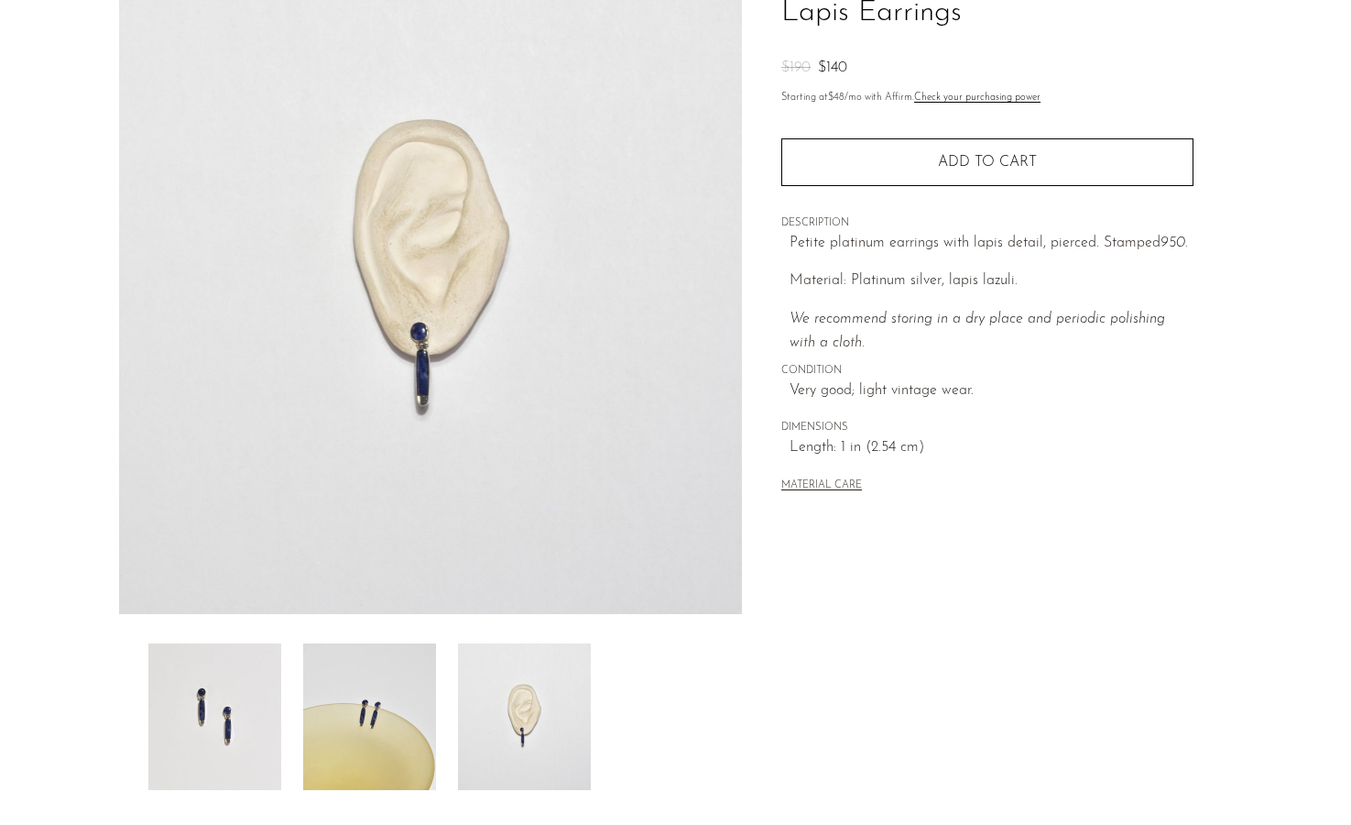
click at [527, 707] on img at bounding box center [524, 716] width 133 height 147
click at [388, 700] on img at bounding box center [369, 716] width 133 height 147
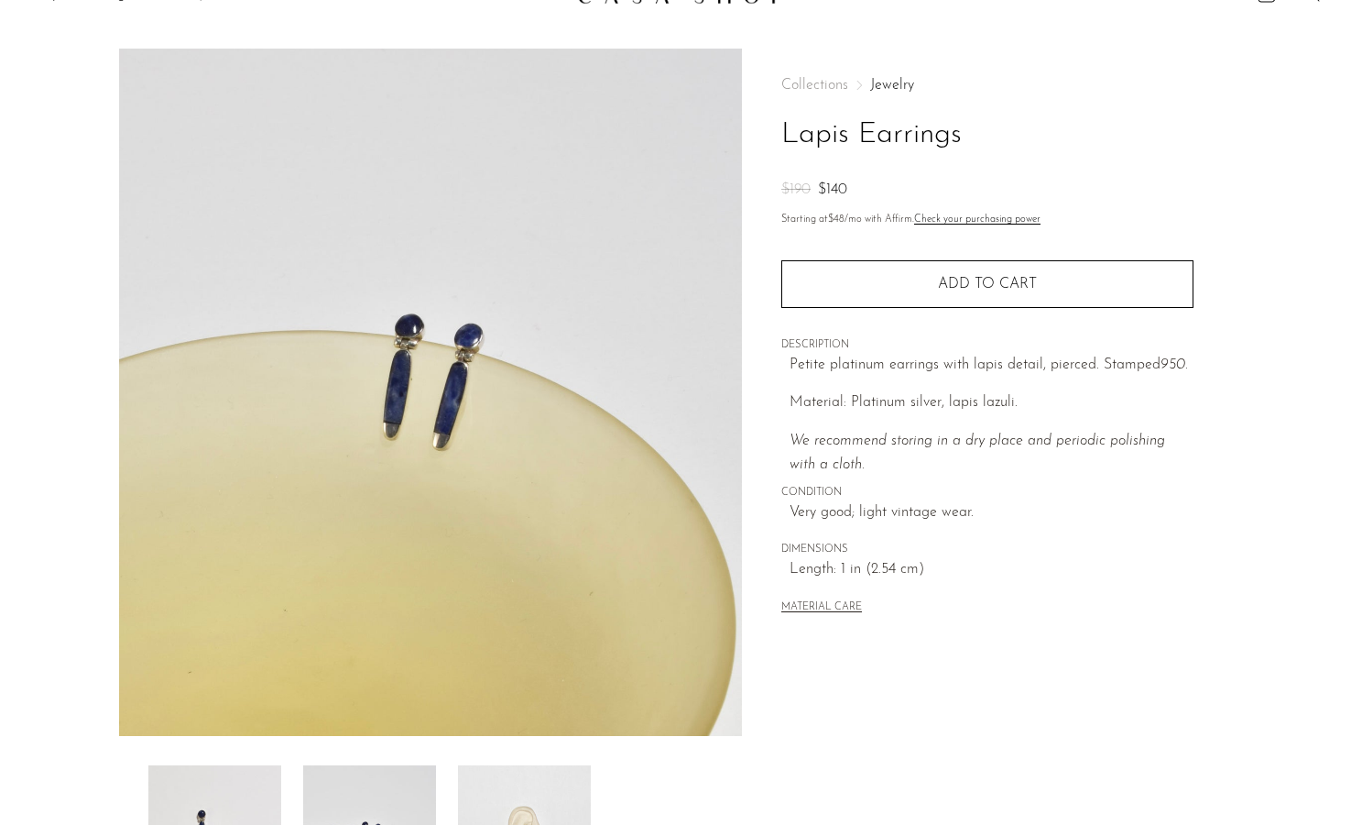
scroll to position [0, 0]
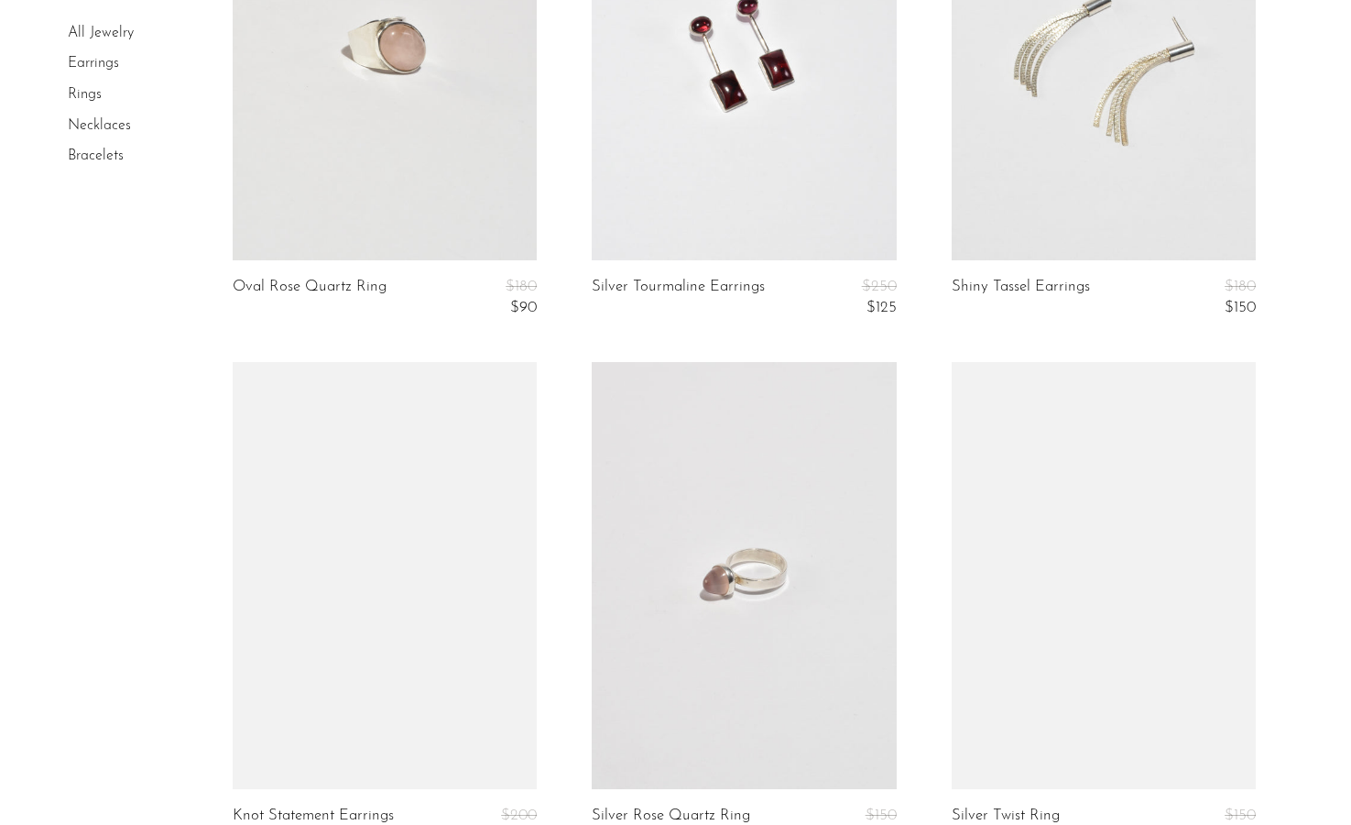
scroll to position [3533, 0]
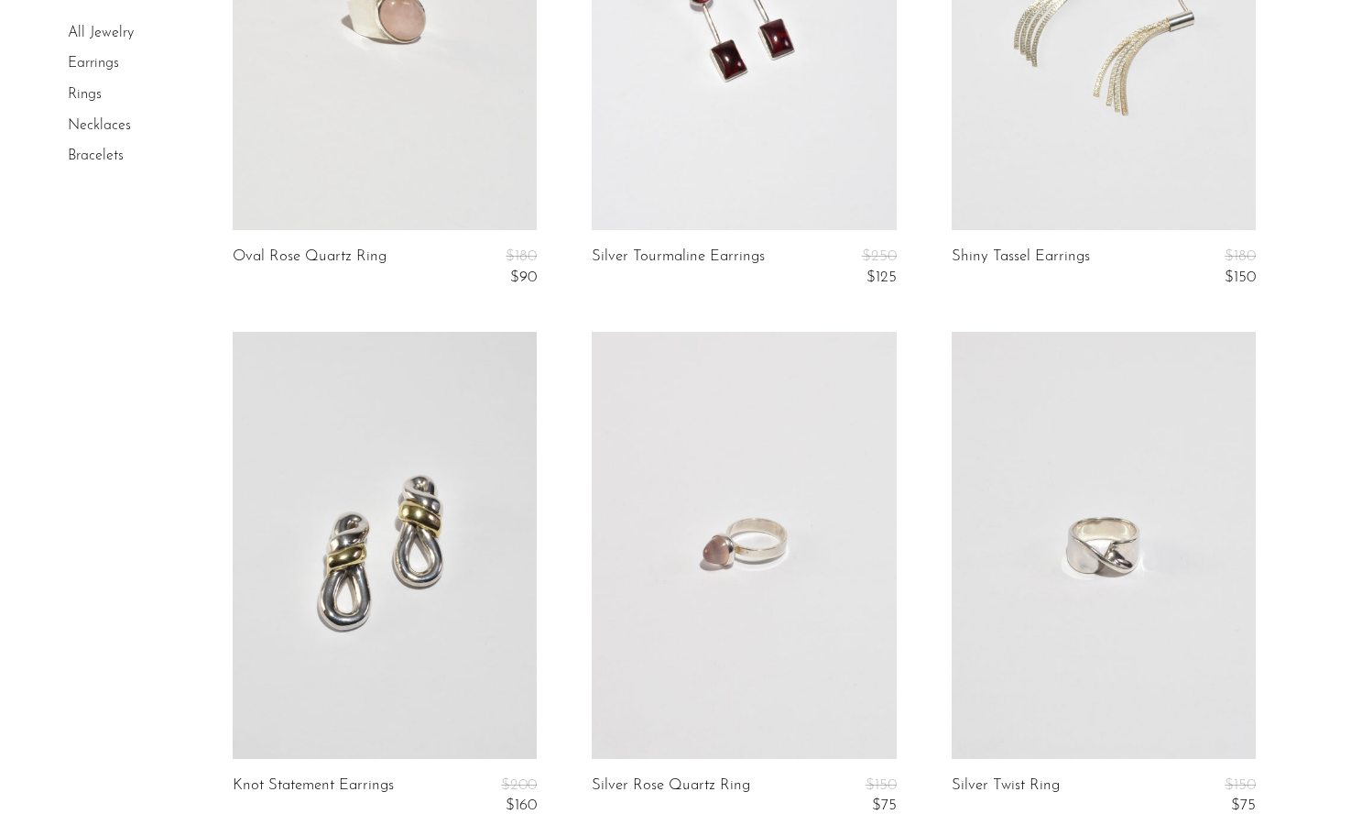
click at [463, 140] on link at bounding box center [385, 17] width 304 height 426
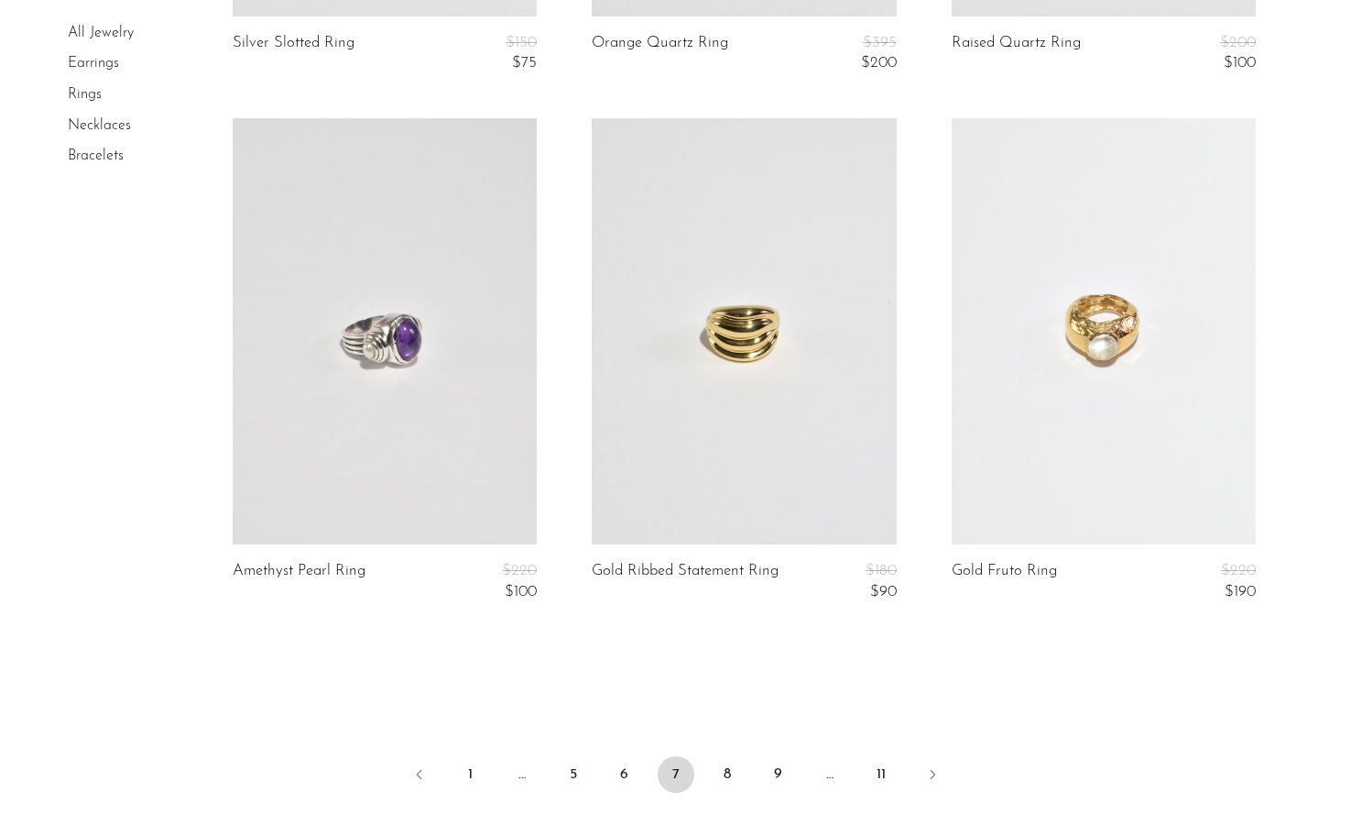
scroll to position [6108, 0]
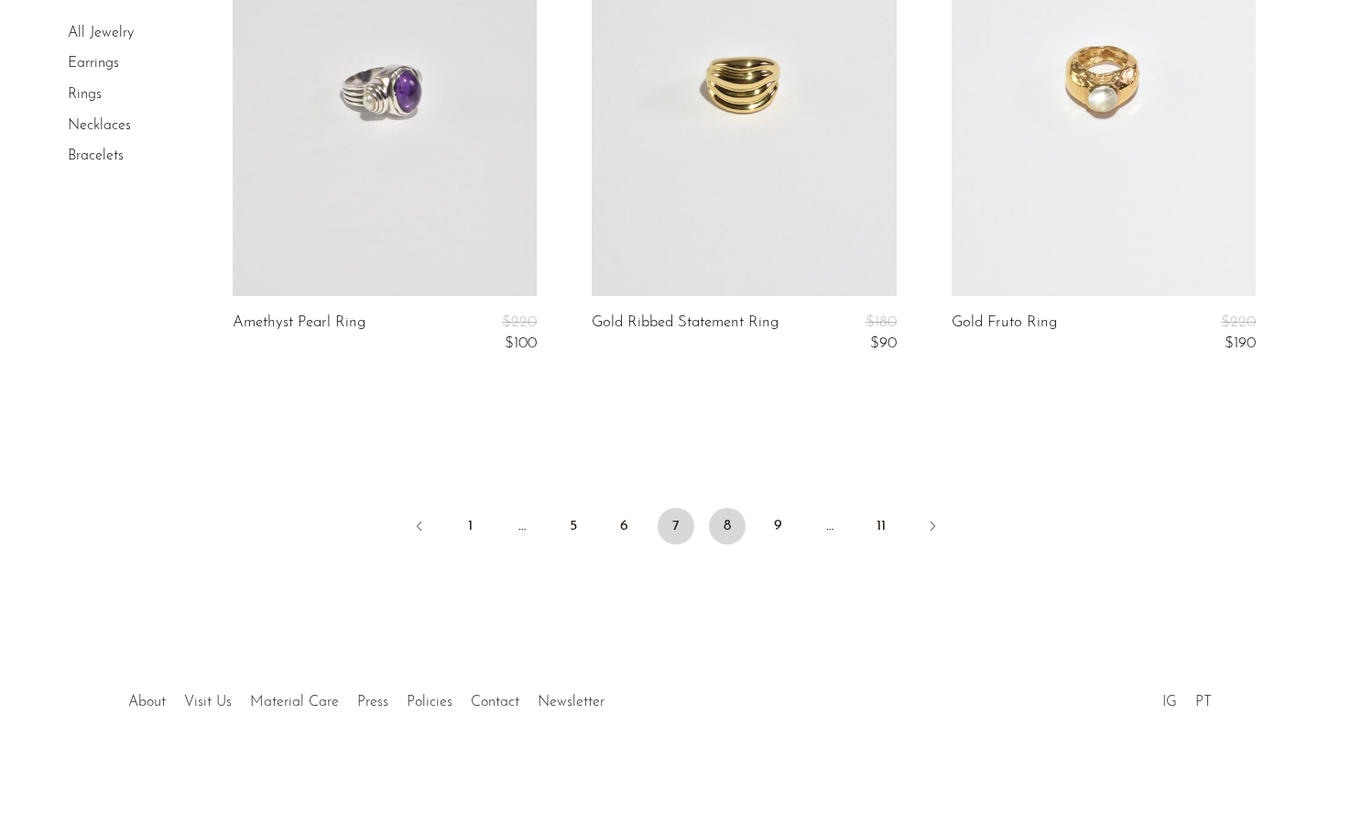
click at [724, 534] on link "8" at bounding box center [727, 526] width 37 height 37
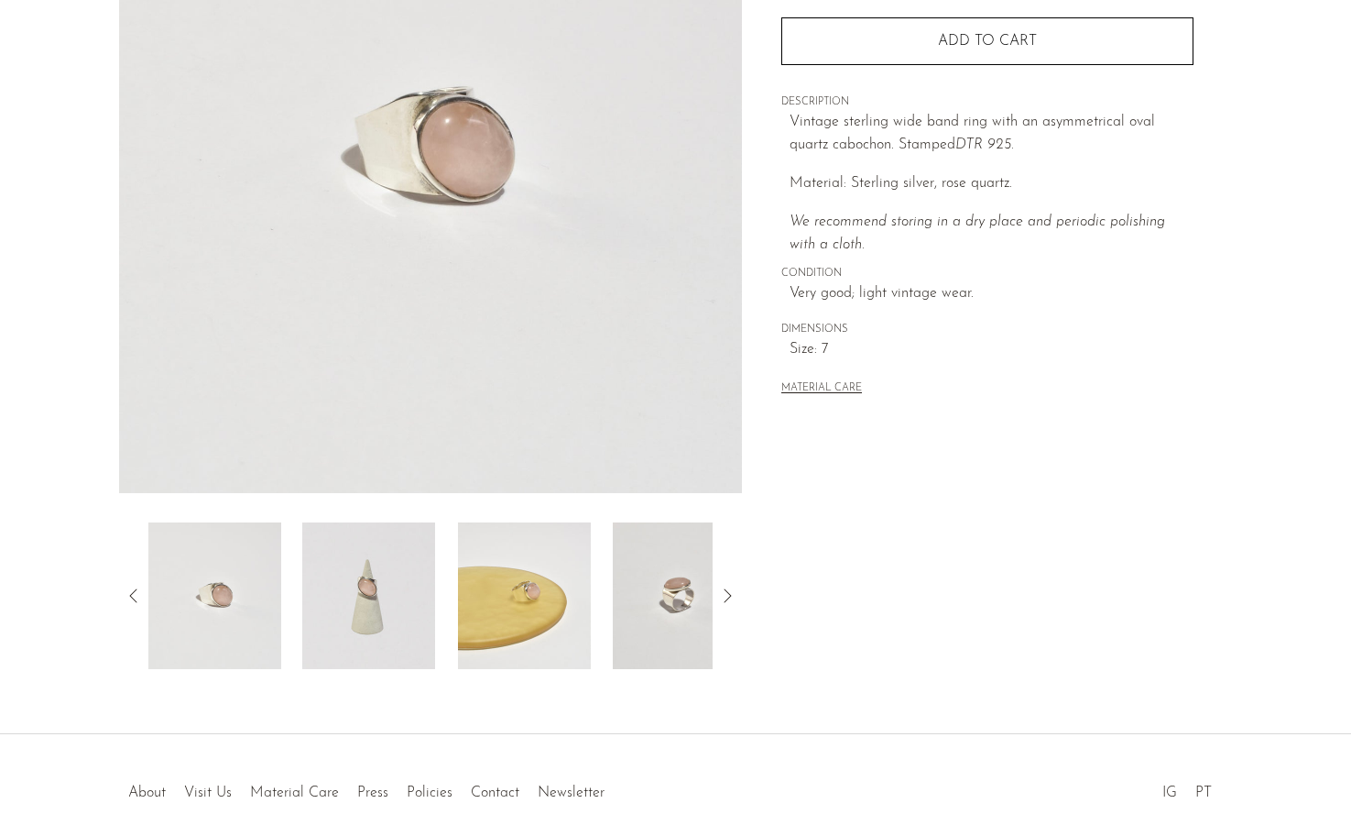
scroll to position [329, 0]
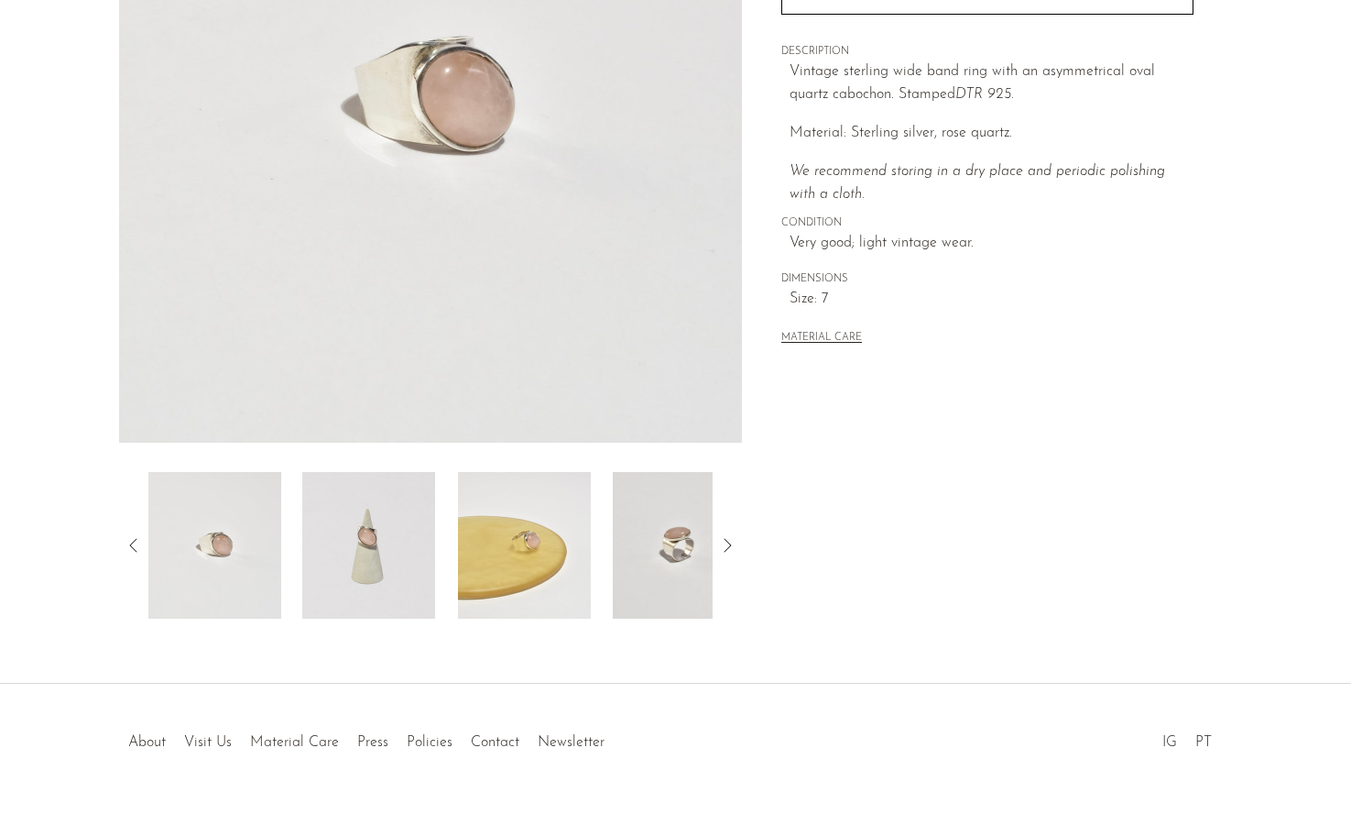
click at [647, 551] on img at bounding box center [679, 545] width 133 height 147
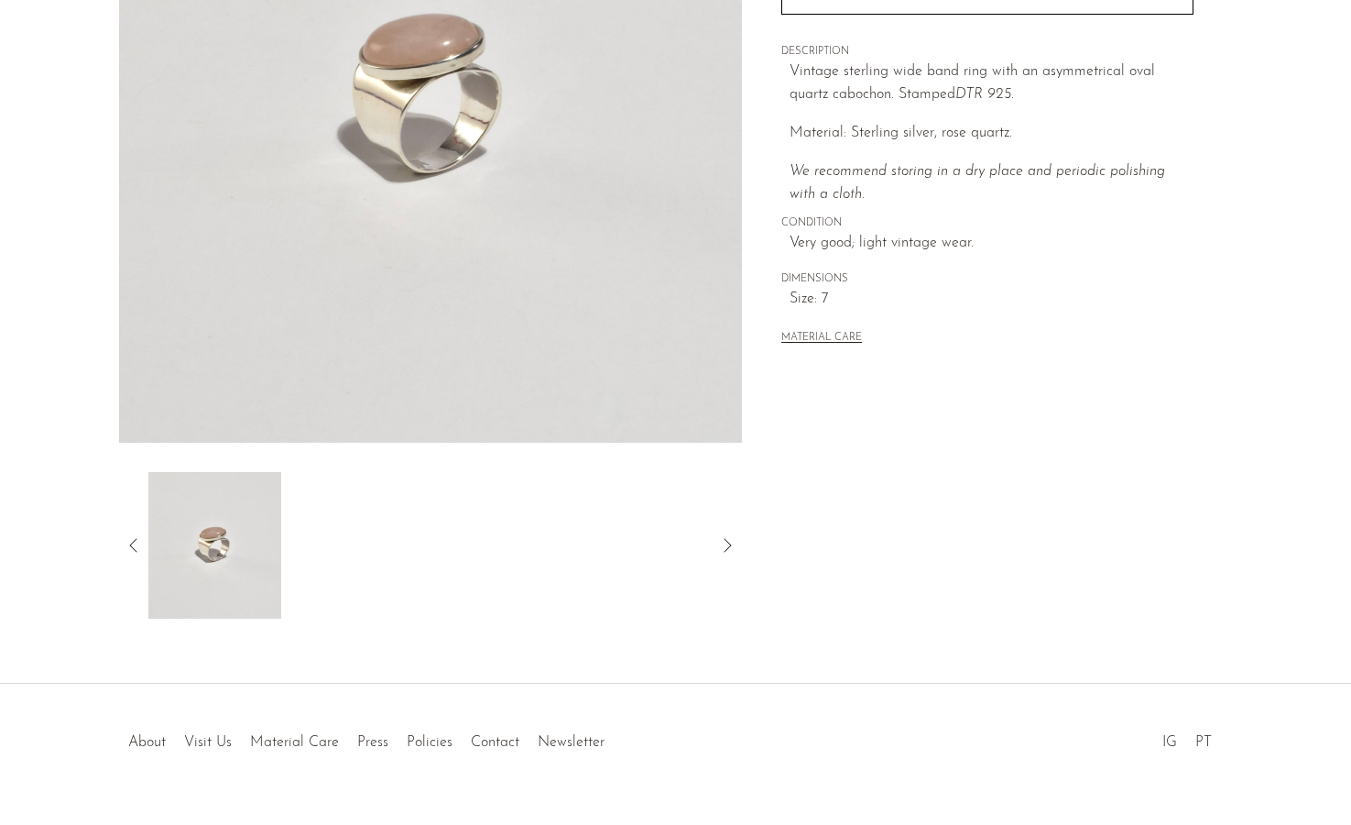
click at [241, 556] on img at bounding box center [214, 545] width 133 height 147
click at [135, 552] on icon at bounding box center [134, 545] width 22 height 22
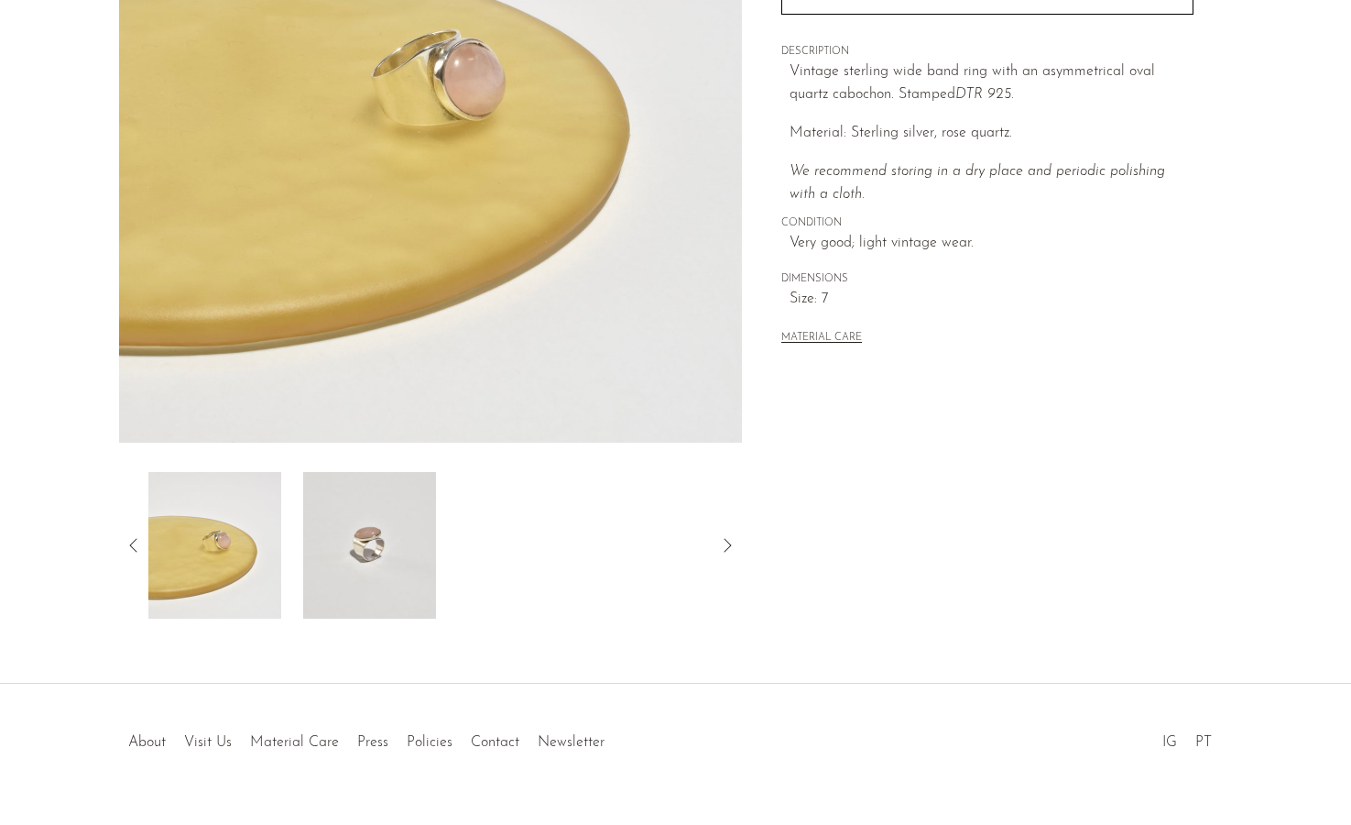
click at [289, 556] on div at bounding box center [430, 545] width 565 height 147
click at [346, 563] on img at bounding box center [368, 545] width 133 height 147
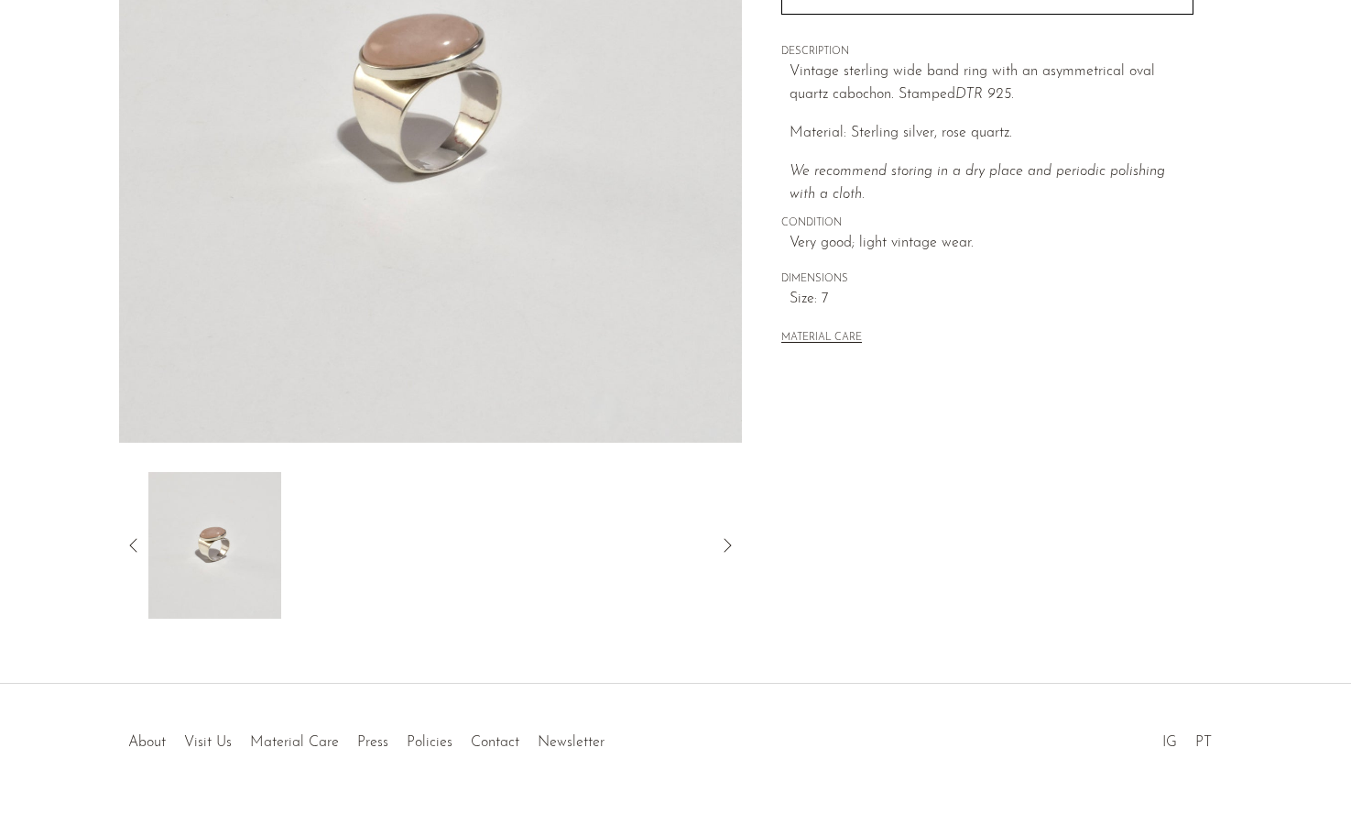
click at [112, 548] on article "Oval Rose Quartz Ring $180 $90" at bounding box center [676, 186] width 1173 height 863
click at [127, 549] on icon at bounding box center [134, 545] width 22 height 22
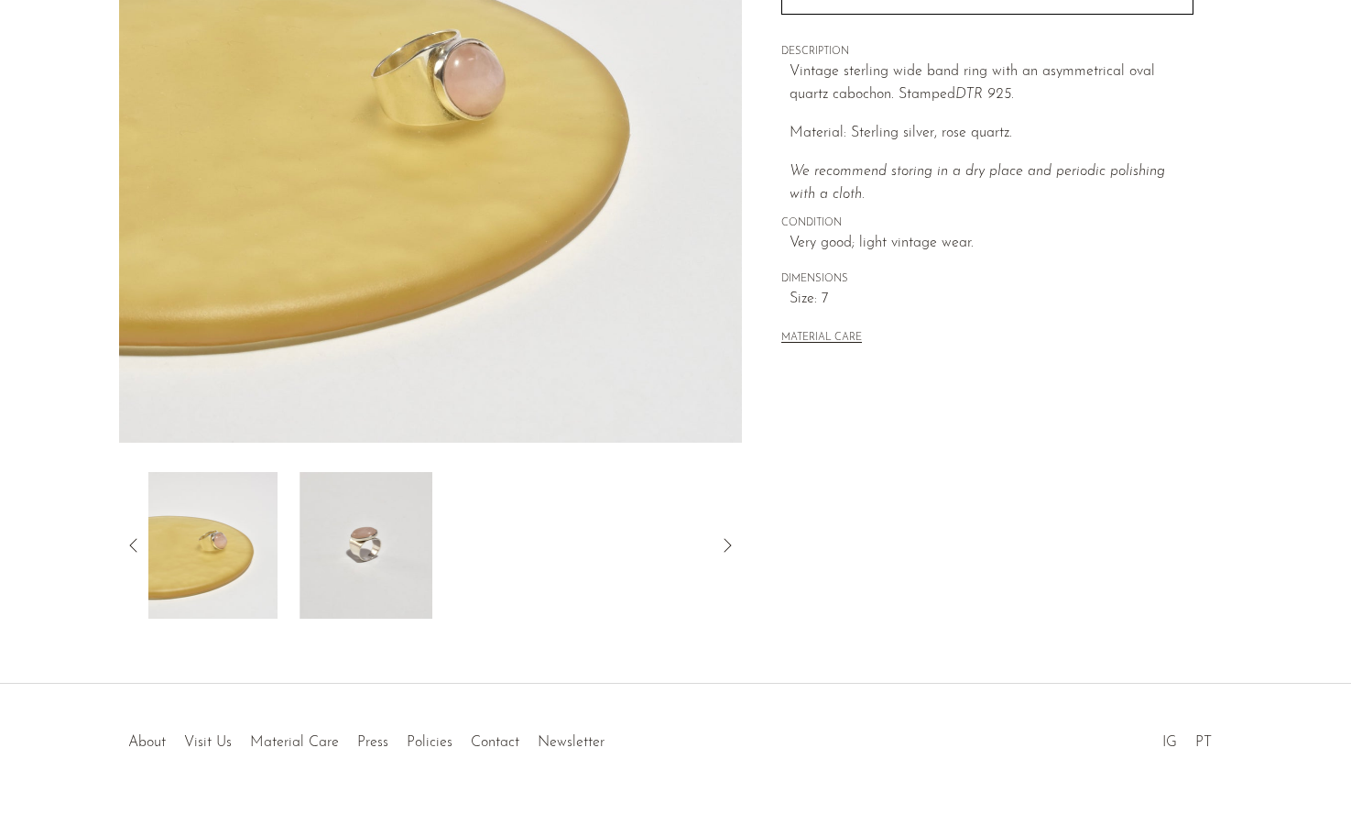
click at [189, 548] on img at bounding box center [211, 545] width 133 height 147
click at [443, 138] on img at bounding box center [431, 98] width 624 height 687
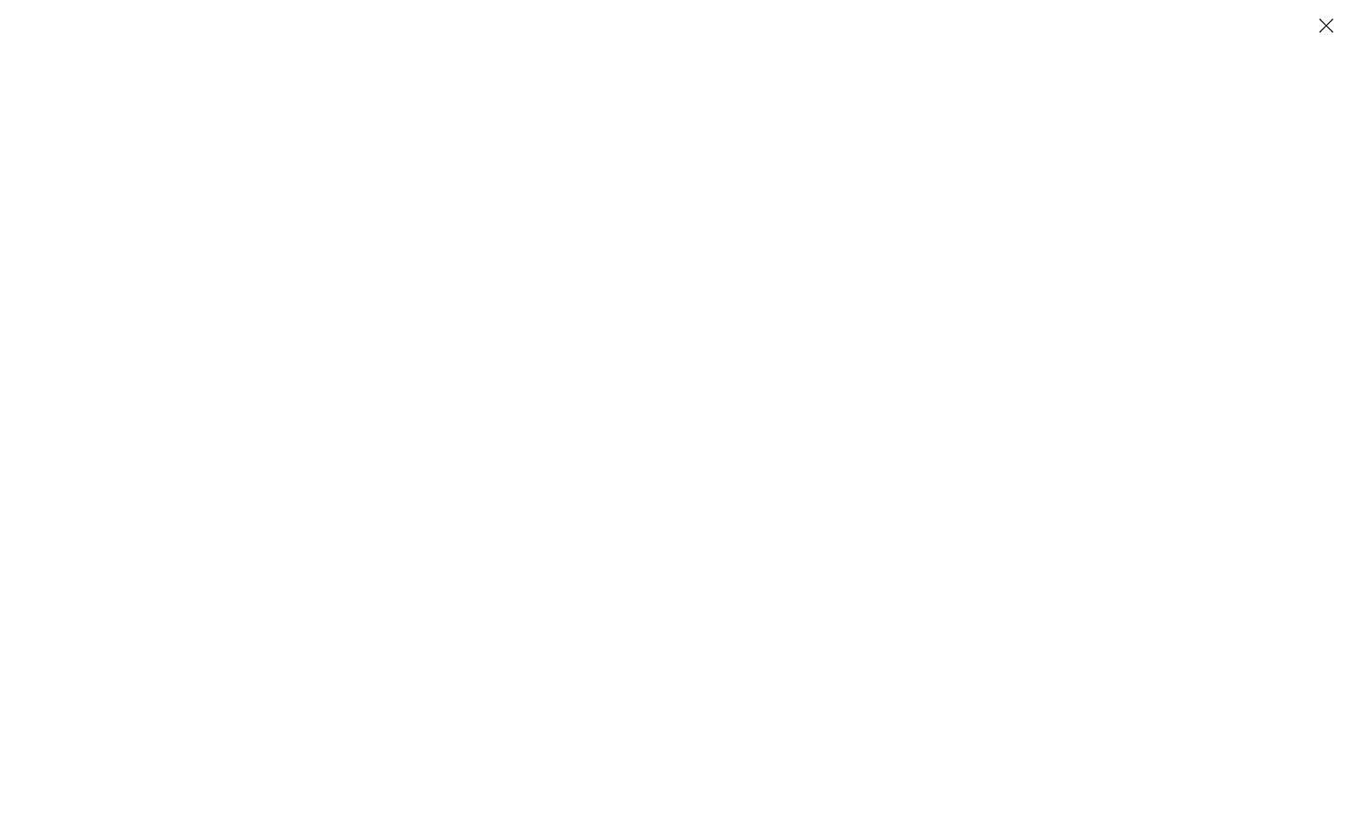
scroll to position [148, 0]
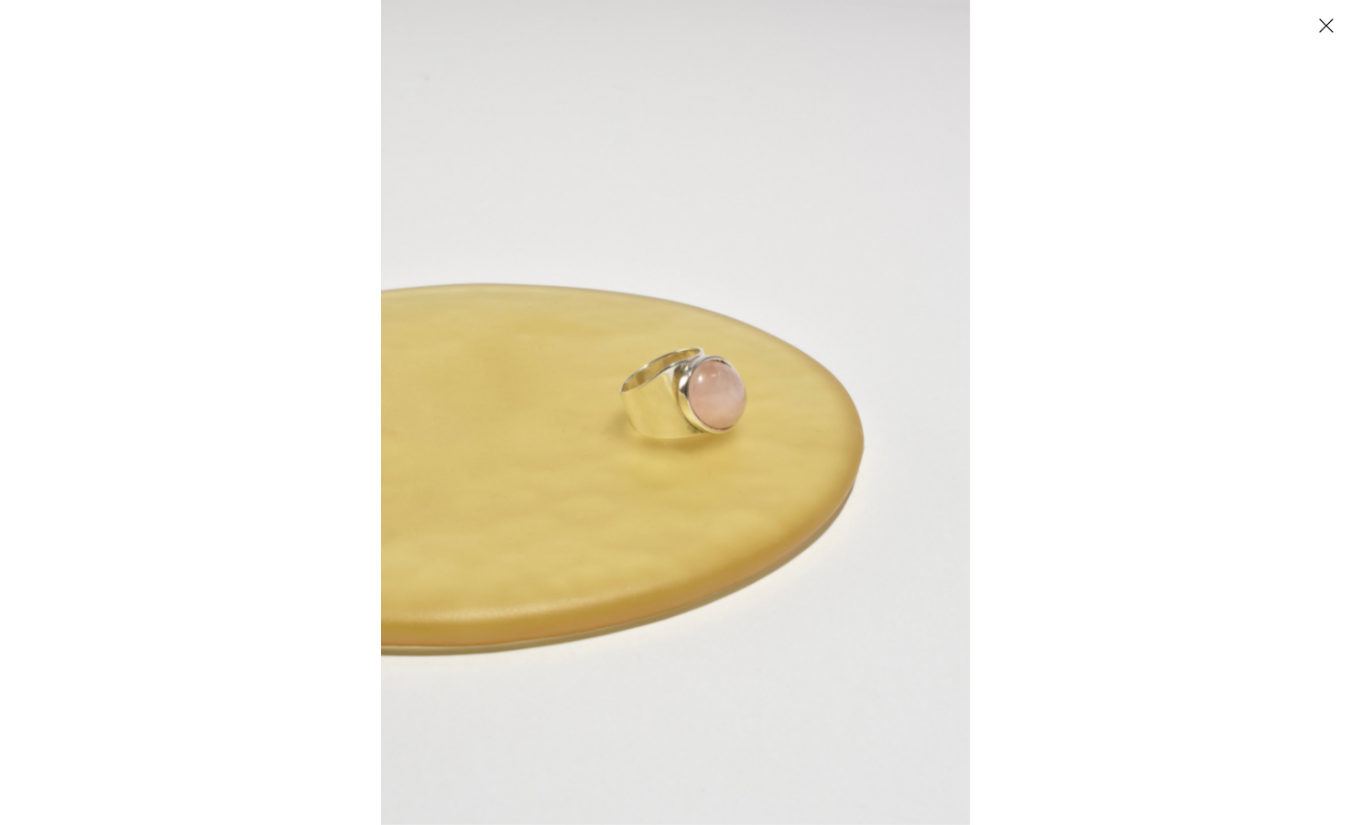
click at [1327, 21] on button "Close" at bounding box center [1326, 25] width 32 height 32
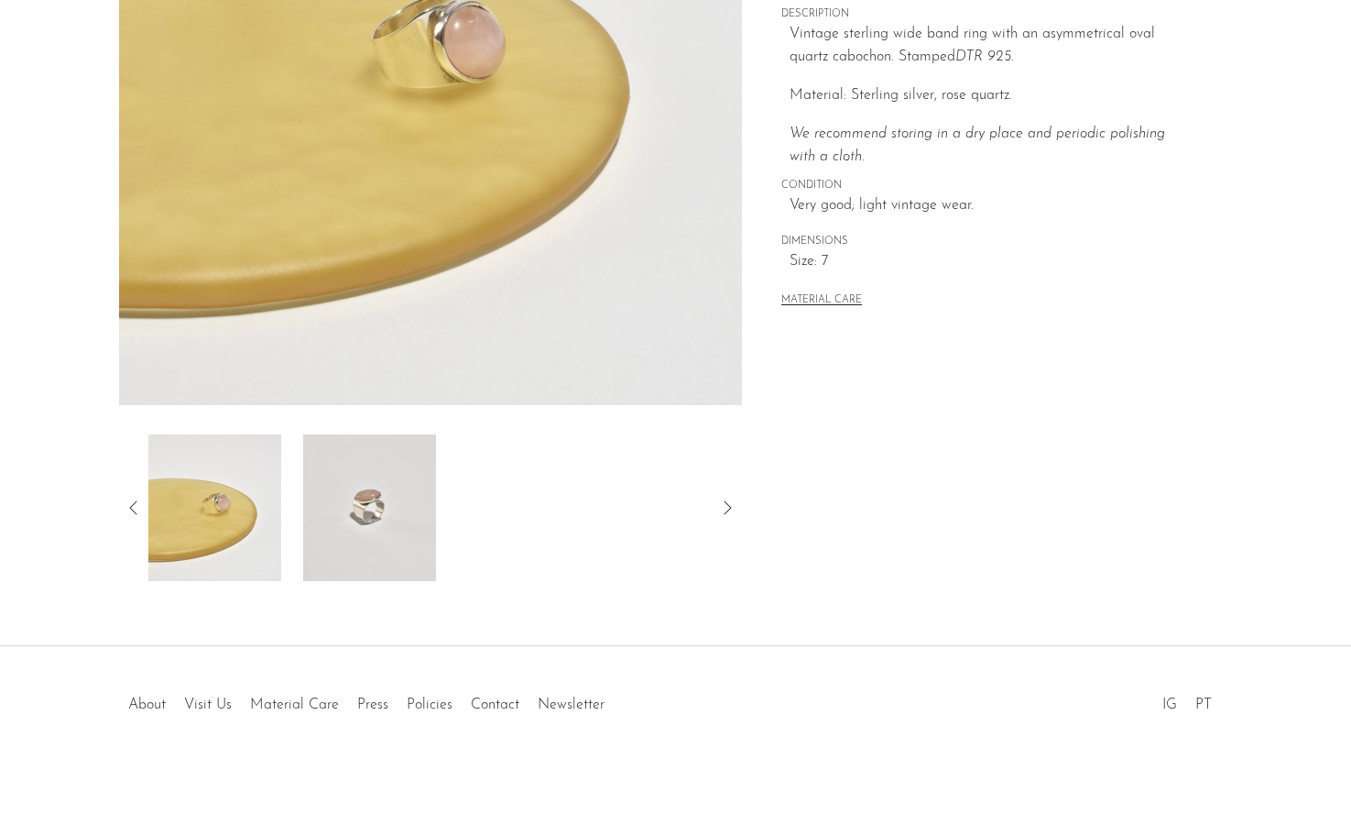
scroll to position [368, 0]
click at [401, 522] on img at bounding box center [368, 505] width 133 height 147
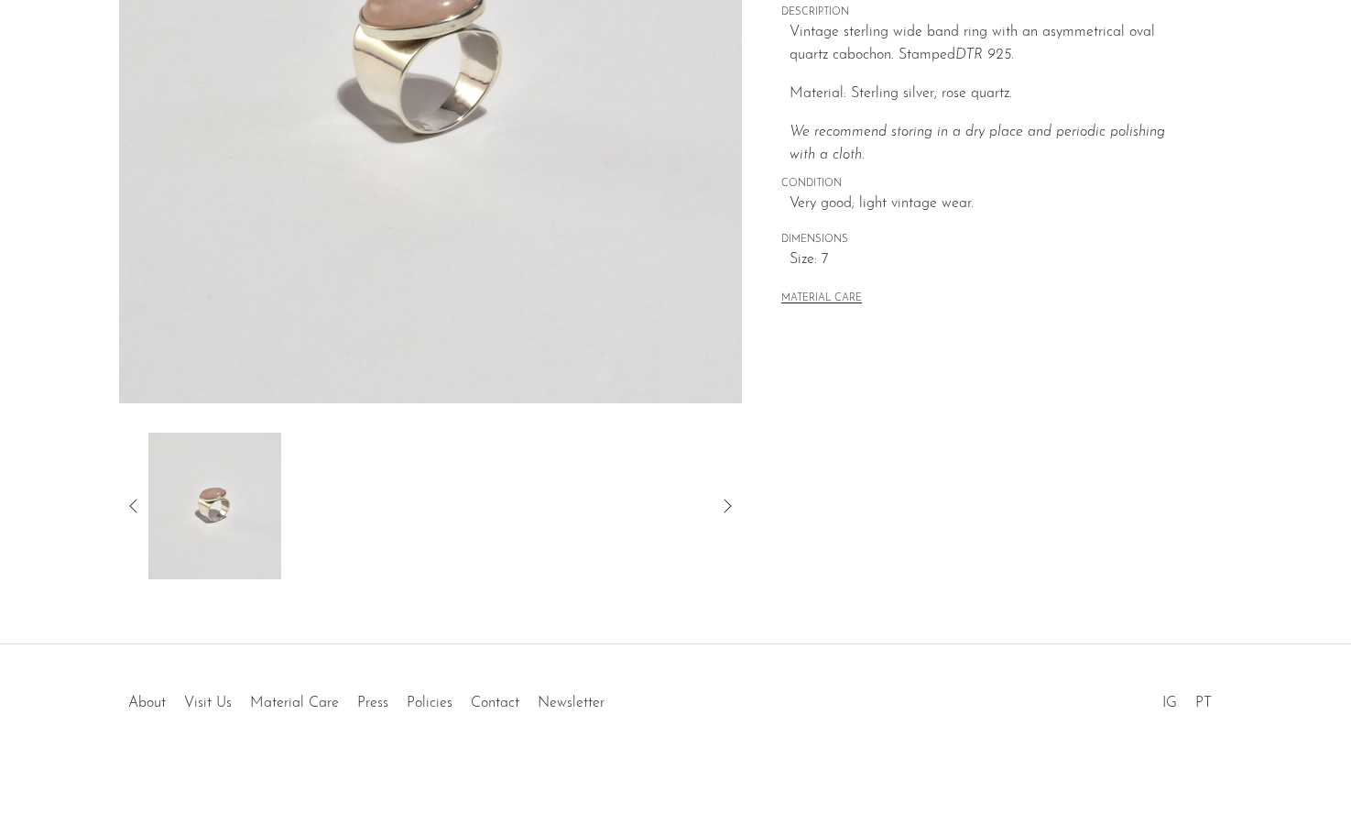
click at [238, 500] on img at bounding box center [214, 505] width 133 height 147
click at [139, 497] on icon at bounding box center [134, 506] width 22 height 22
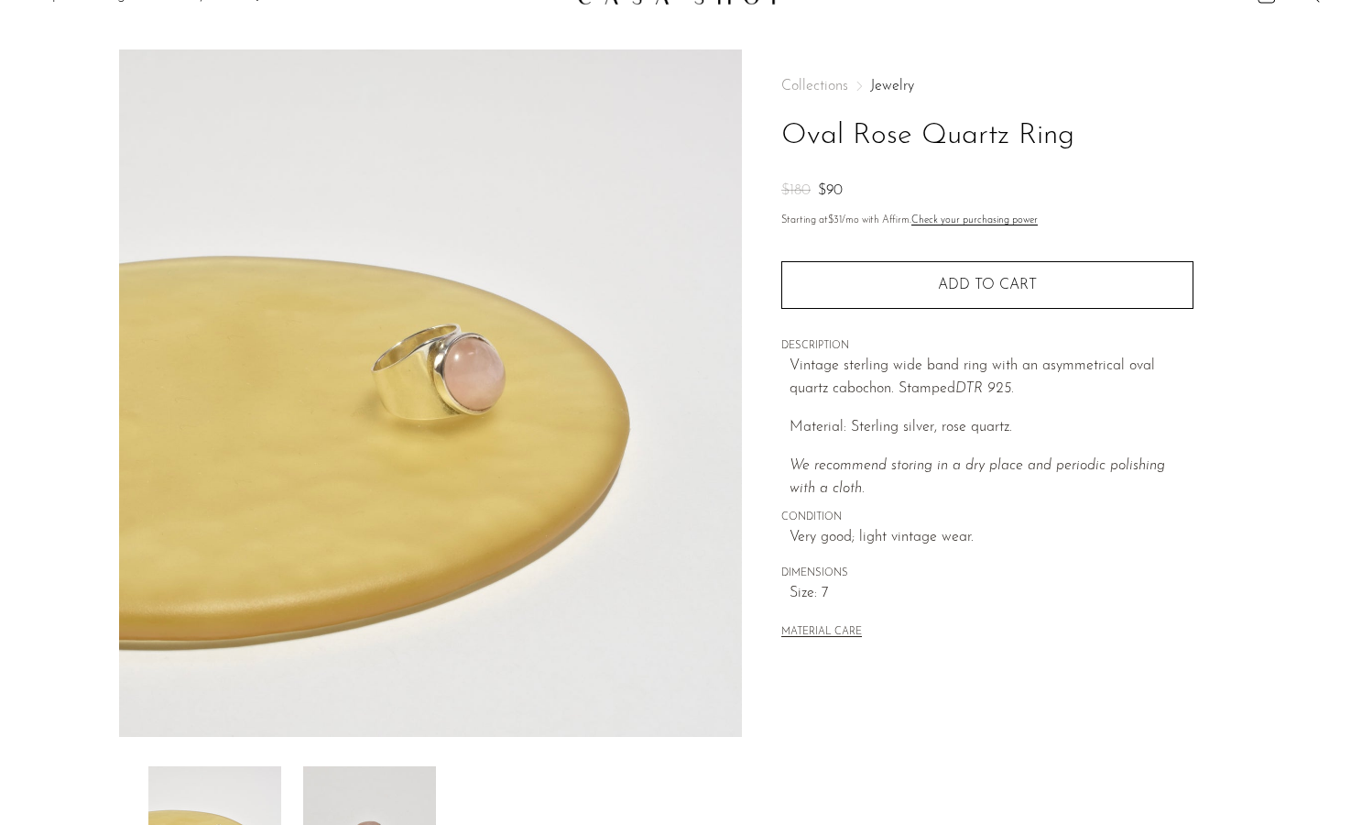
scroll to position [0, 0]
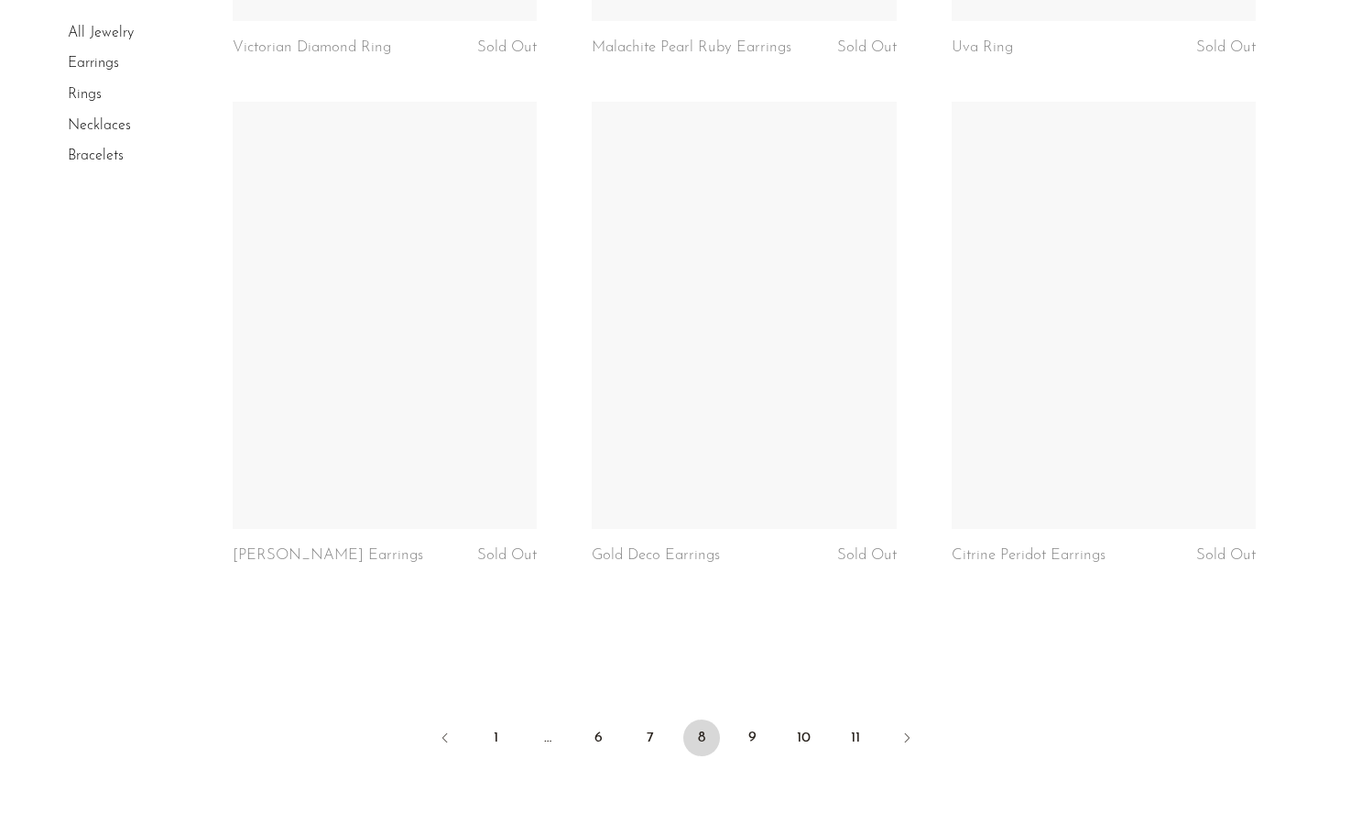
scroll to position [5800, 0]
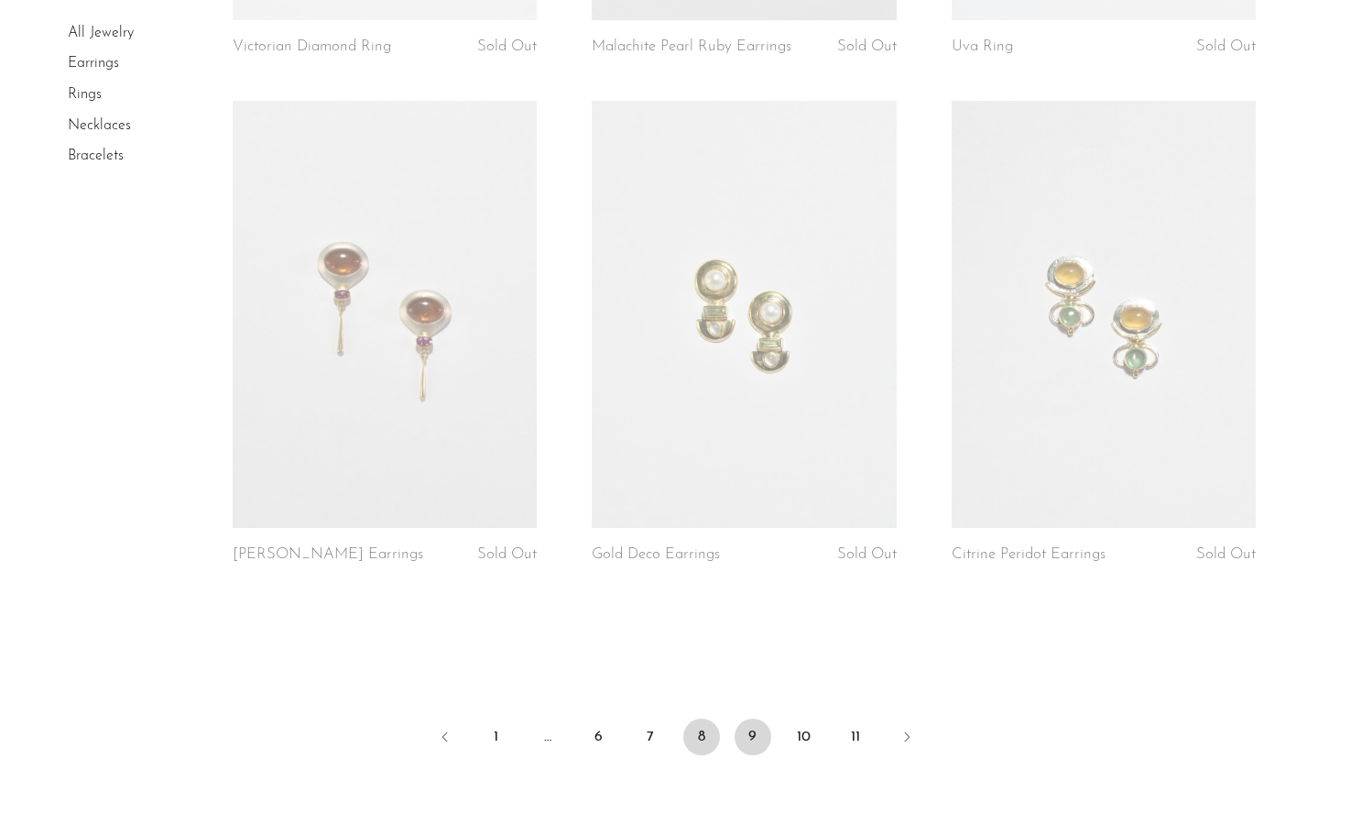
click at [749, 733] on link "9" at bounding box center [753, 736] width 37 height 37
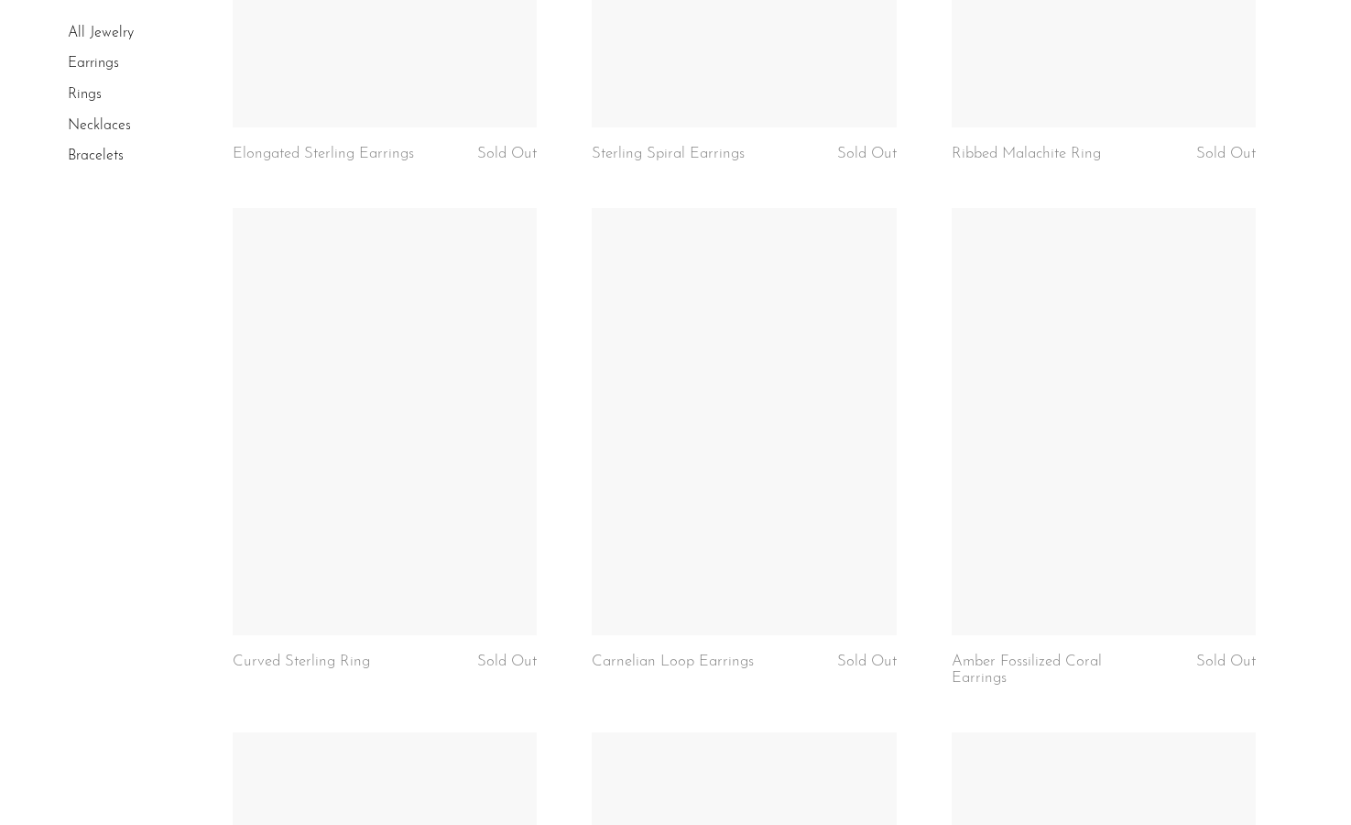
scroll to position [3202, 0]
